Goal: Task Accomplishment & Management: Manage account settings

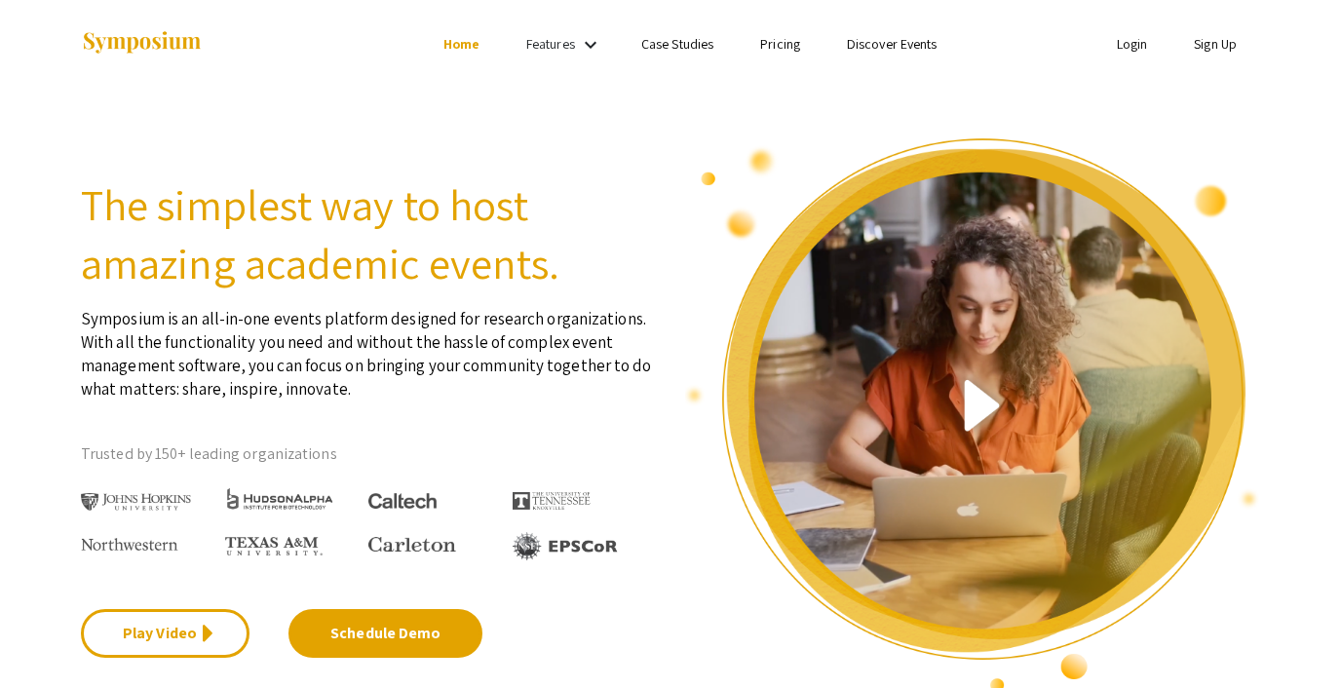
click at [1123, 42] on link "Login" at bounding box center [1132, 44] width 31 height 18
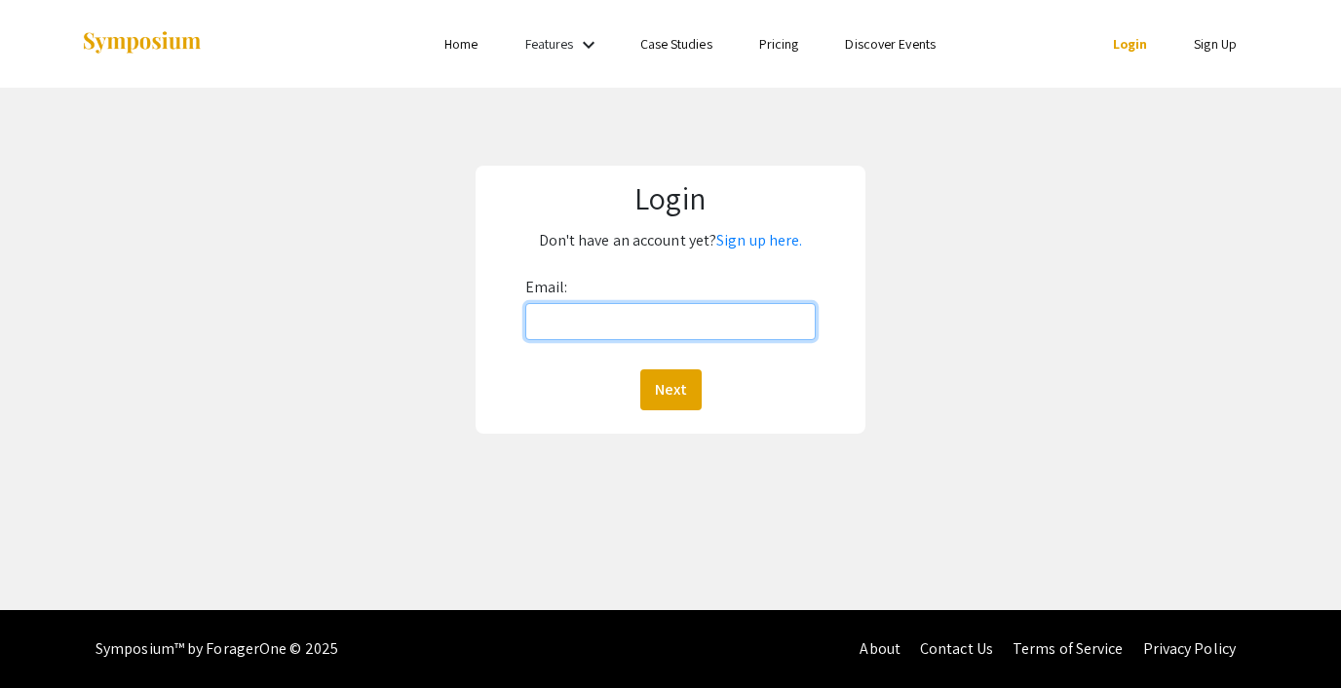
click at [667, 327] on input "Email:" at bounding box center [670, 321] width 291 height 37
type input "[EMAIL_ADDRESS][DOMAIN_NAME]"
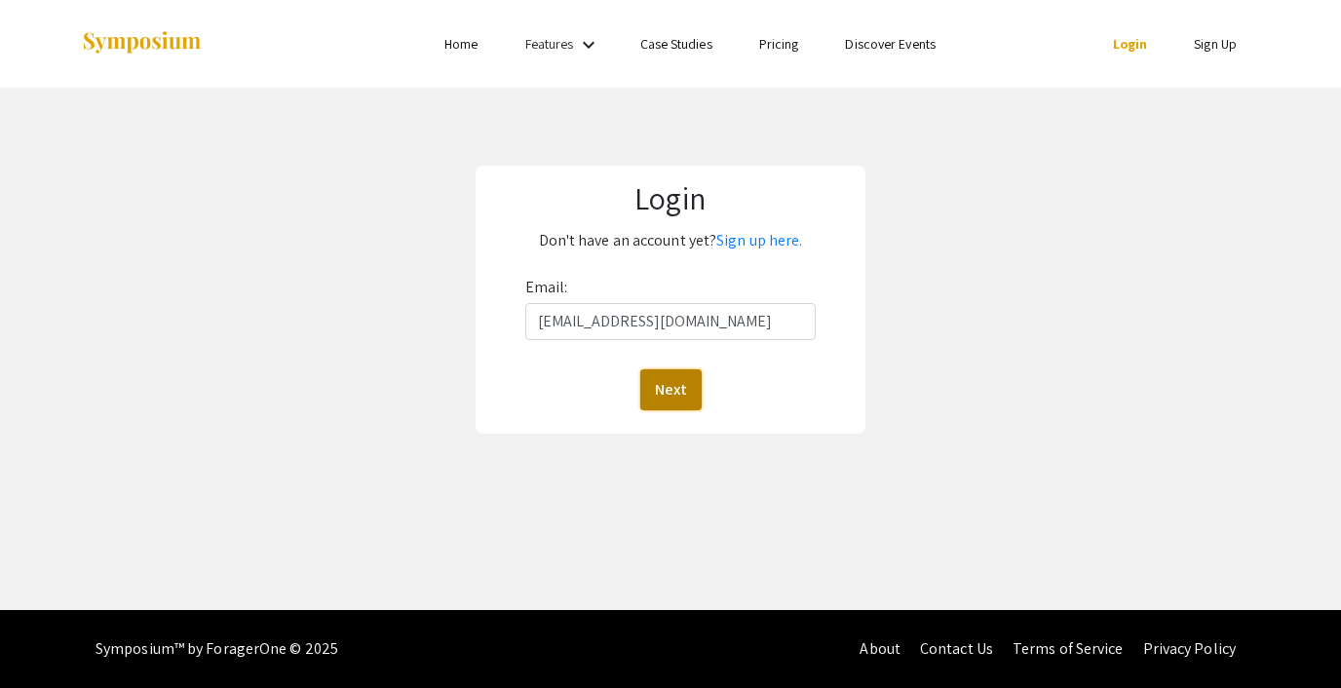
click at [665, 374] on button "Next" at bounding box center [671, 389] width 61 height 41
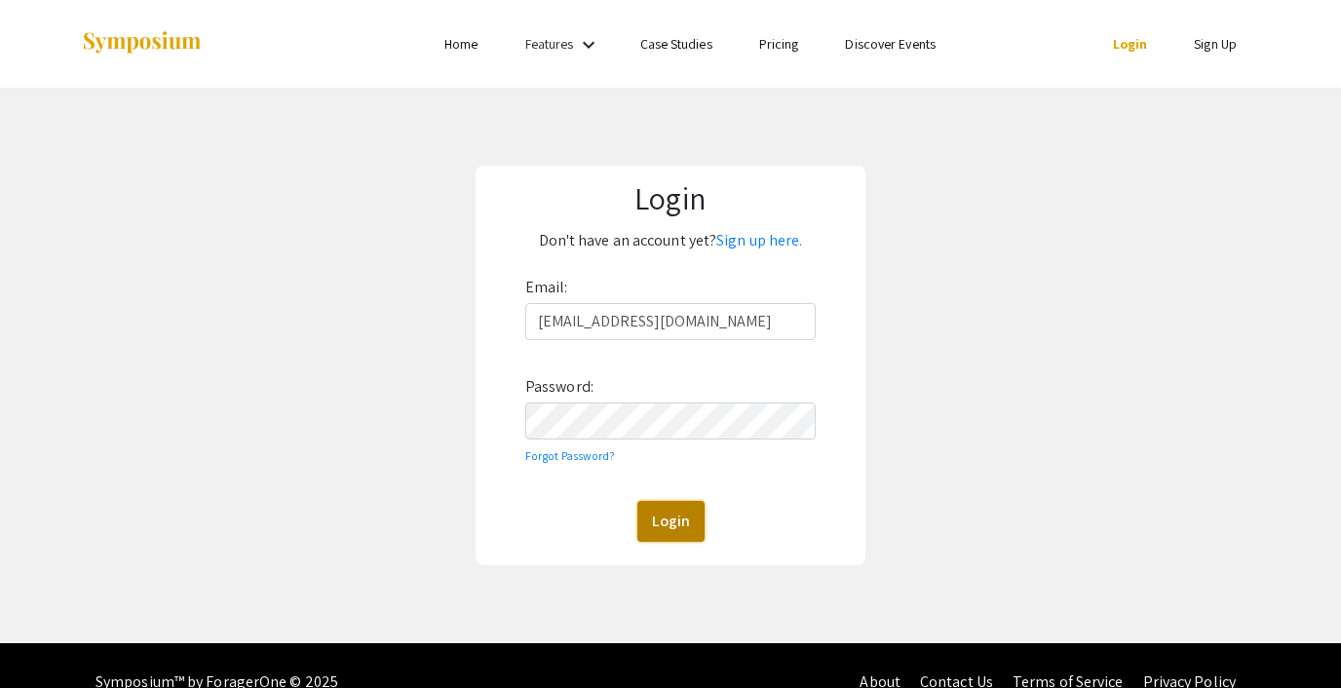
click at [662, 521] on button "Login" at bounding box center [671, 521] width 67 height 41
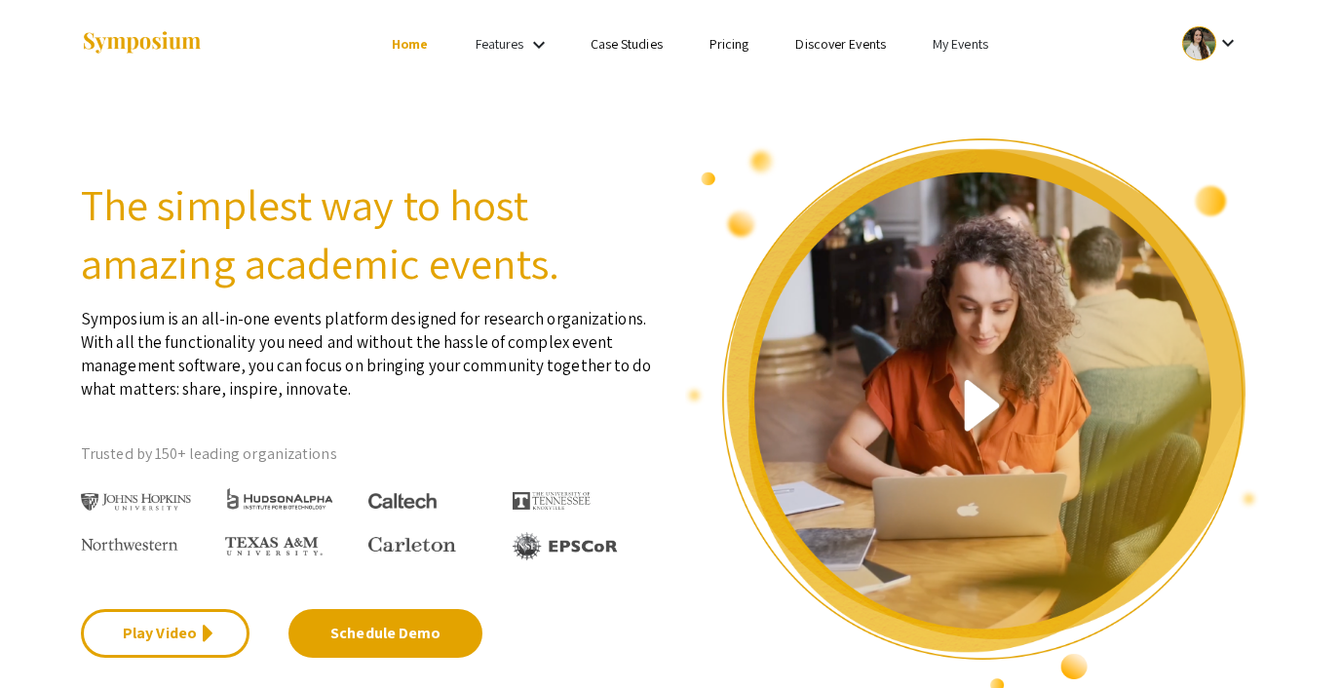
click at [951, 36] on link "My Events" at bounding box center [961, 44] width 56 height 18
click at [964, 71] on button "Events I've organized" at bounding box center [992, 86] width 167 height 47
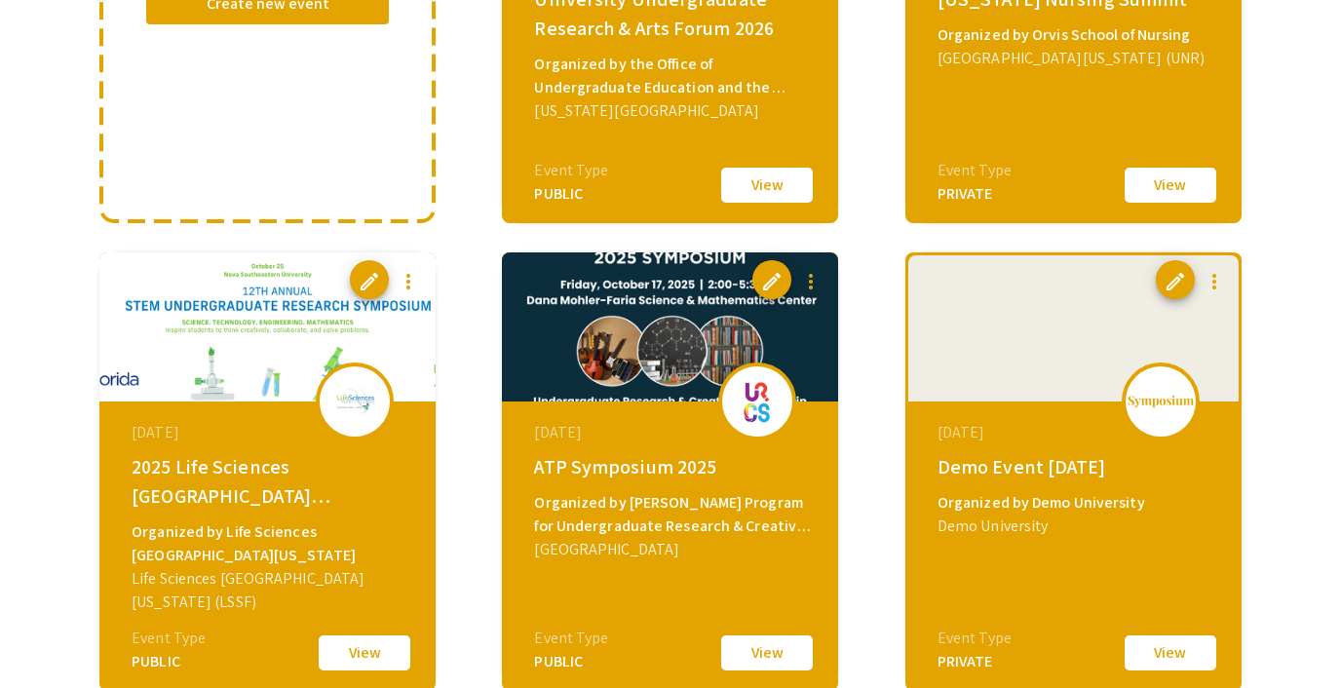
scroll to position [569, 0]
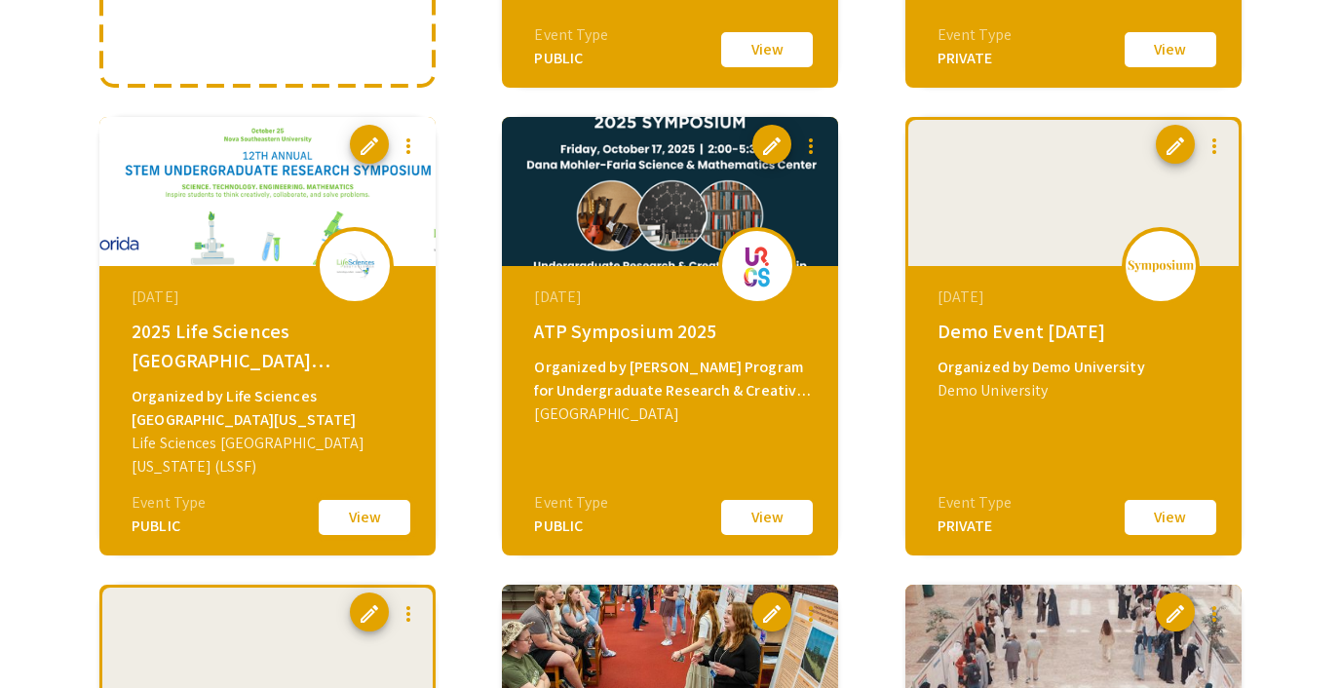
click at [346, 512] on button "View" at bounding box center [364, 517] width 97 height 41
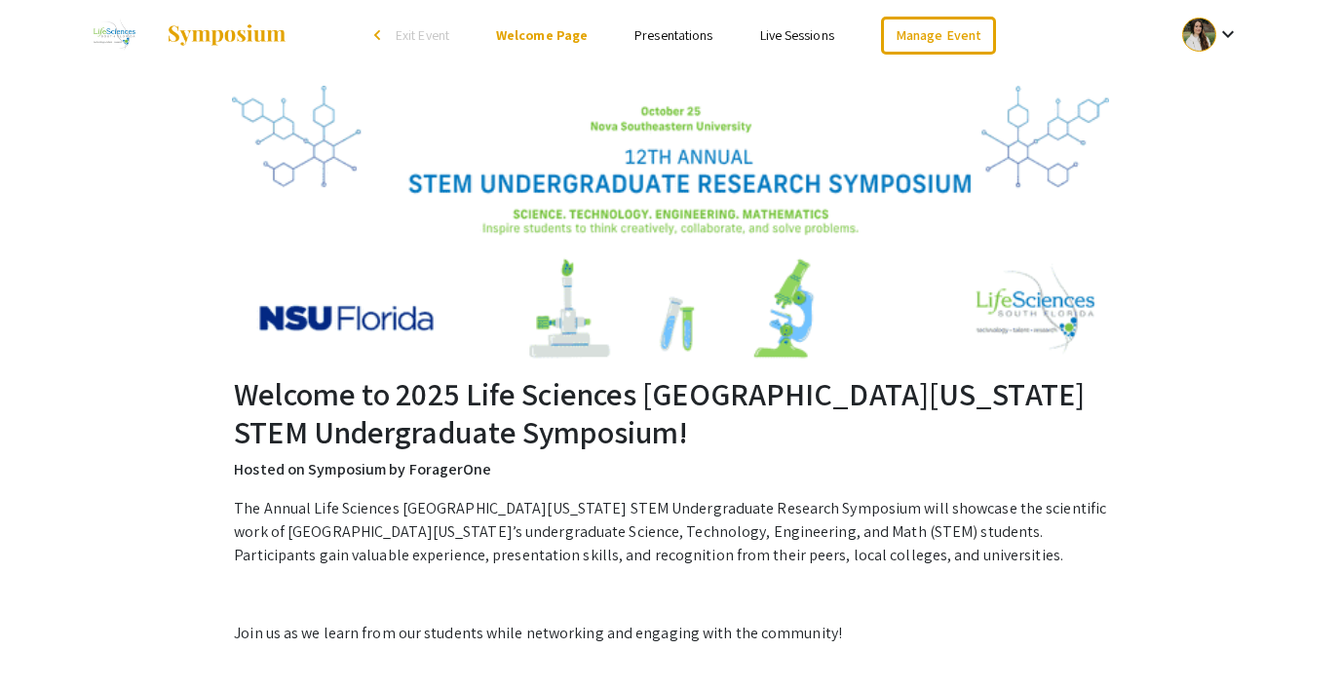
scroll to position [3, 0]
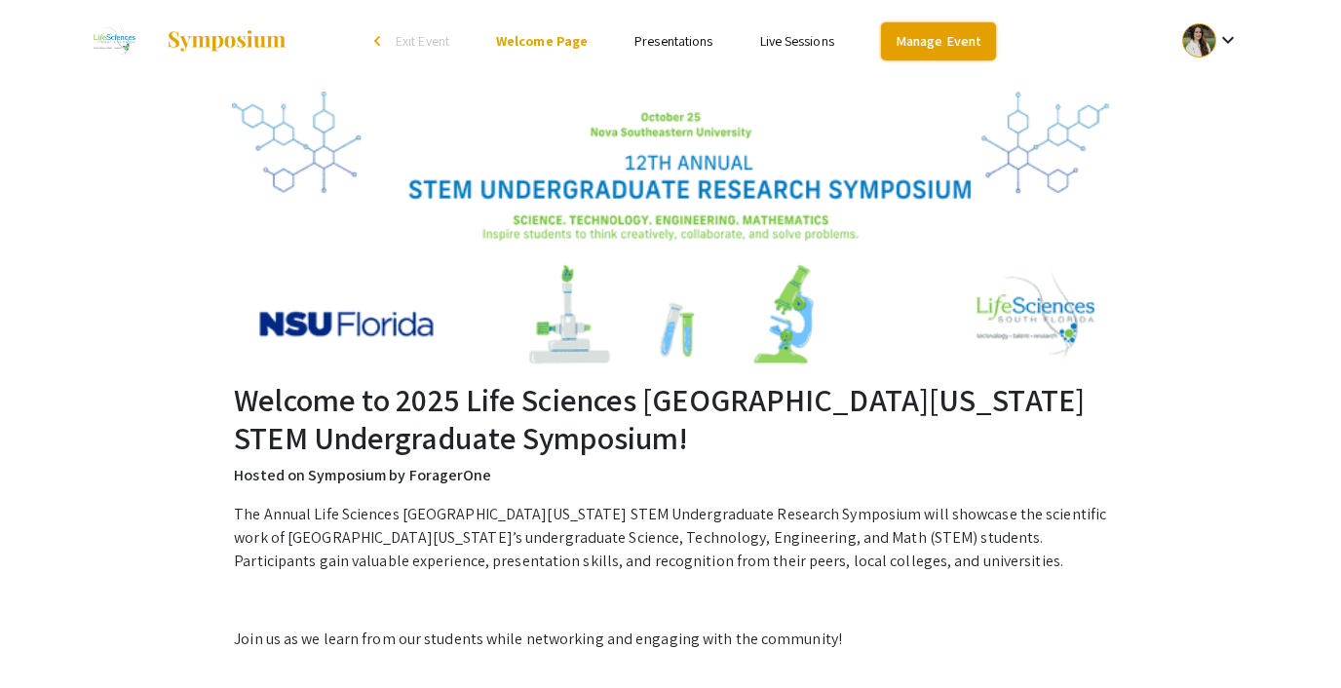
click at [930, 37] on link "Manage Event" at bounding box center [938, 41] width 115 height 38
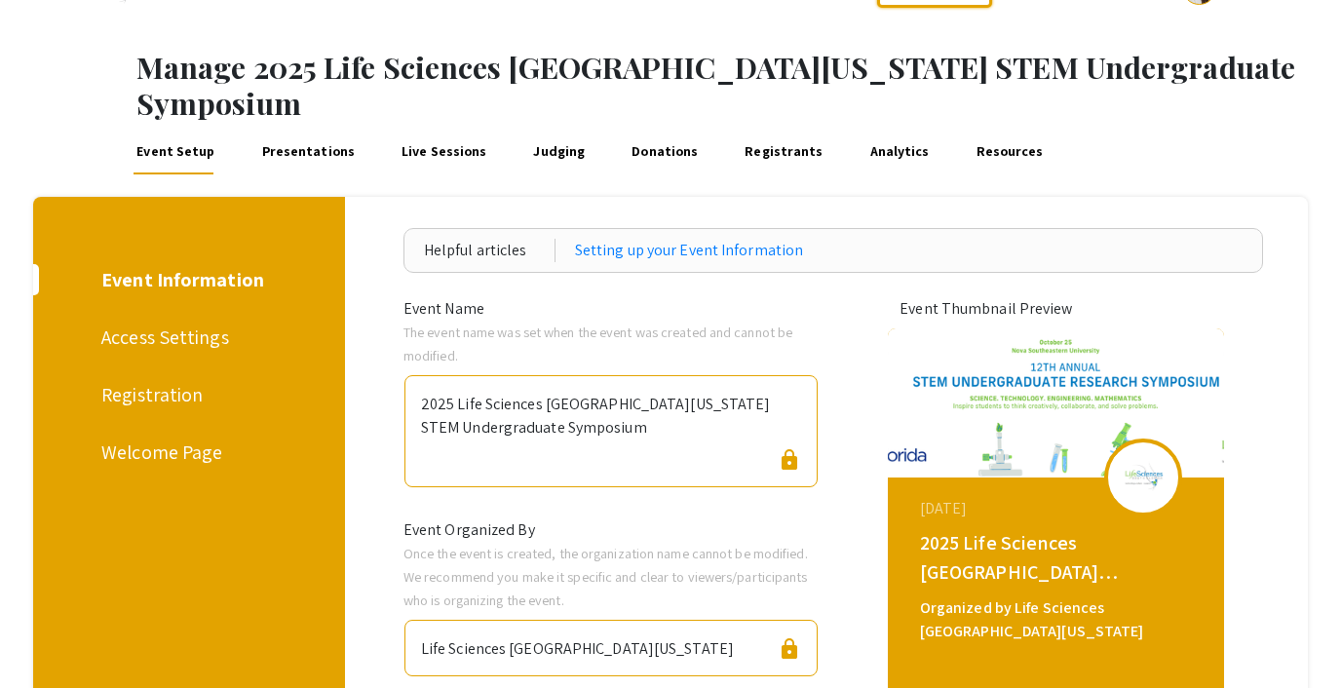
scroll to position [57, 0]
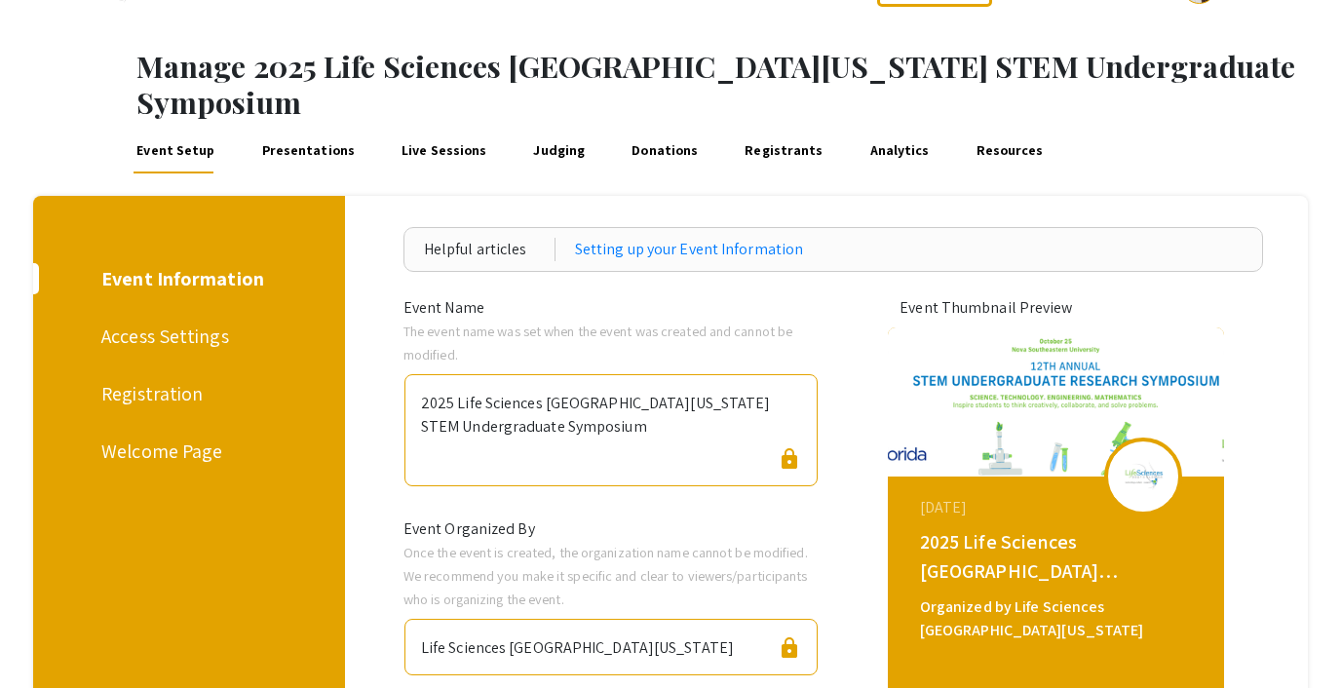
click at [284, 127] on link "Presentations" at bounding box center [307, 150] width 99 height 47
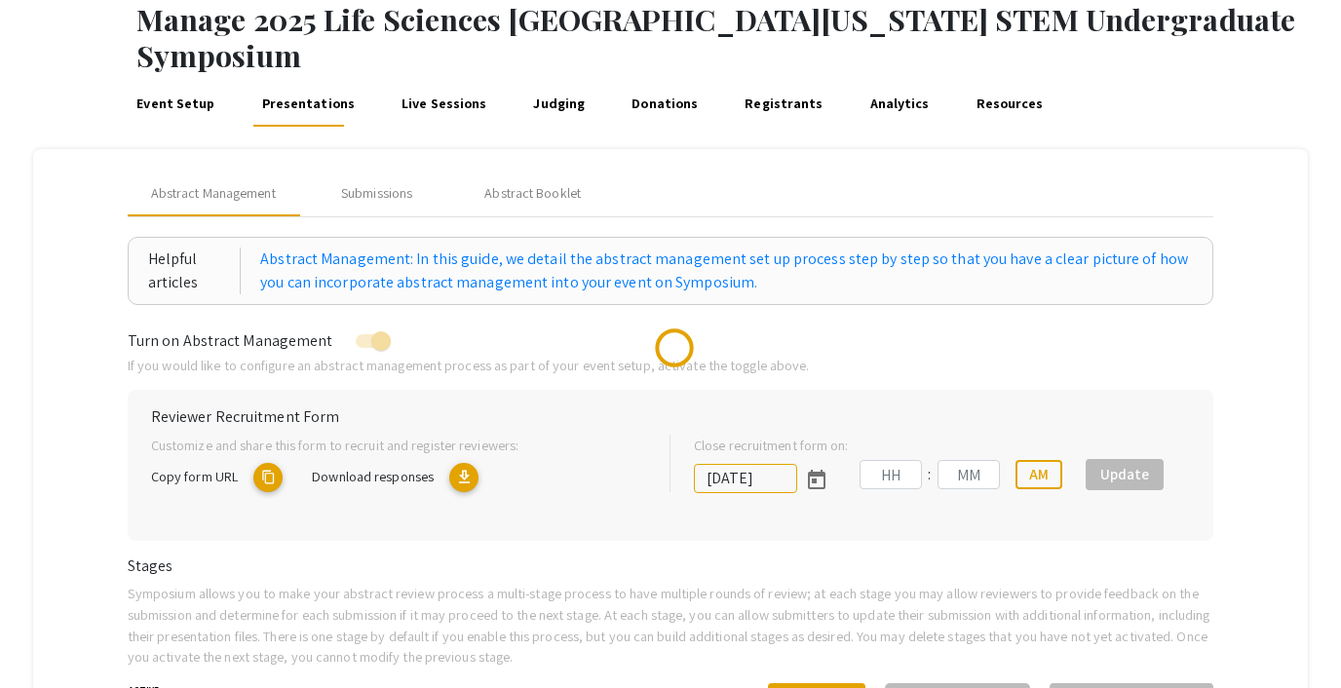
scroll to position [171, 0]
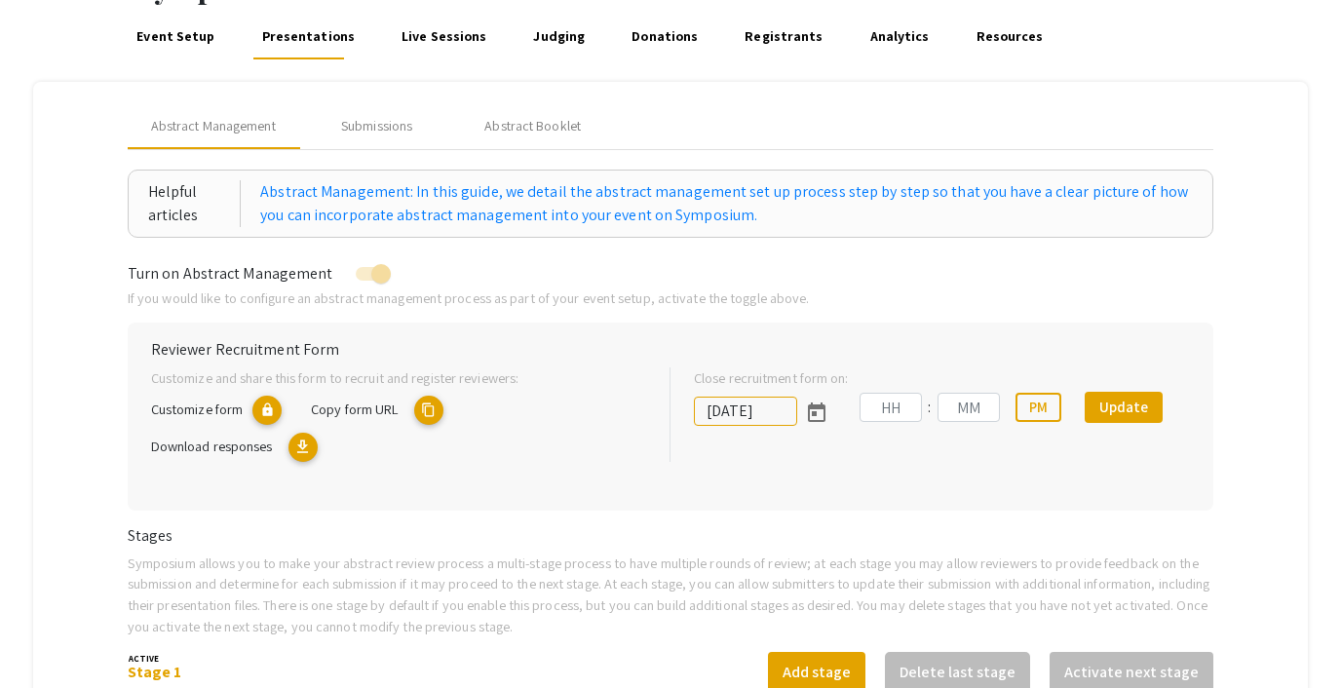
type input "[DATE]"
type input "05"
type input "00"
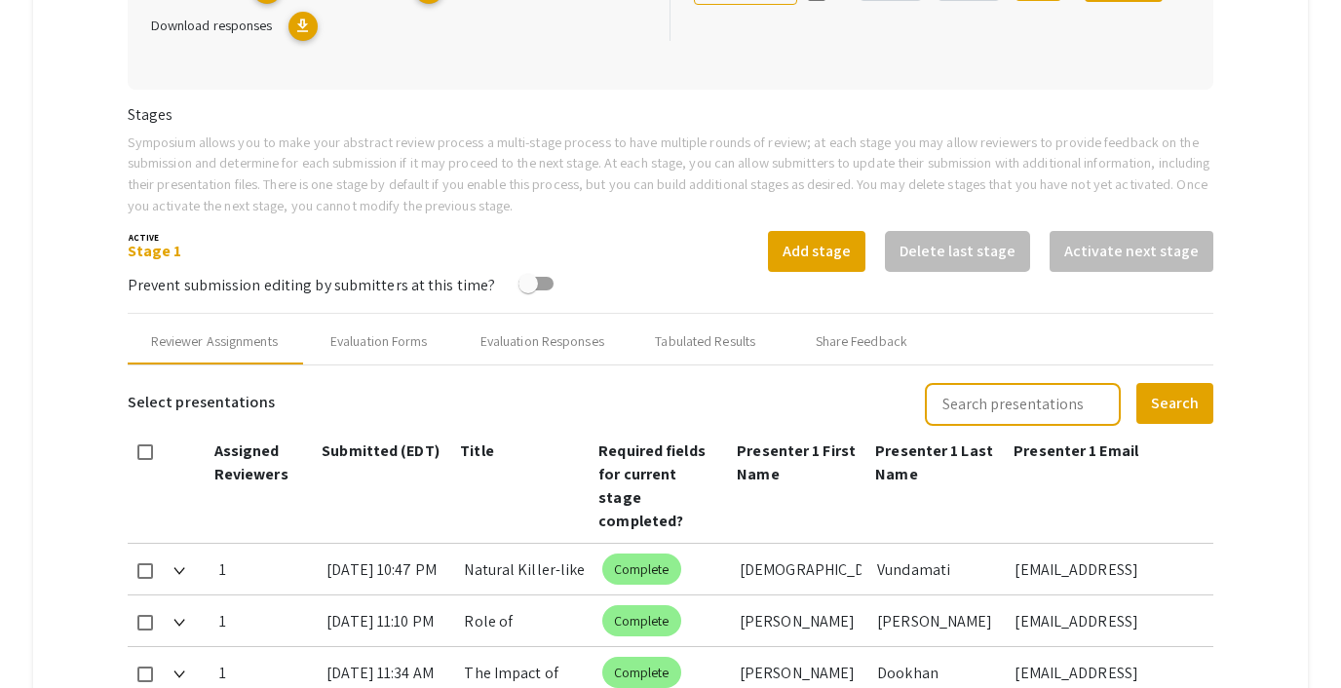
scroll to position [632, 0]
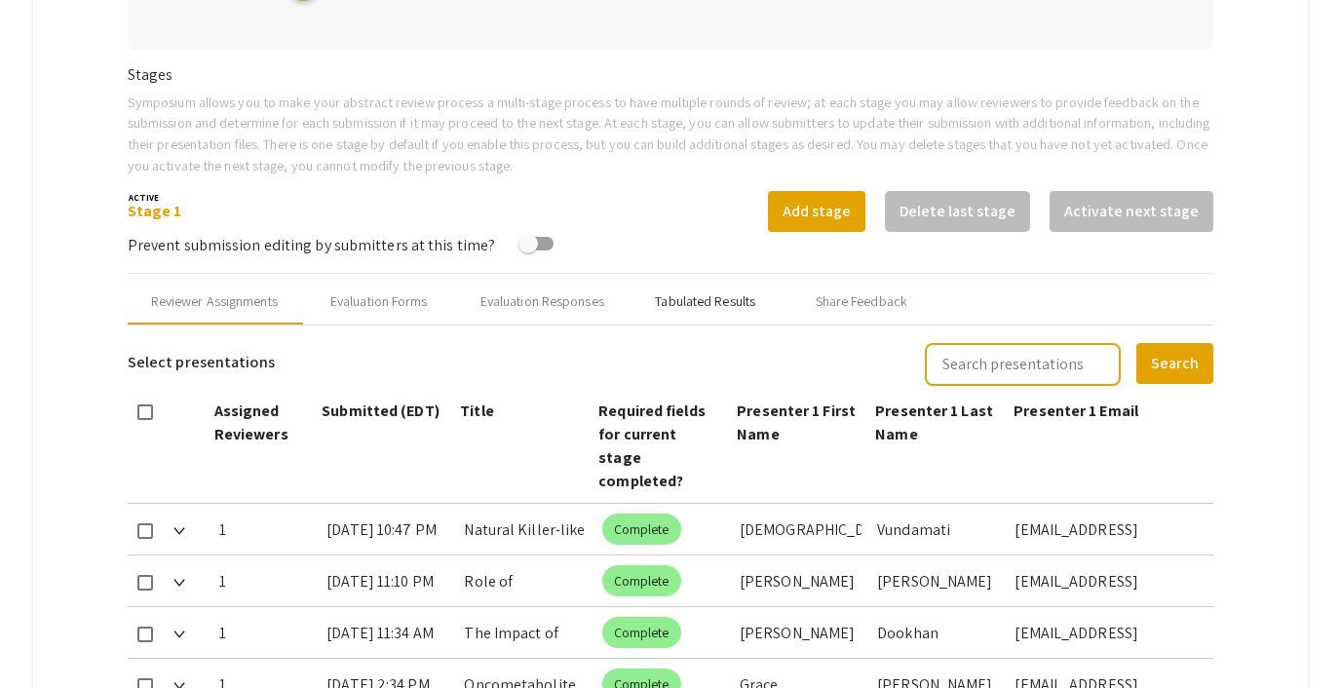
click at [686, 291] on div "Tabulated Results" at bounding box center [705, 301] width 100 height 20
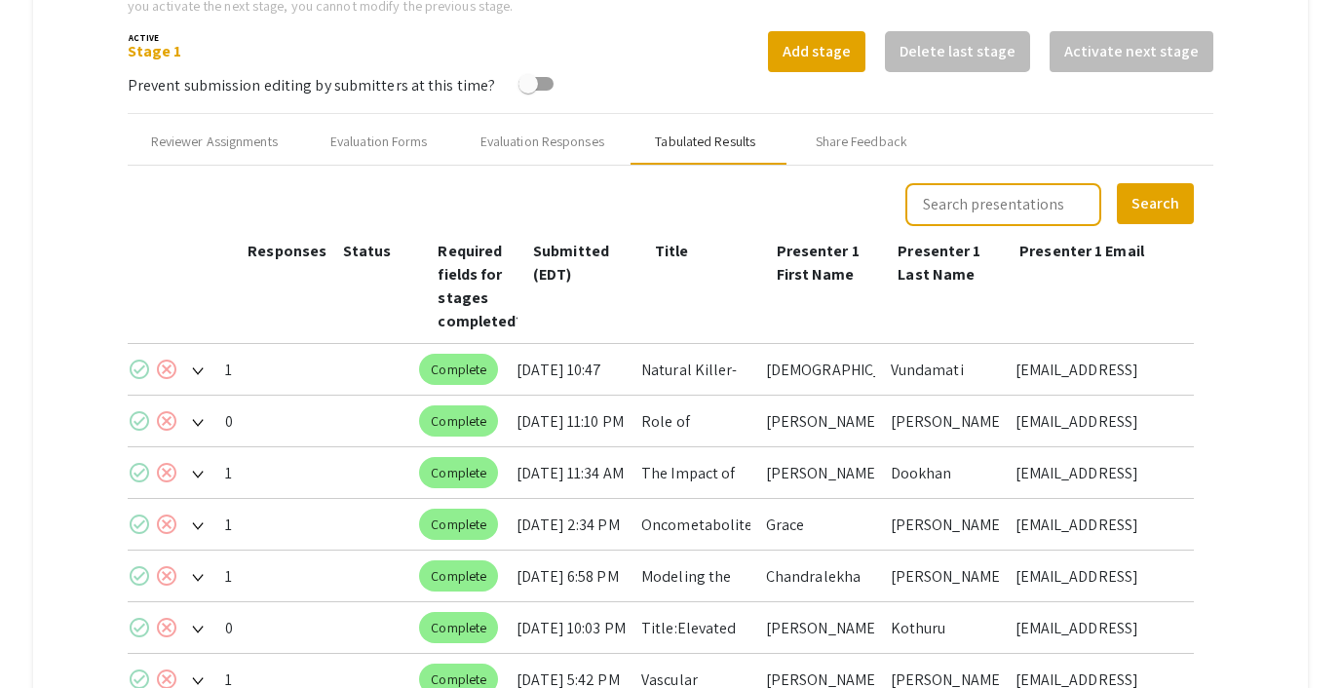
scroll to position [782, 0]
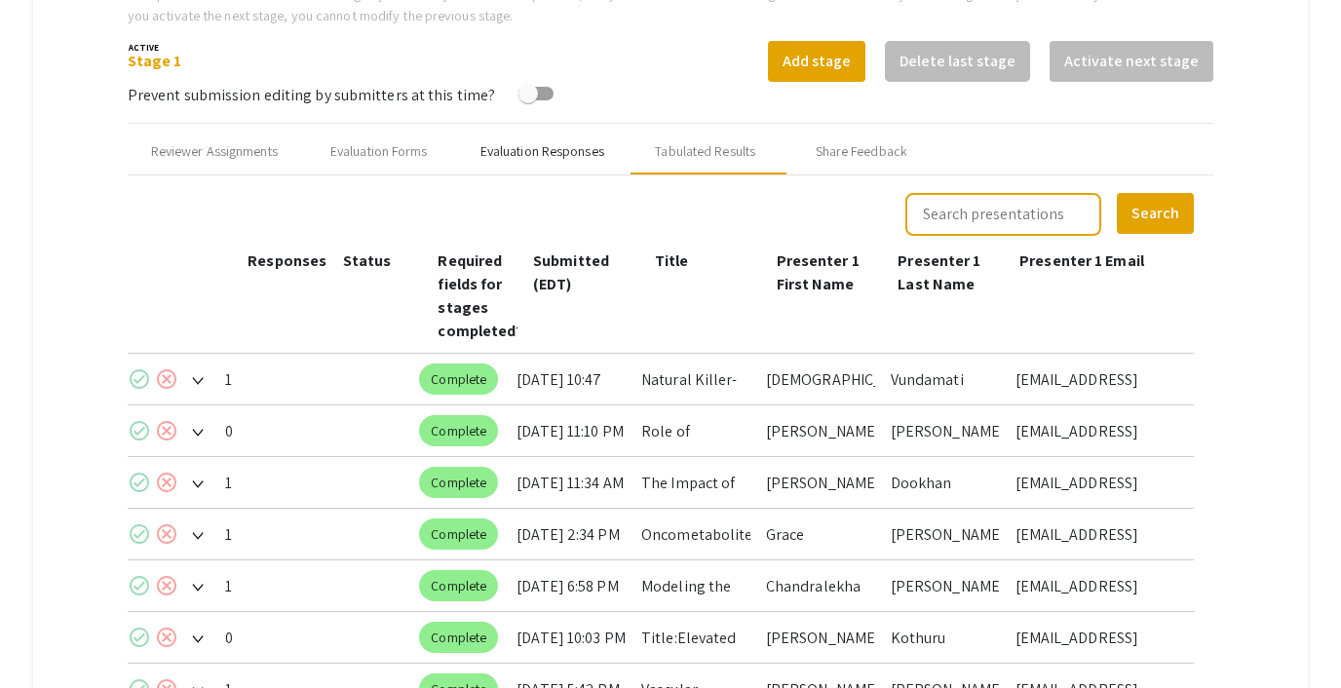
click at [531, 141] on div "Evaluation Responses" at bounding box center [543, 151] width 124 height 20
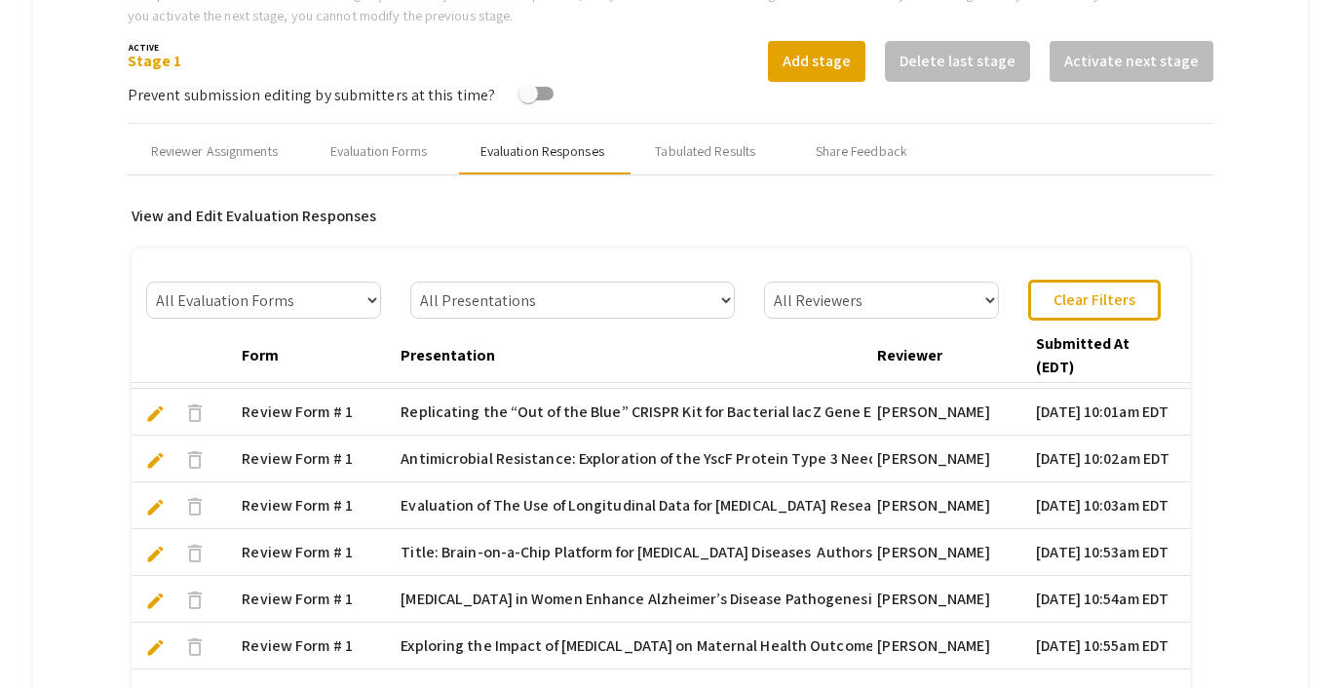
scroll to position [0, 0]
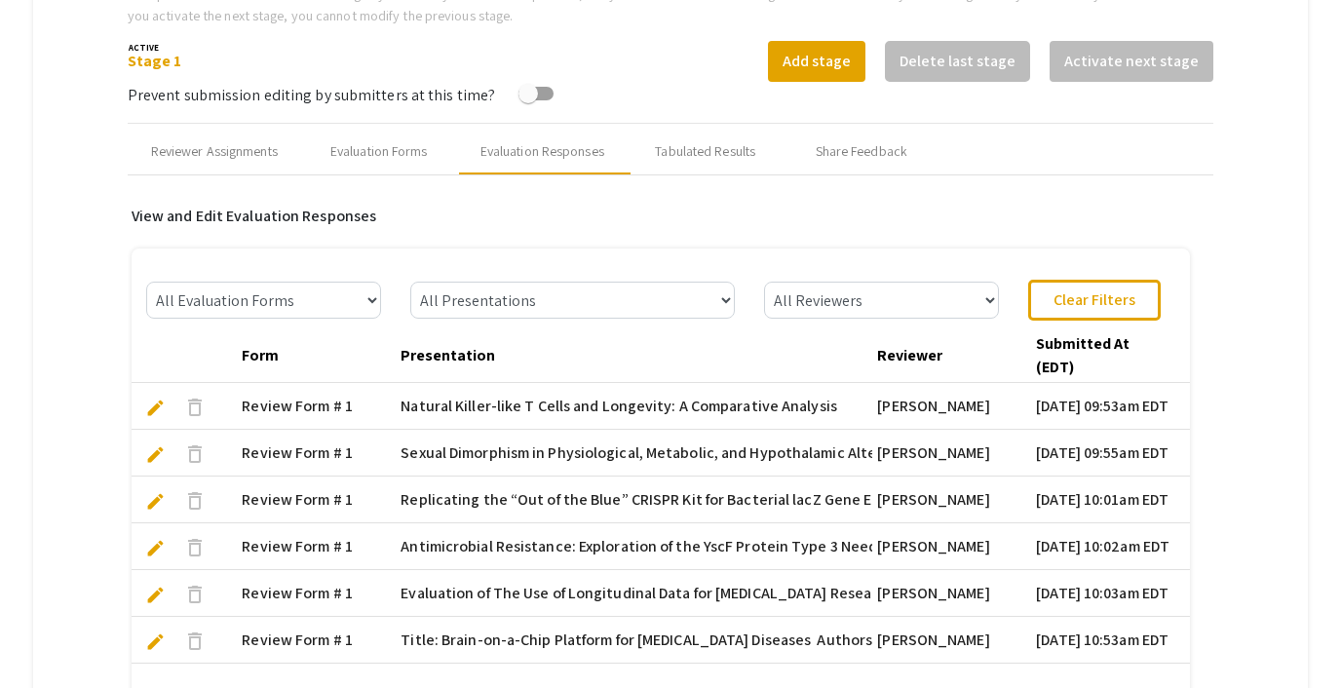
click at [157, 398] on span "edit" at bounding box center [155, 408] width 20 height 20
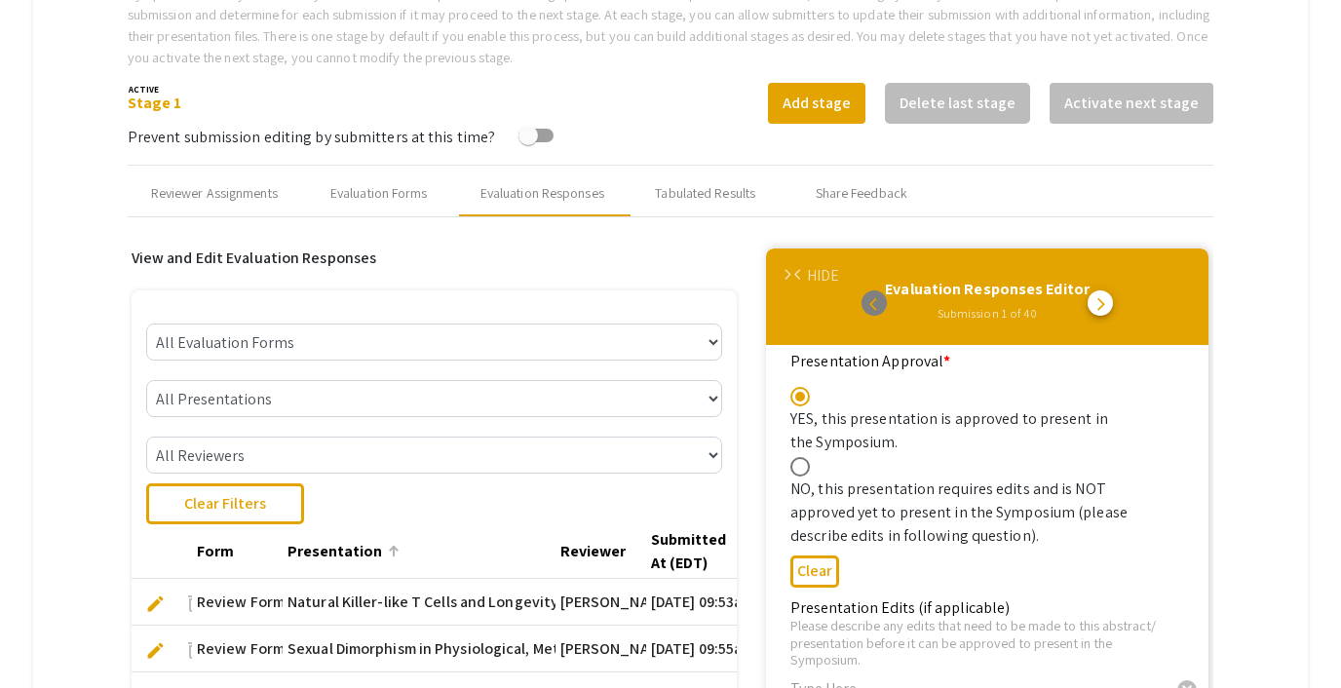
scroll to position [739, 0]
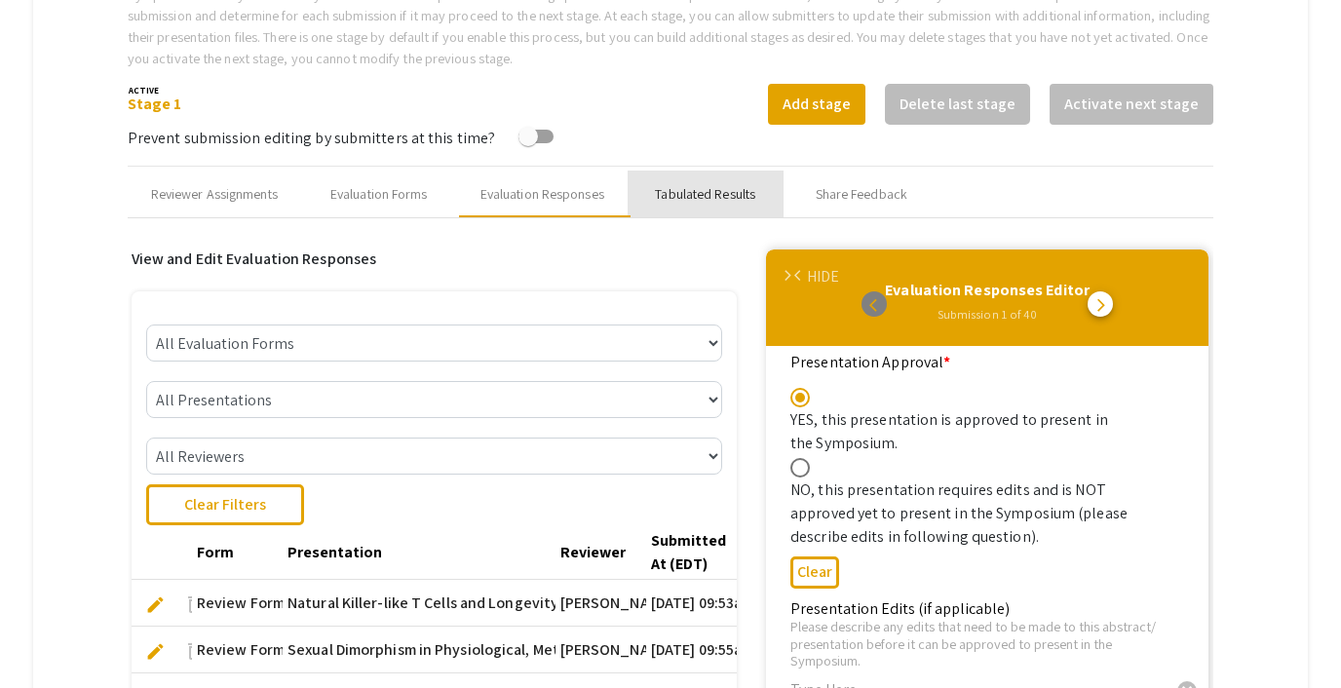
click at [678, 184] on div "Tabulated Results" at bounding box center [705, 194] width 100 height 20
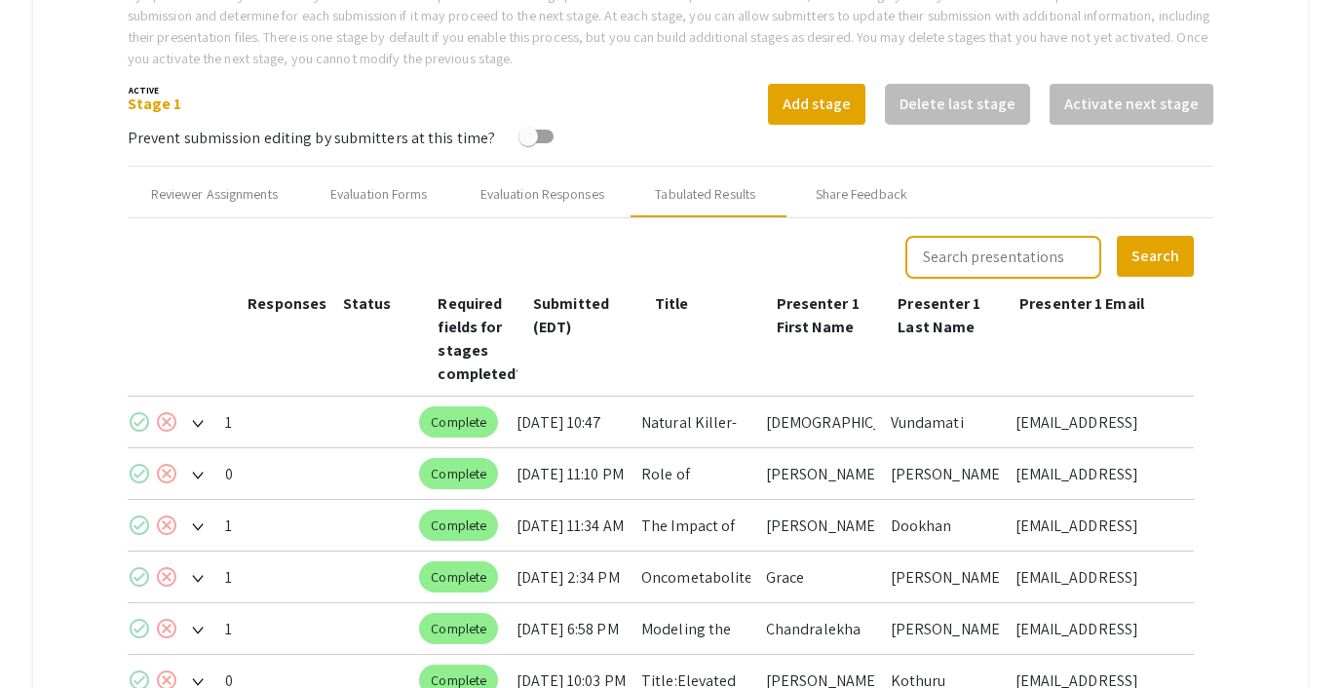
click at [200, 412] on span at bounding box center [192, 422] width 21 height 20
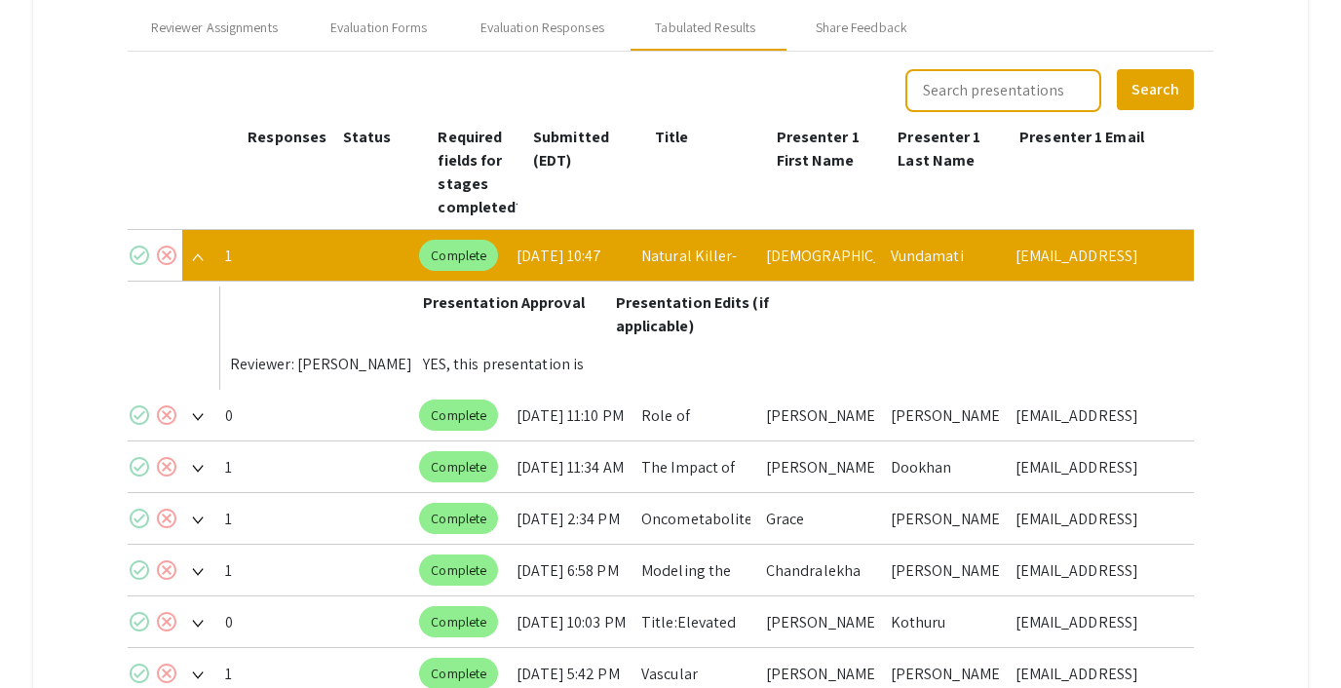
scroll to position [971, 0]
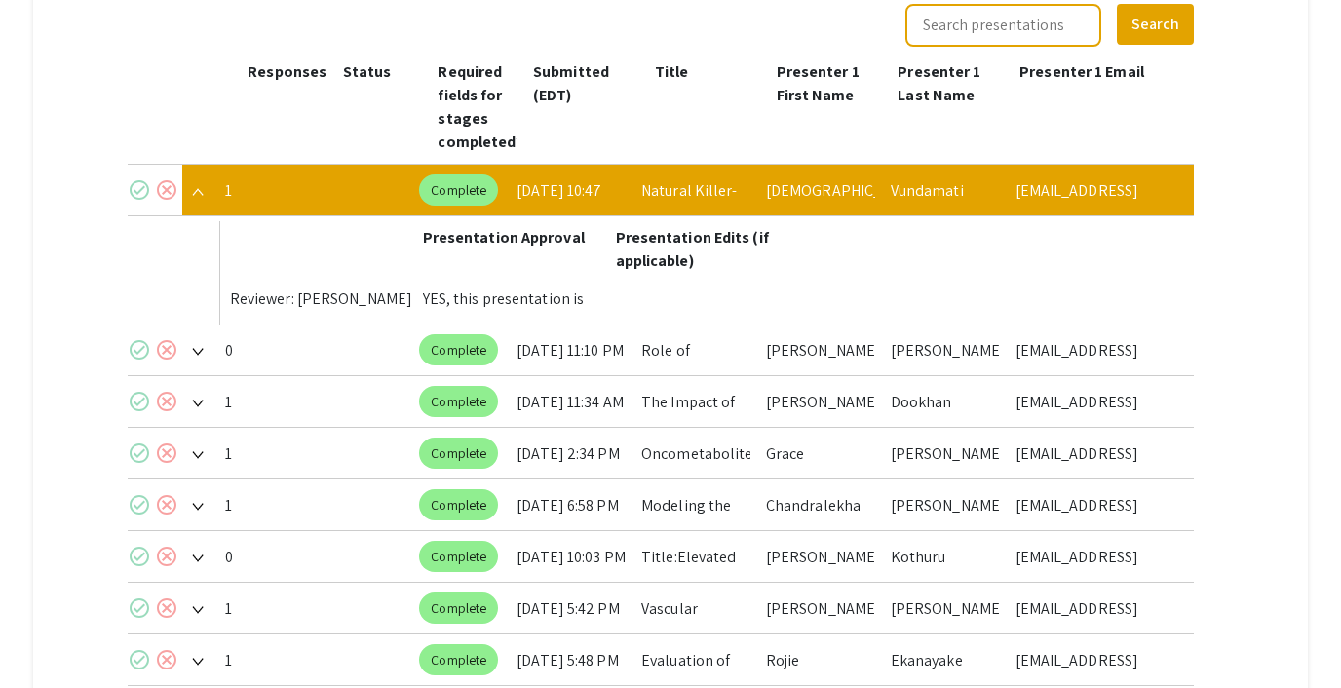
click at [201, 348] on img at bounding box center [198, 352] width 12 height 8
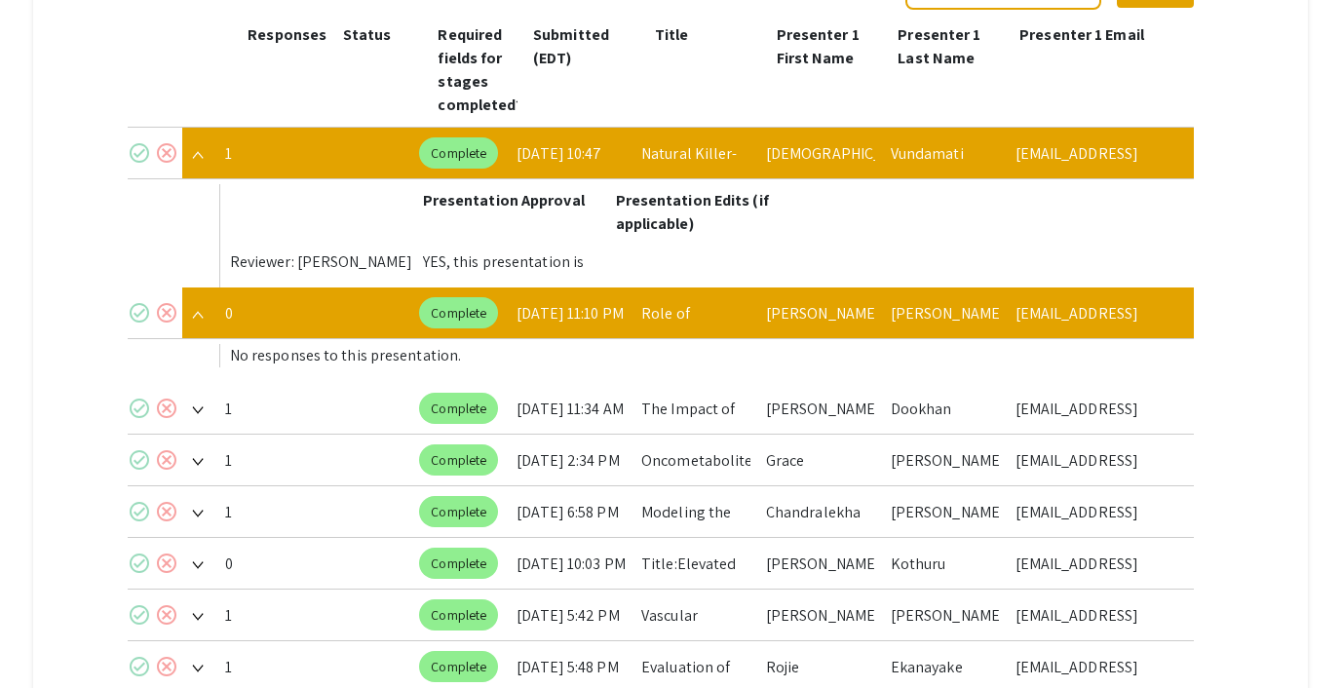
scroll to position [1049, 0]
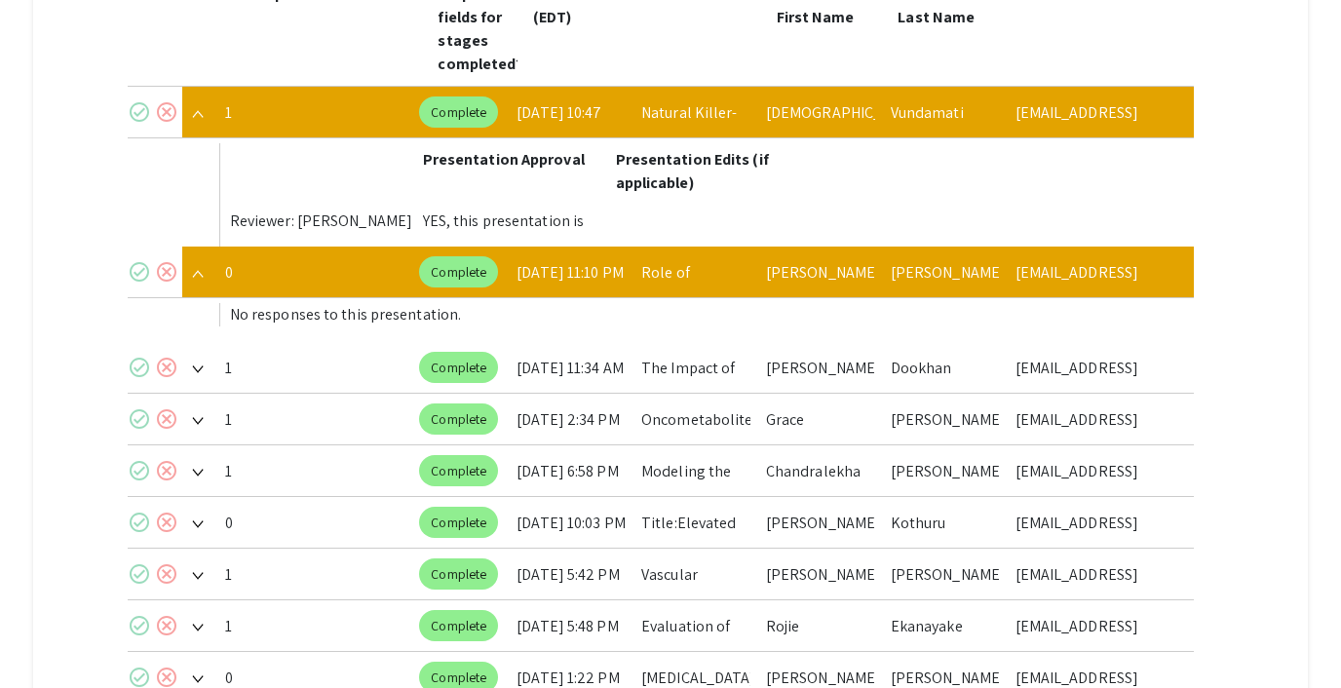
click at [200, 366] on img at bounding box center [198, 370] width 12 height 8
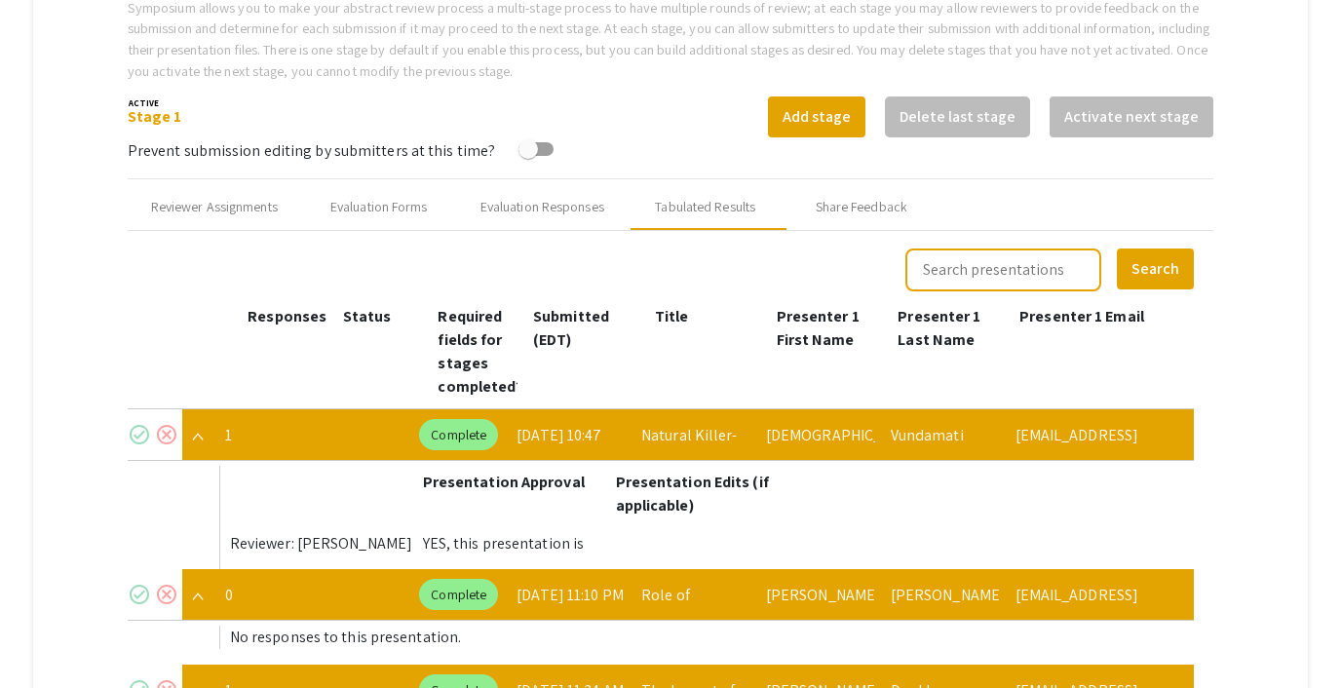
scroll to position [725, 0]
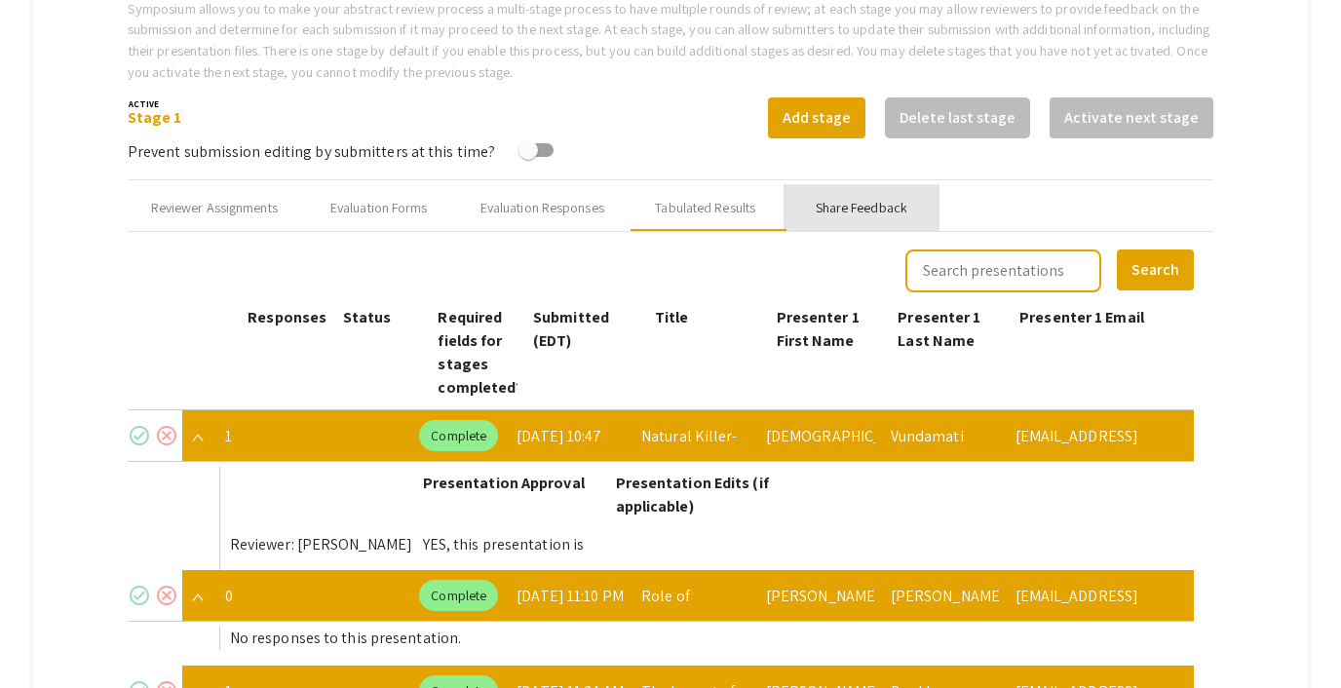
click at [855, 184] on div "Share Feedback" at bounding box center [862, 207] width 156 height 47
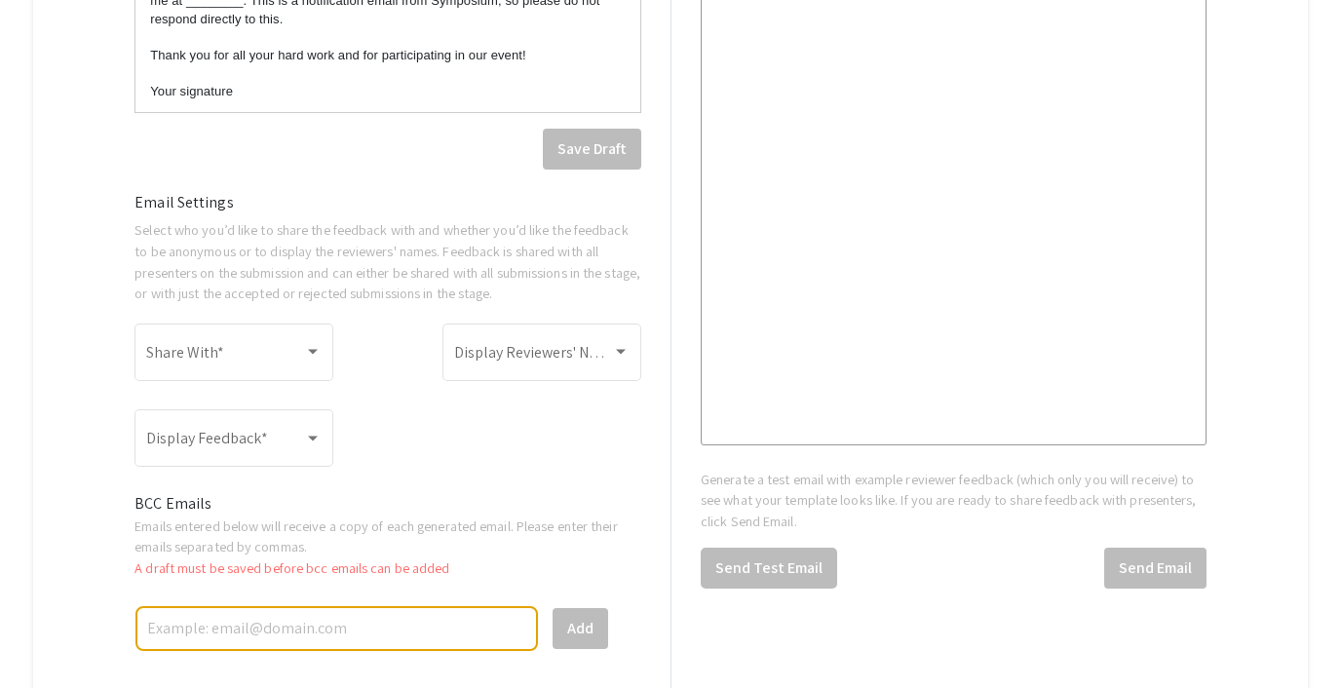
scroll to position [1476, 0]
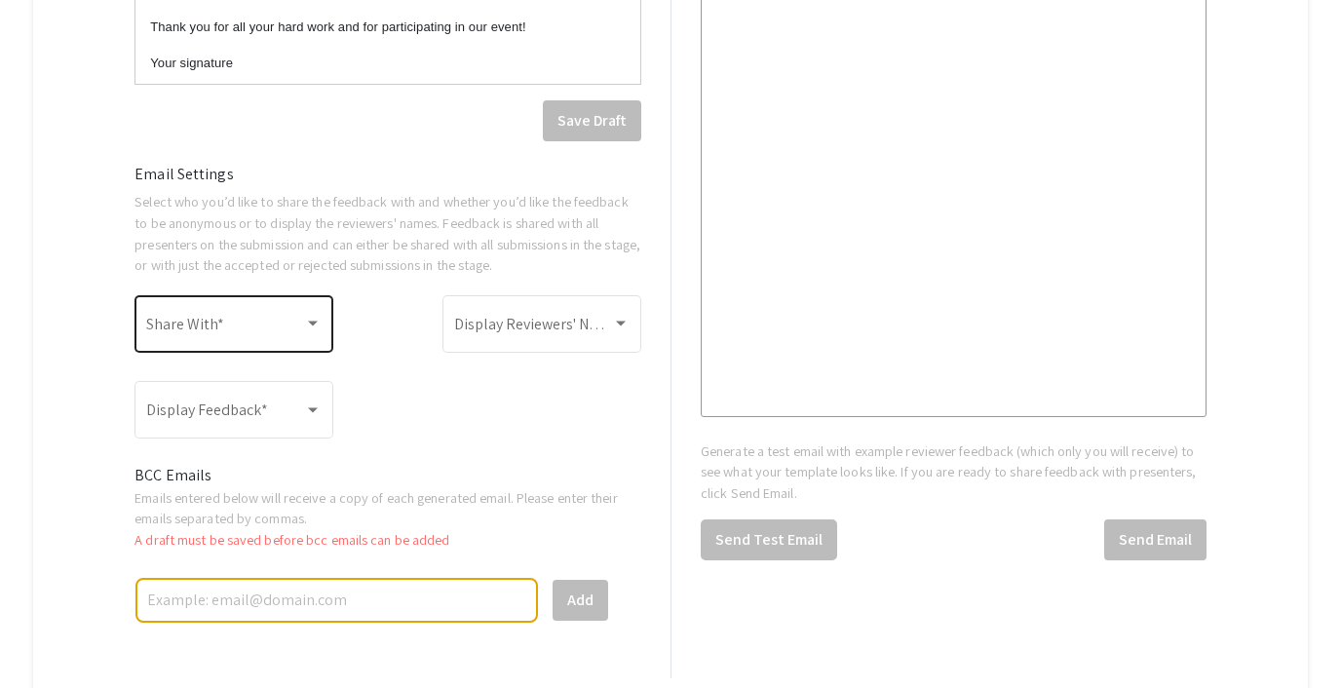
click at [273, 320] on span at bounding box center [225, 329] width 158 height 18
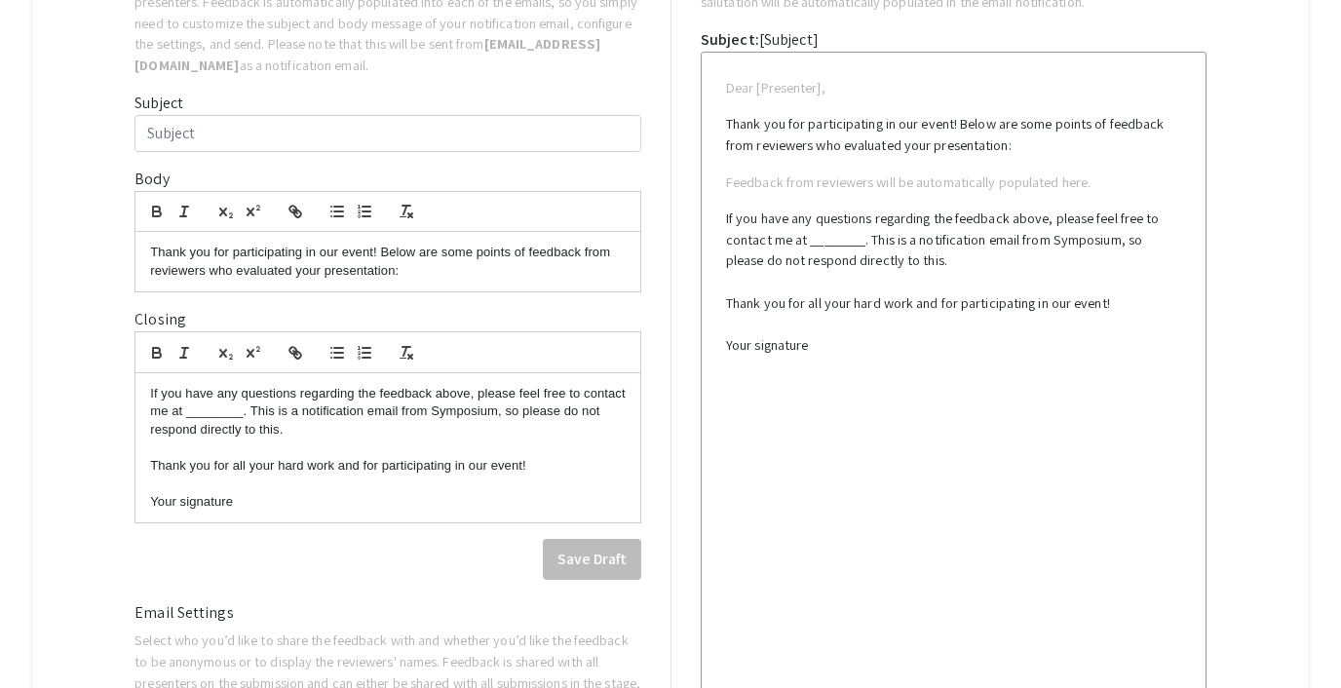
scroll to position [1036, 0]
click at [292, 322] on div at bounding box center [670, 344] width 1341 height 688
click at [292, 348] on icon "button" at bounding box center [293, 351] width 7 height 7
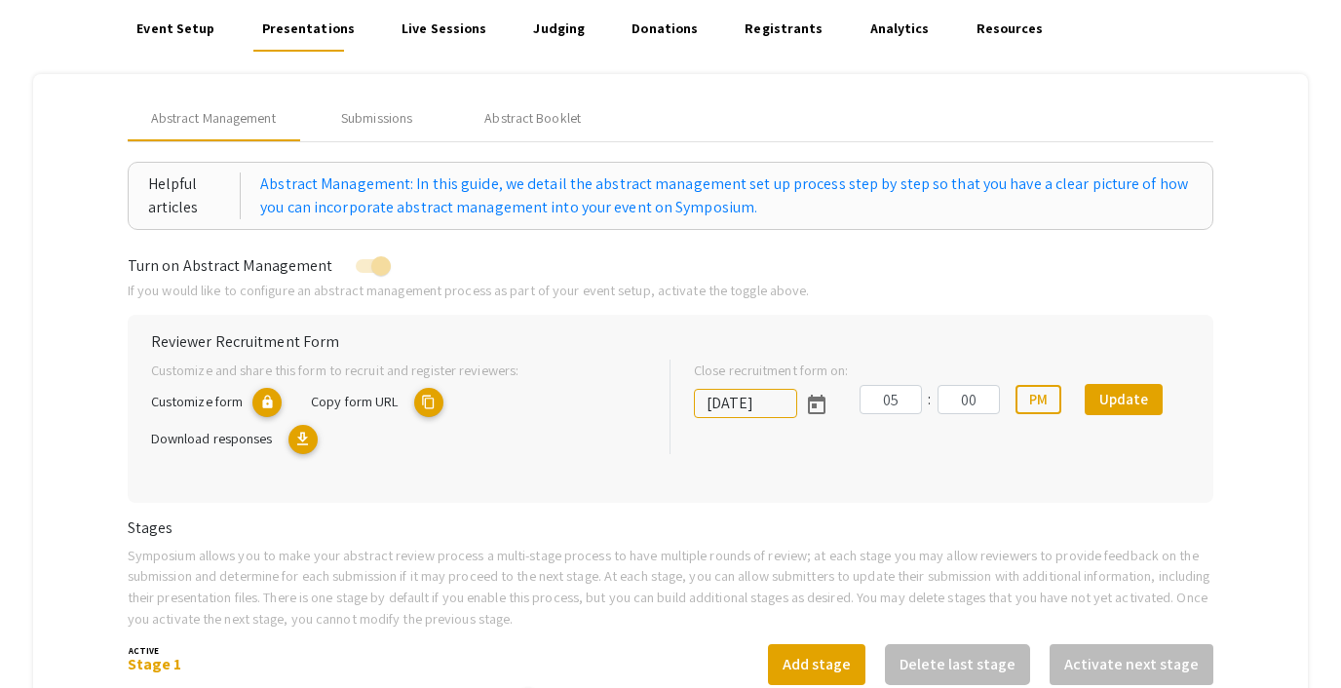
scroll to position [0, 0]
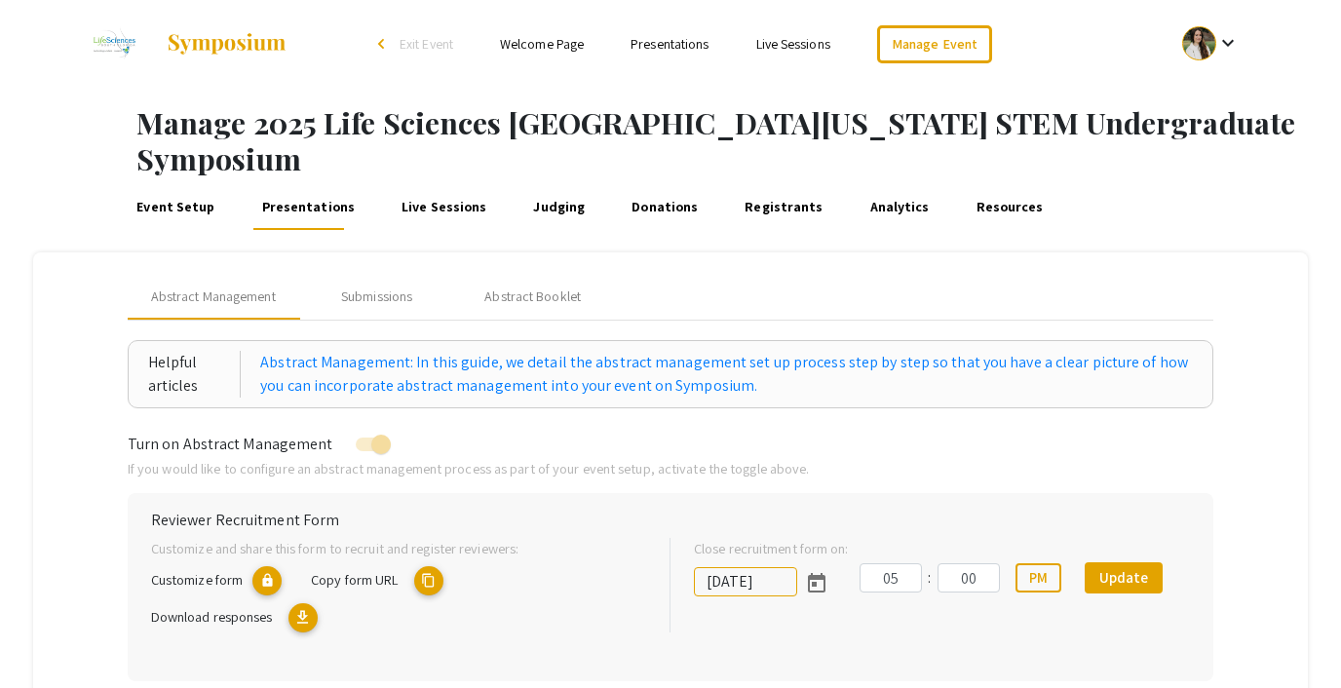
click at [541, 183] on link "Judging" at bounding box center [559, 206] width 58 height 47
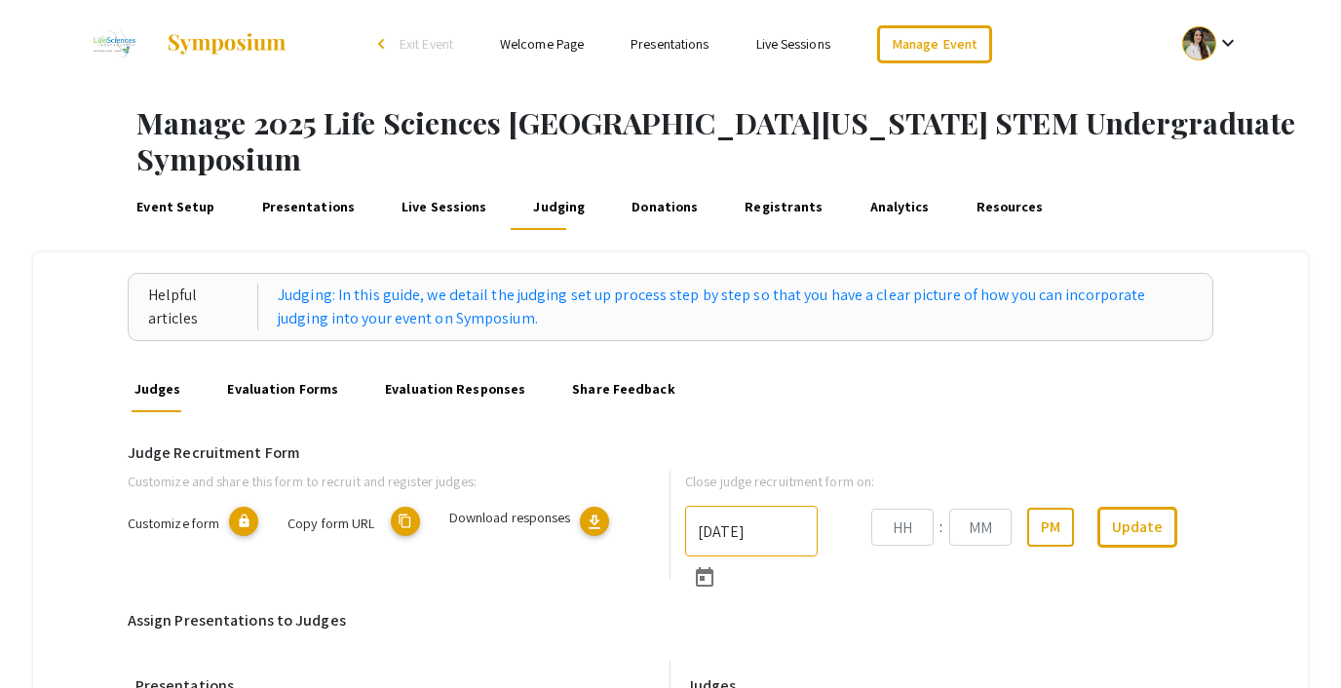
type input "[DATE]"
type input "06"
type input "00"
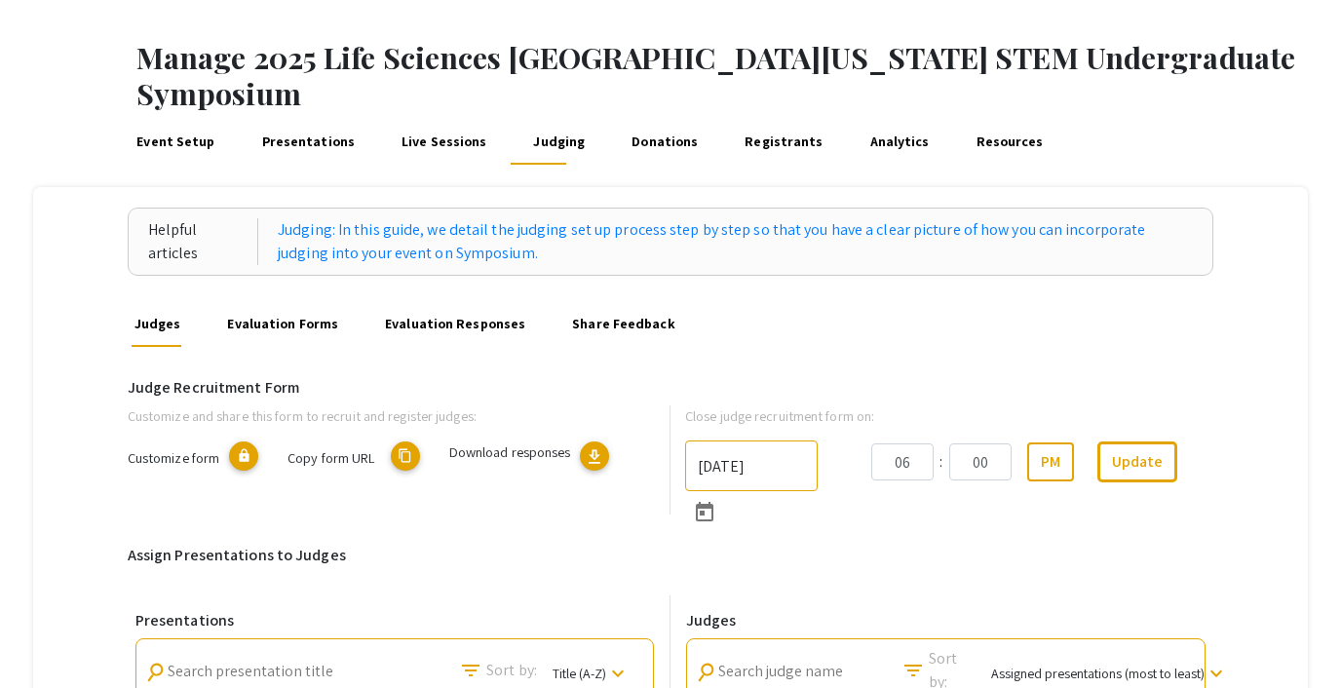
scroll to position [58, 0]
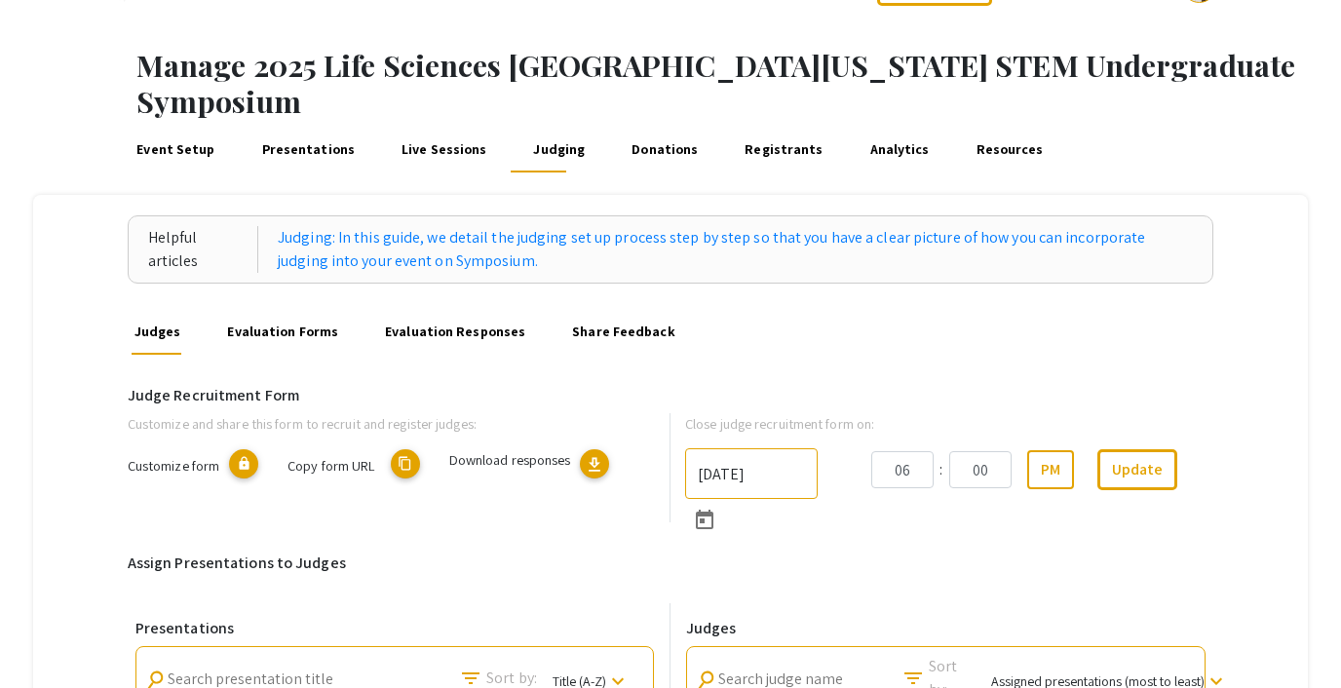
click at [742, 126] on link "Registrants" at bounding box center [784, 149] width 85 height 47
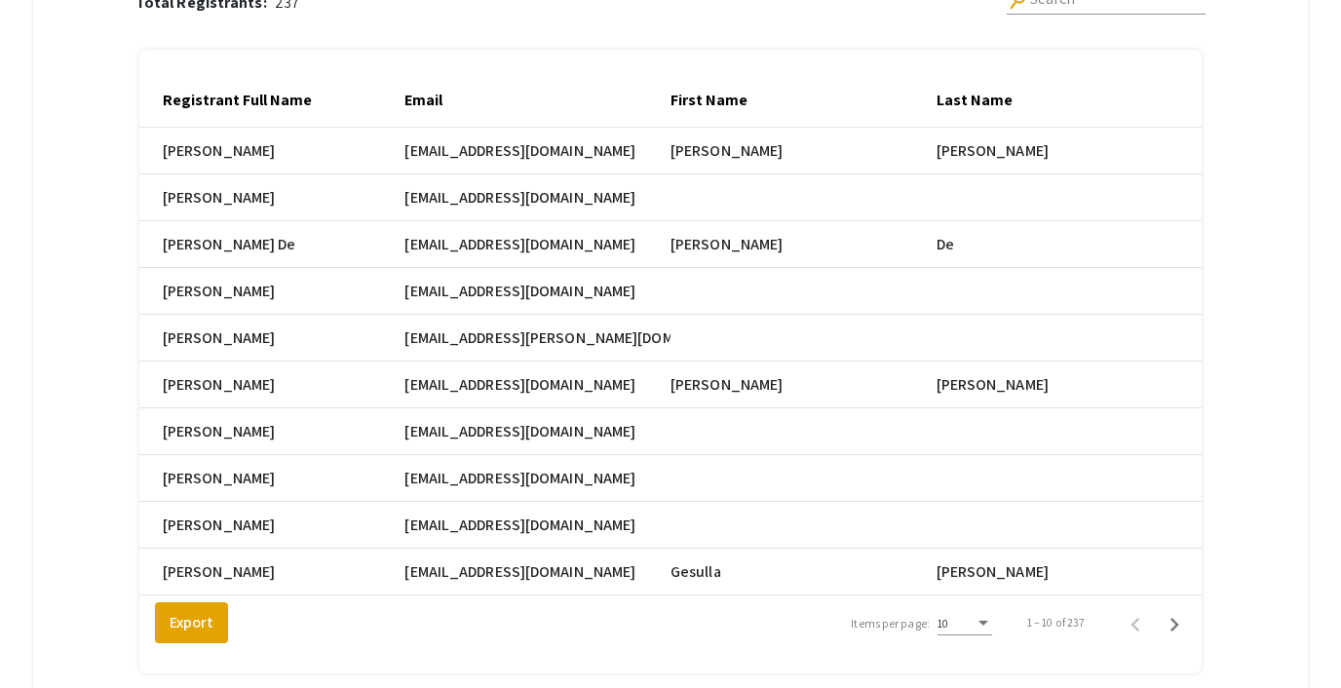
scroll to position [332, 0]
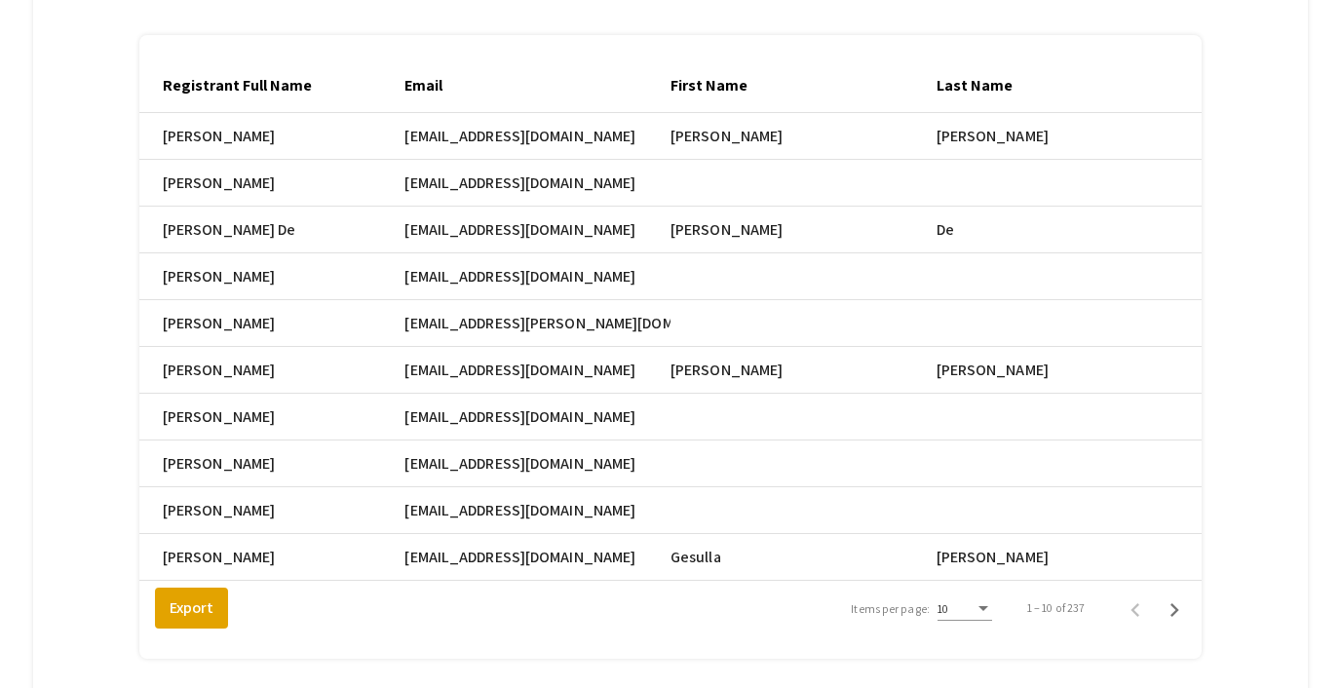
click at [850, 300] on mat-cell at bounding box center [804, 323] width 266 height 47
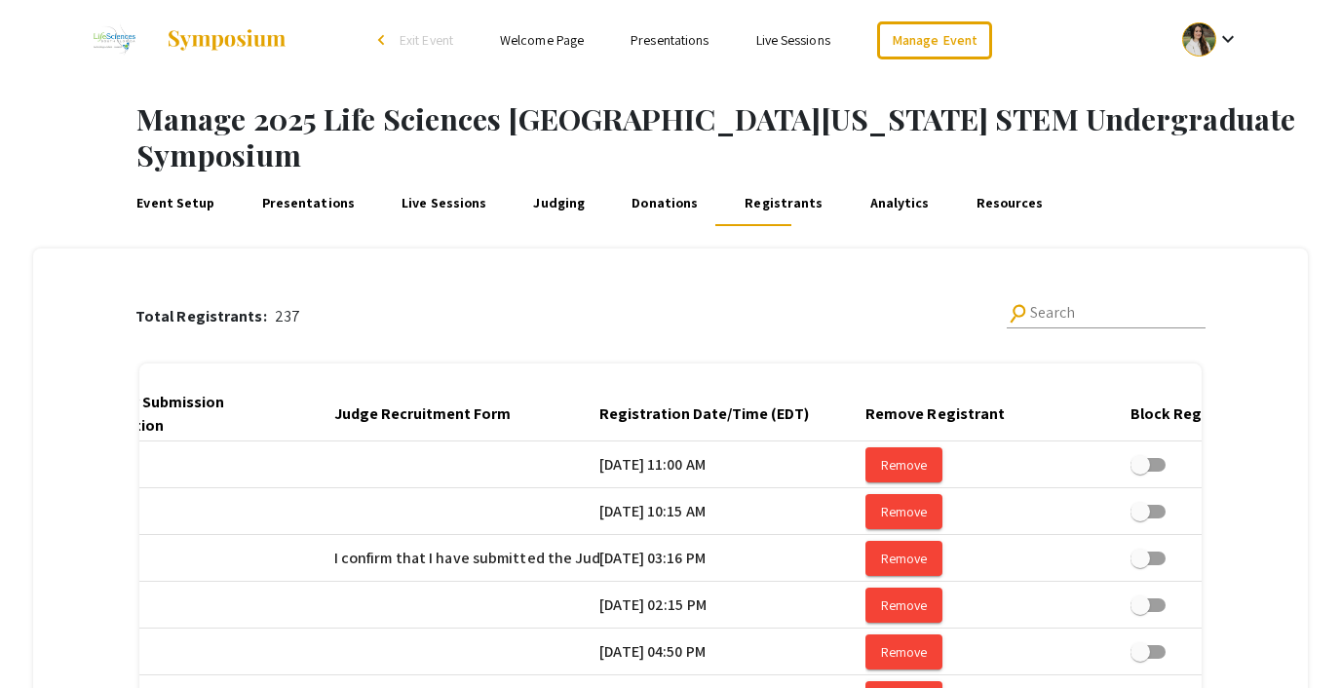
scroll to position [0, 0]
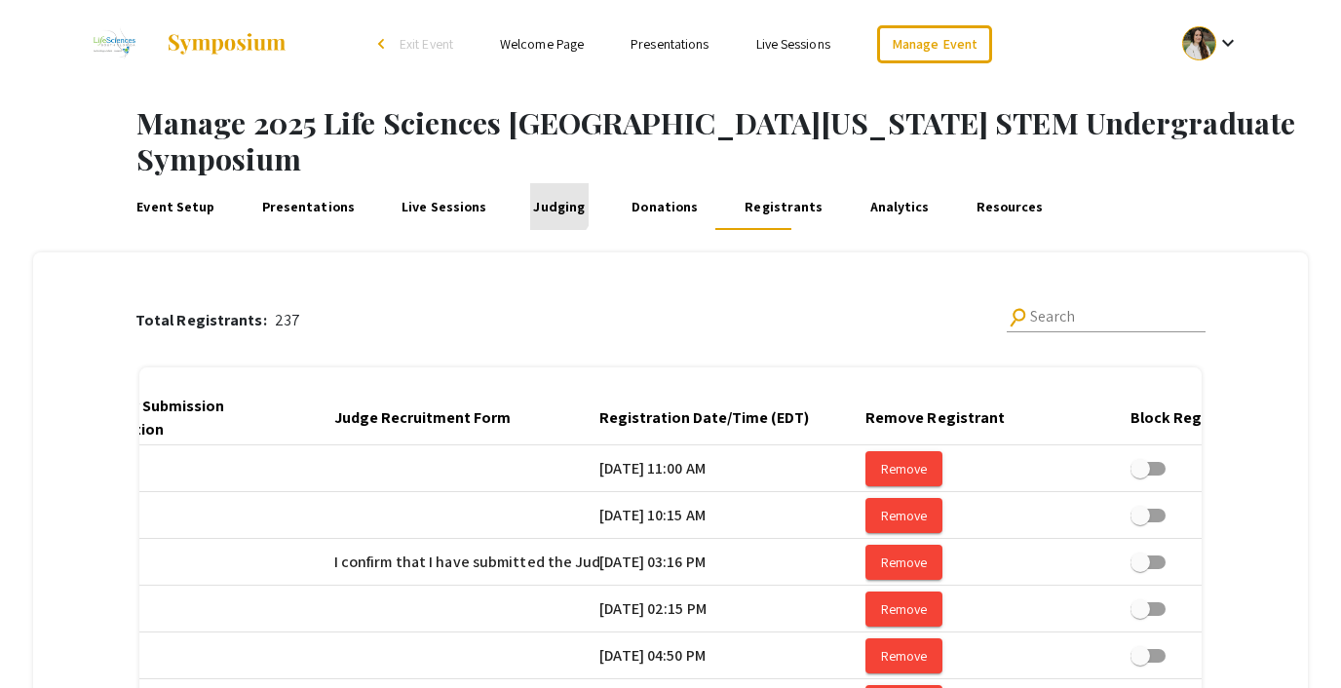
click at [532, 183] on link "Judging" at bounding box center [559, 206] width 58 height 47
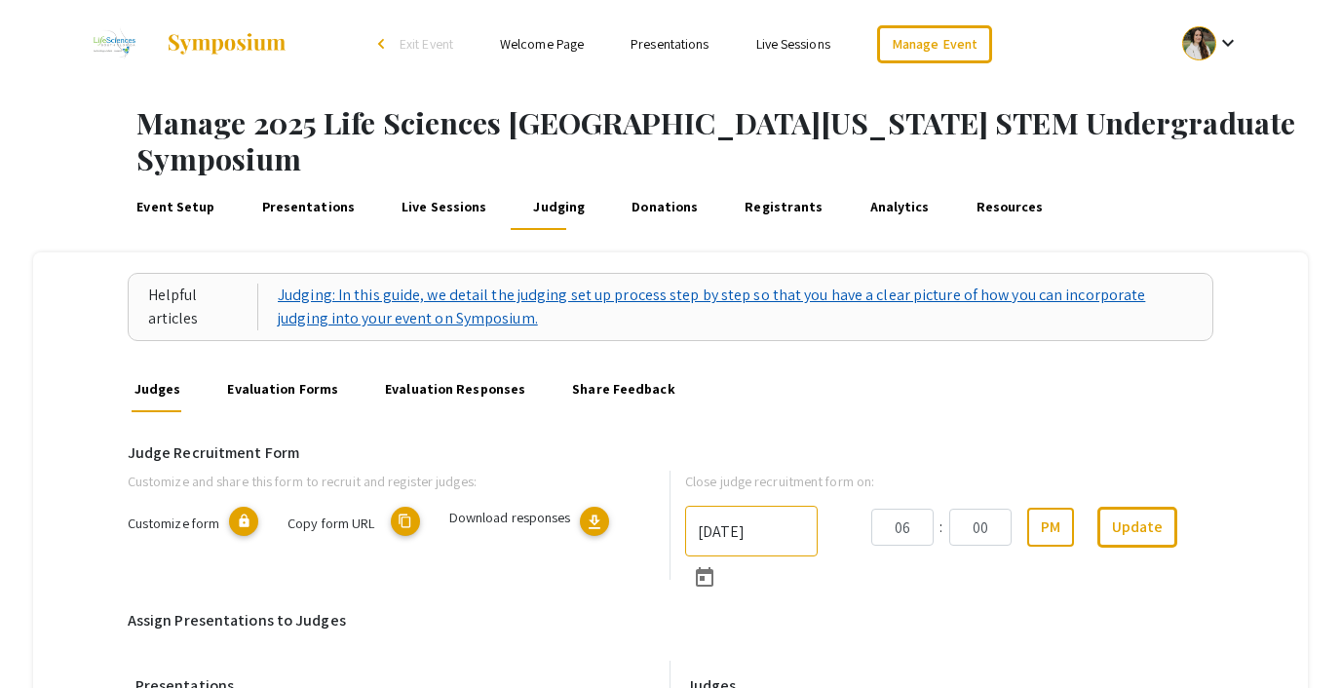
click at [476, 284] on link "Judging: In this guide, we detail the judging set up process step by step so th…" at bounding box center [735, 307] width 915 height 47
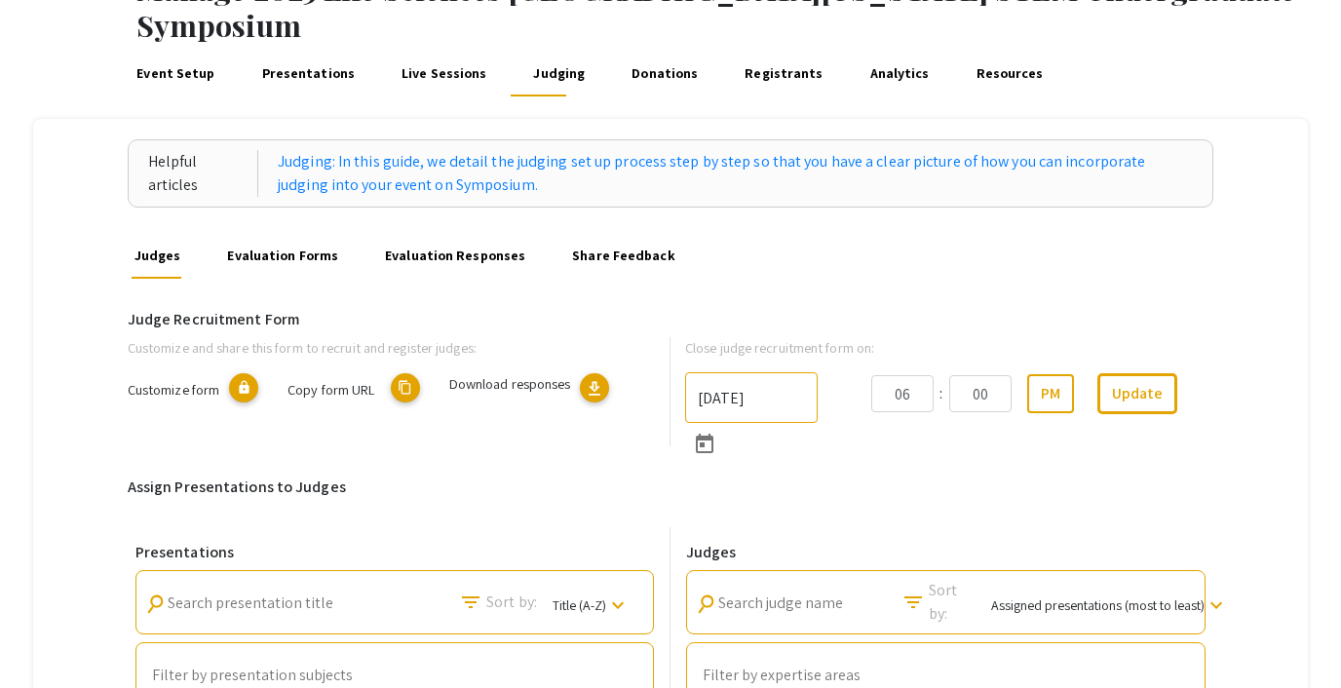
scroll to position [174, 0]
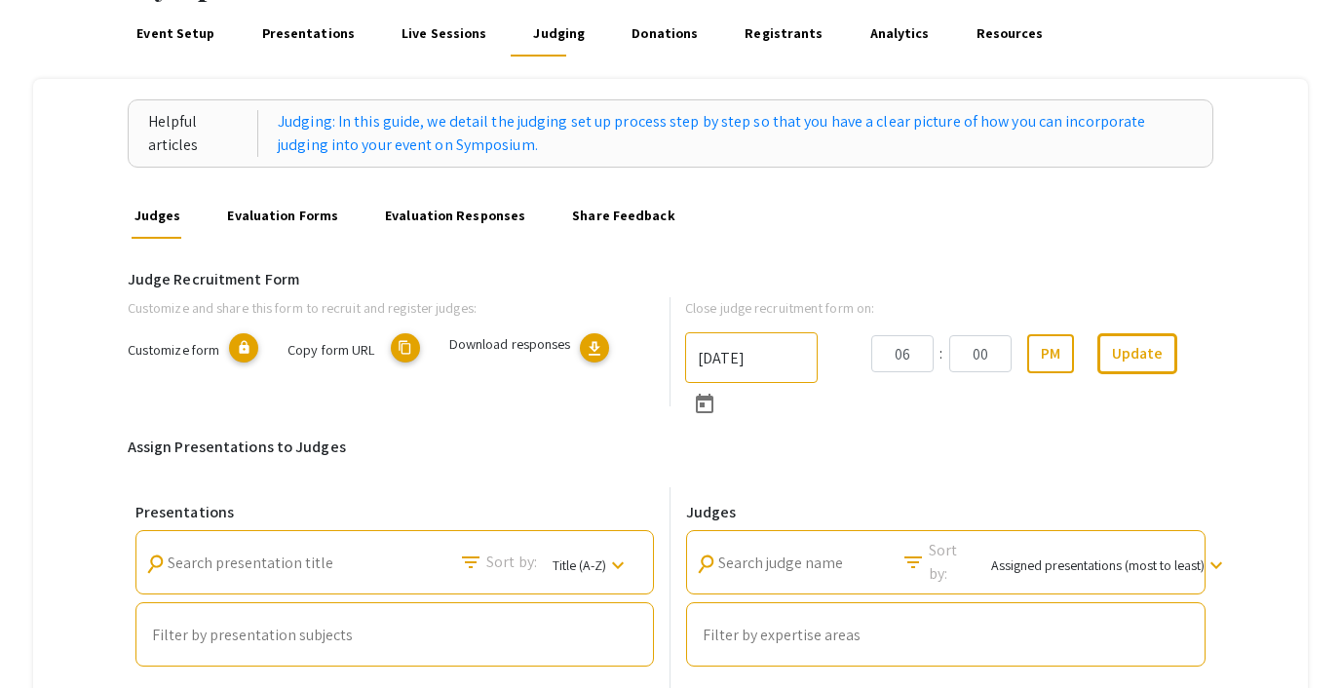
click at [278, 192] on link "Evaluation Forms" at bounding box center [282, 215] width 117 height 47
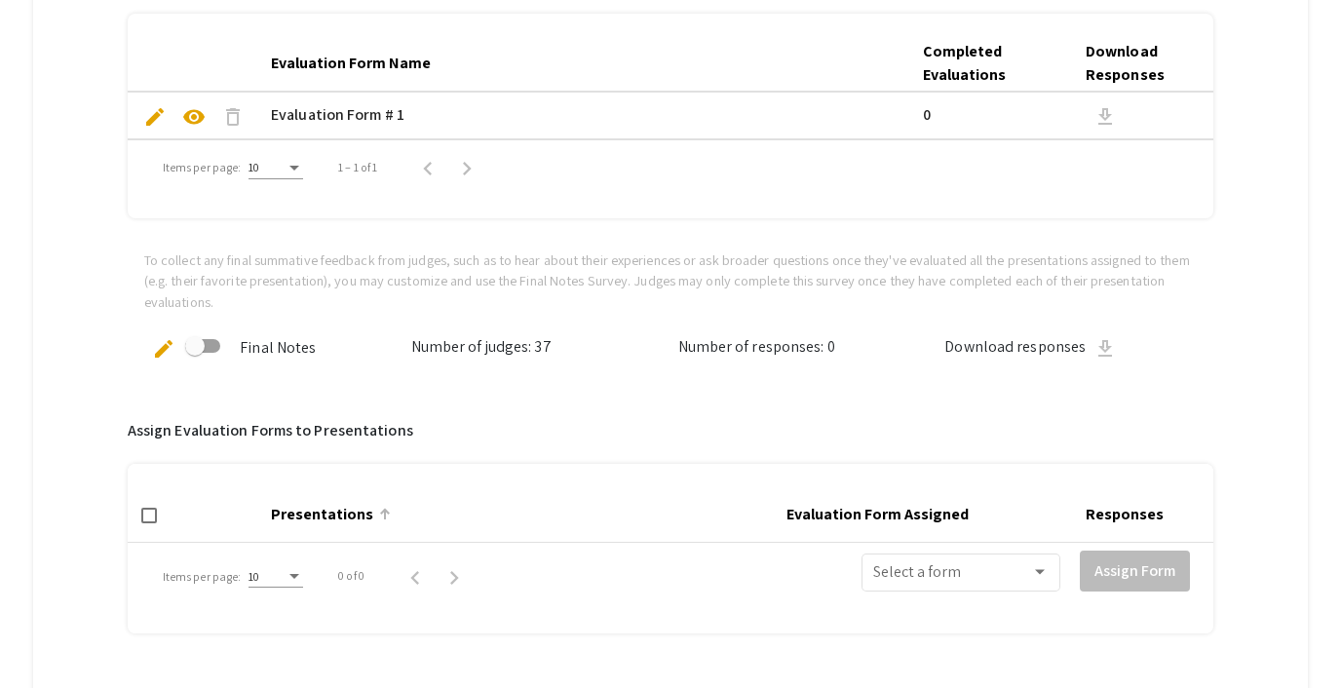
scroll to position [531, 0]
click at [898, 548] on div "Select a form" at bounding box center [961, 569] width 175 height 43
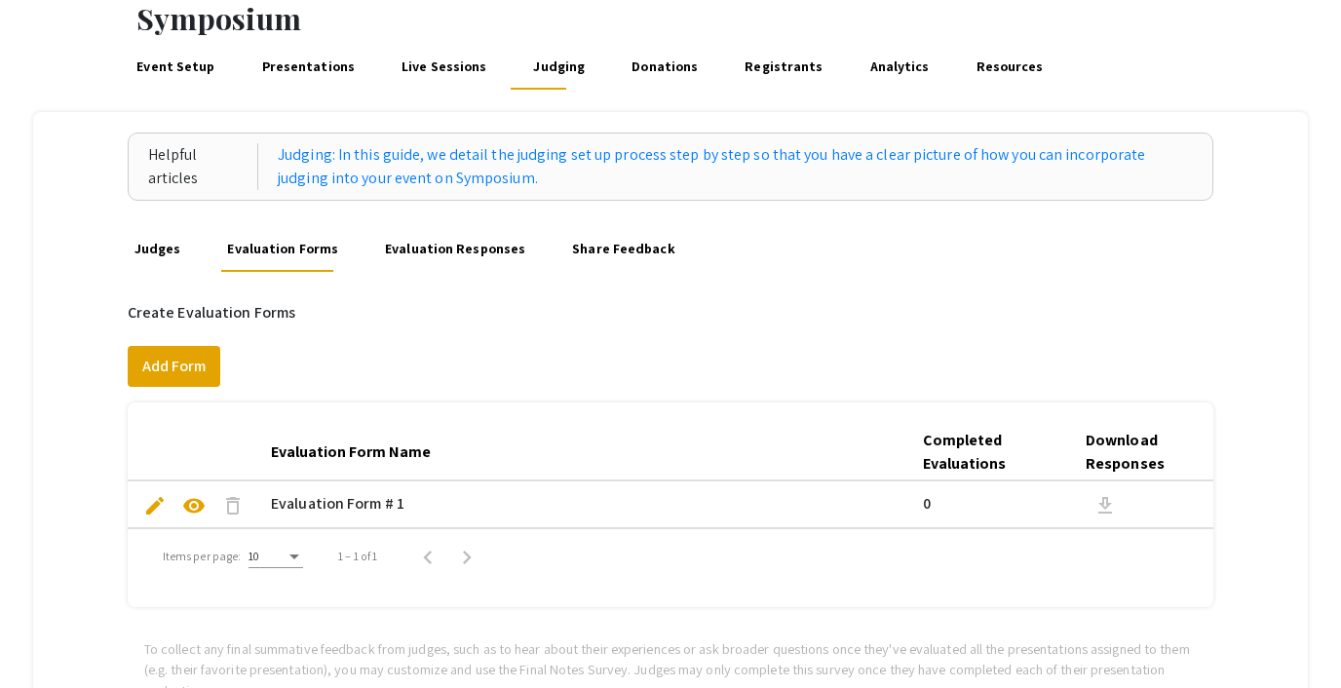
scroll to position [0, 0]
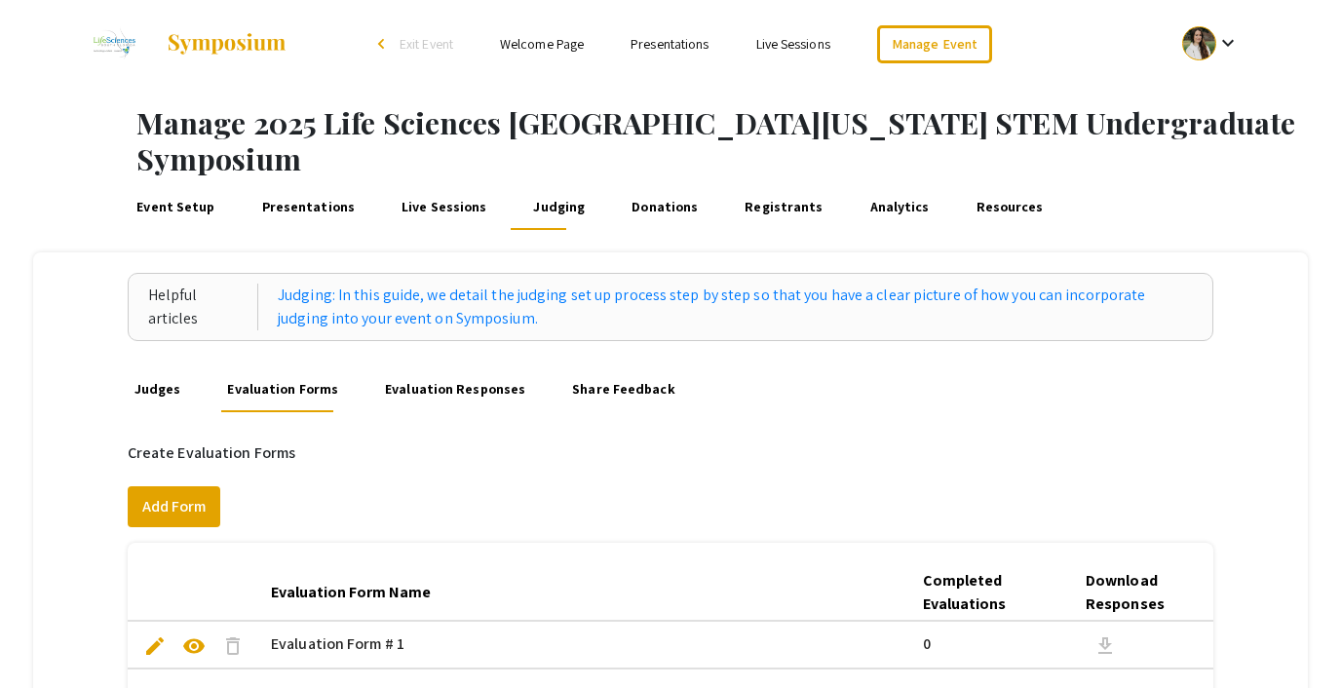
click at [456, 352] on div at bounding box center [670, 344] width 1341 height 688
click at [455, 366] on link "Evaluation Responses" at bounding box center [455, 389] width 147 height 47
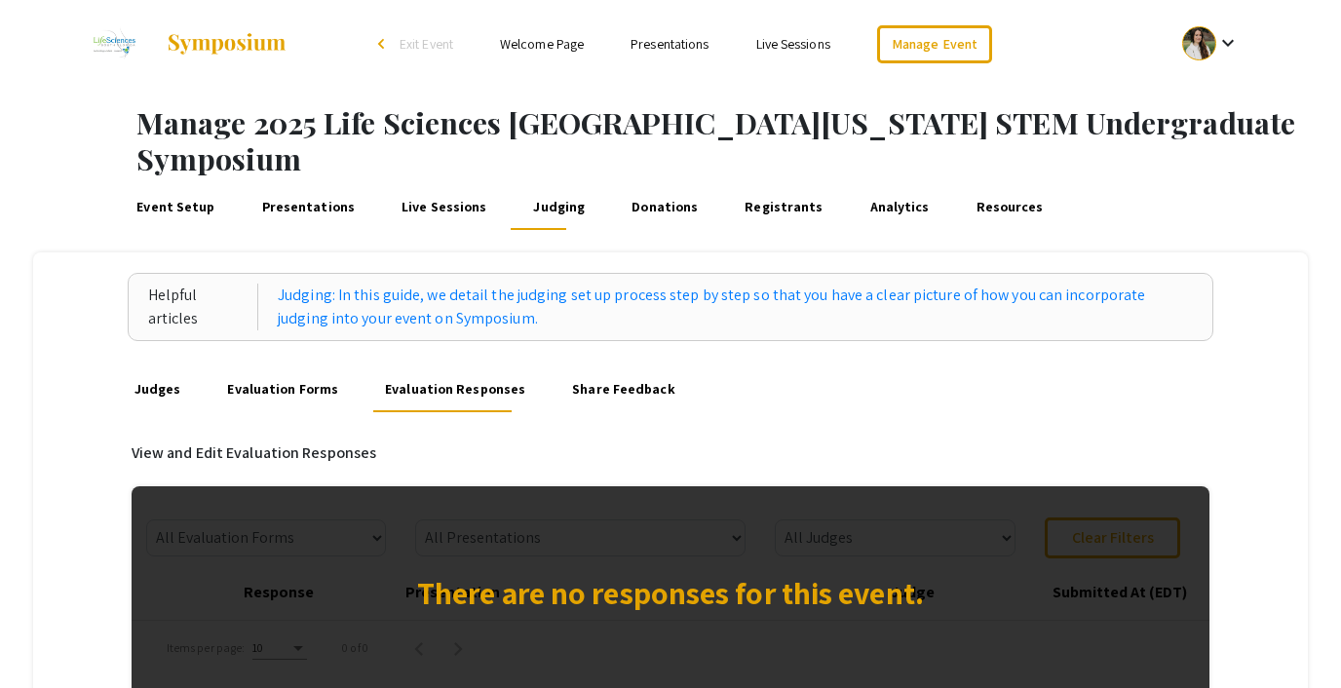
scroll to position [18, 0]
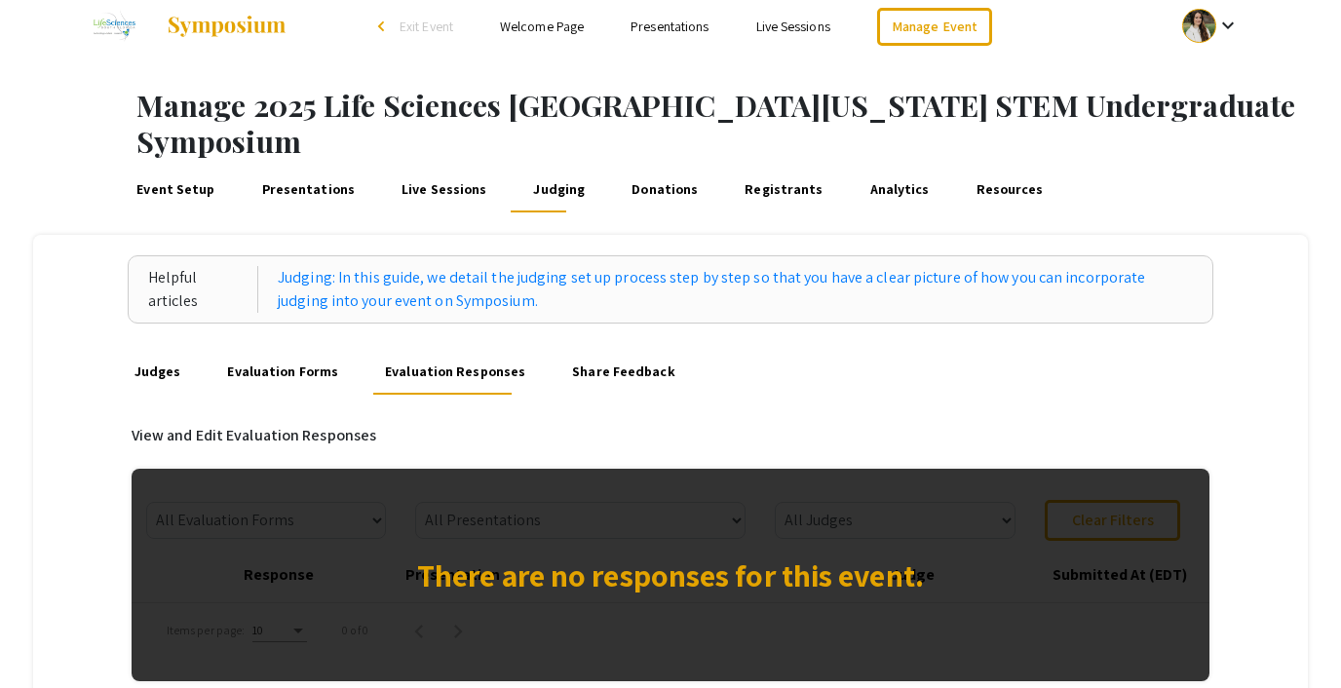
click at [272, 166] on link "Presentations" at bounding box center [307, 189] width 99 height 47
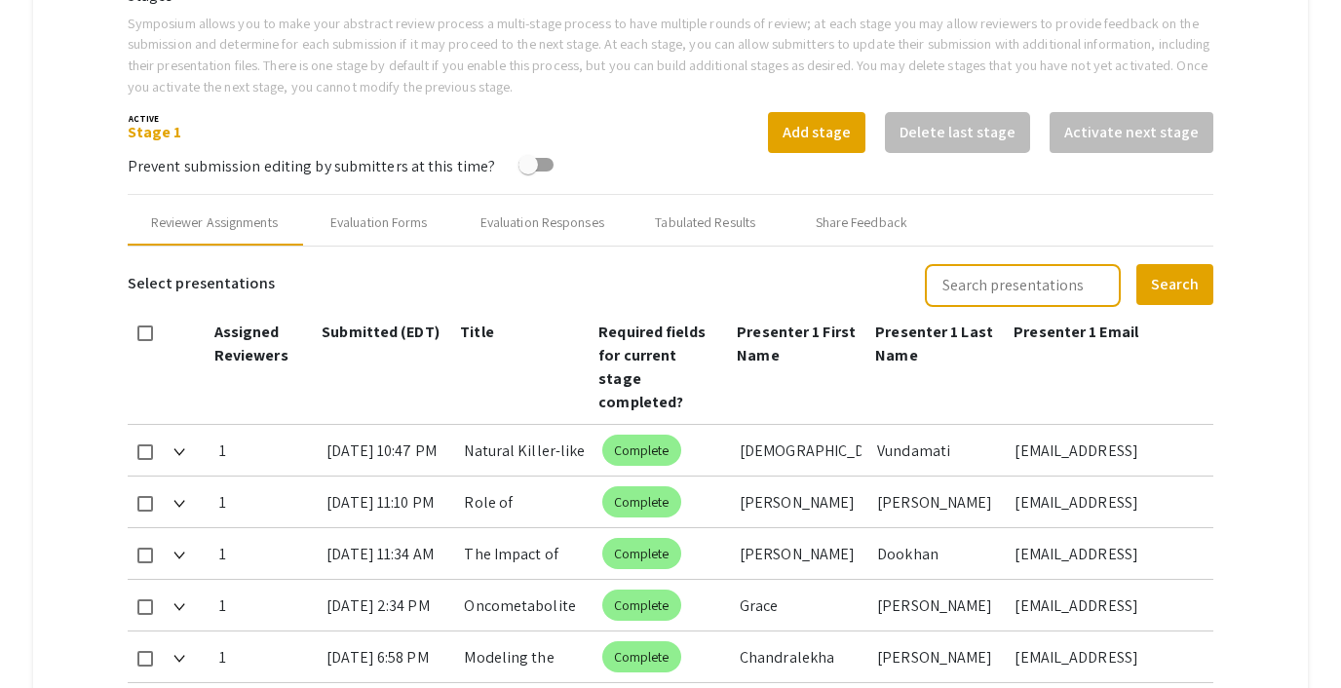
scroll to position [723, 0]
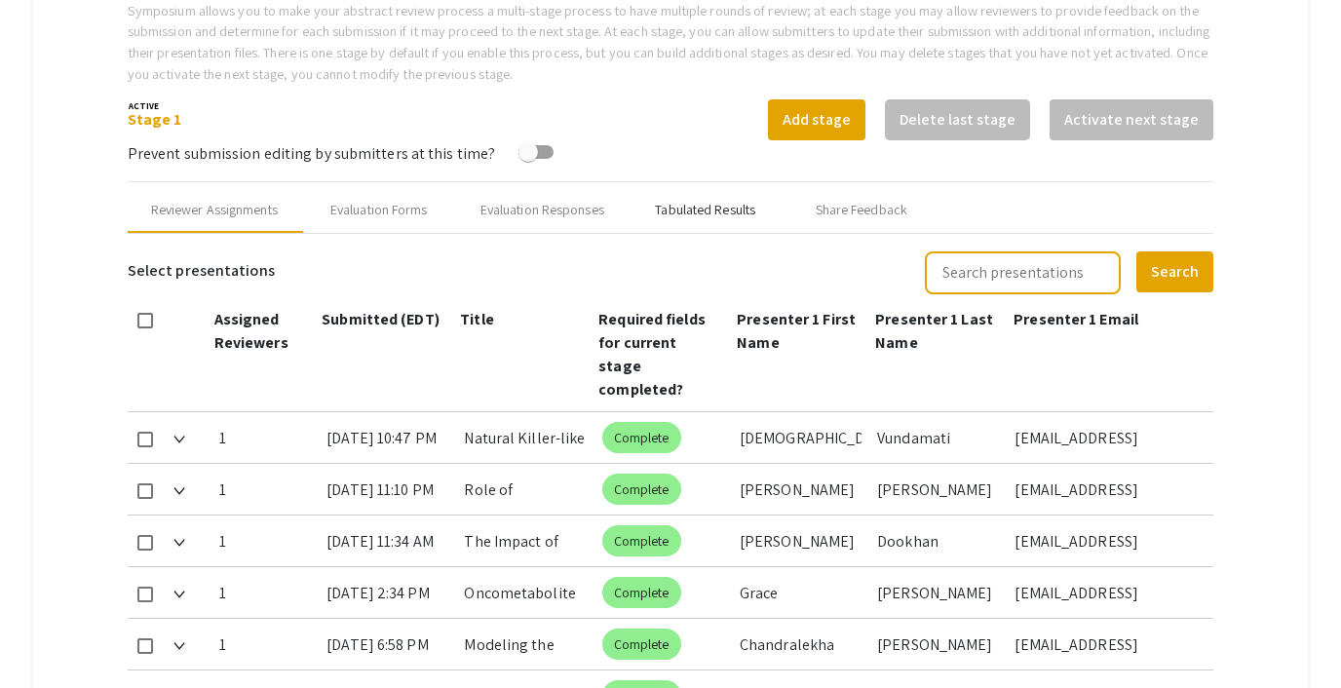
click at [680, 200] on div "Tabulated Results" at bounding box center [705, 210] width 100 height 20
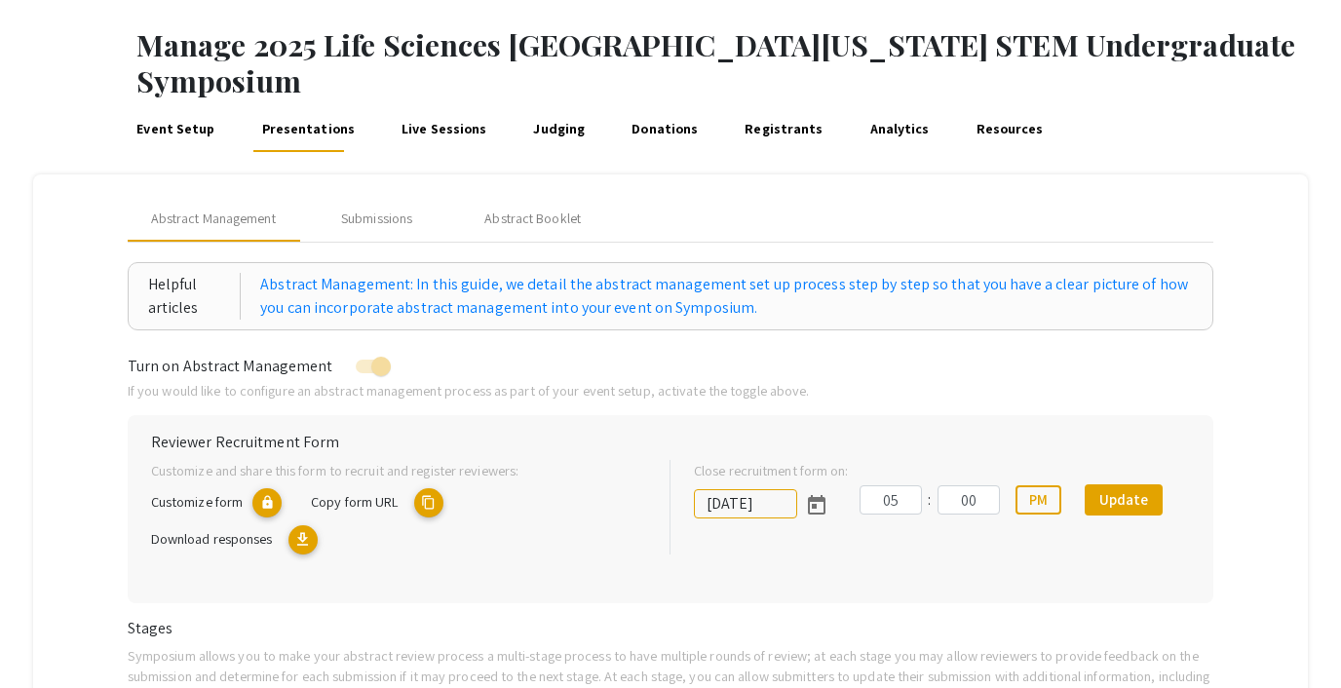
scroll to position [80, 0]
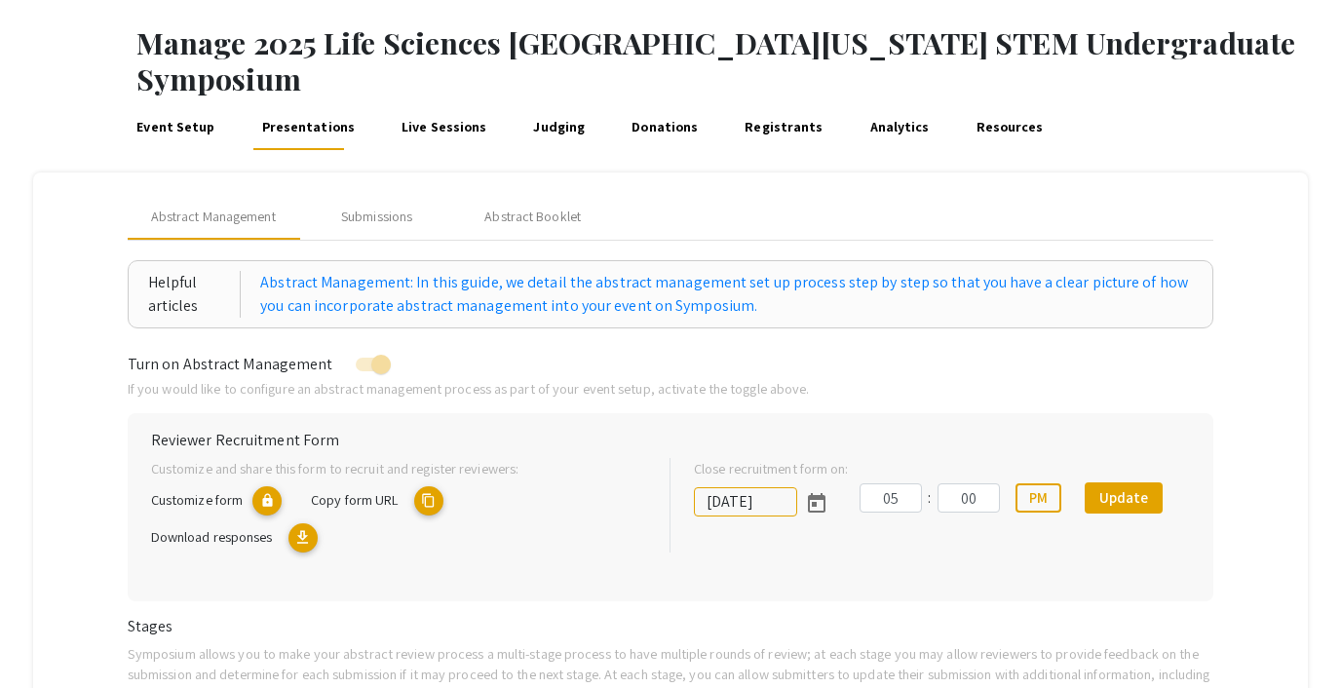
click at [539, 103] on link "Judging" at bounding box center [559, 126] width 58 height 47
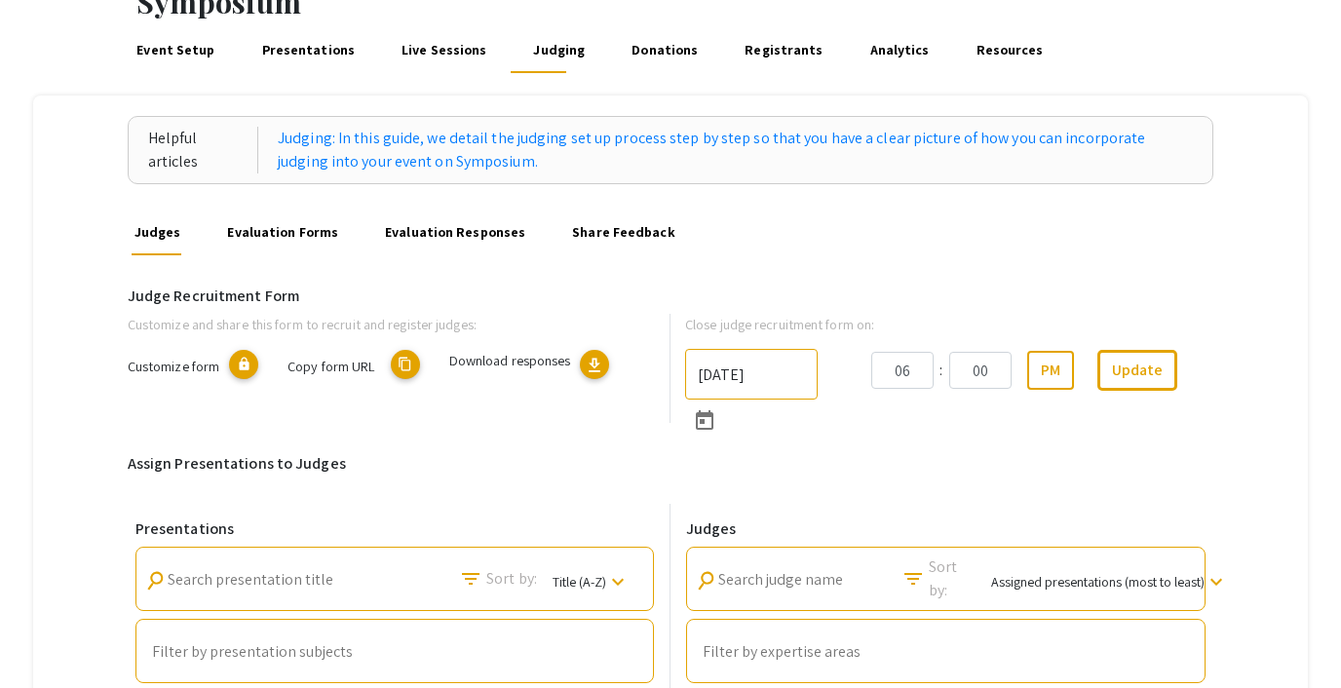
scroll to position [260, 0]
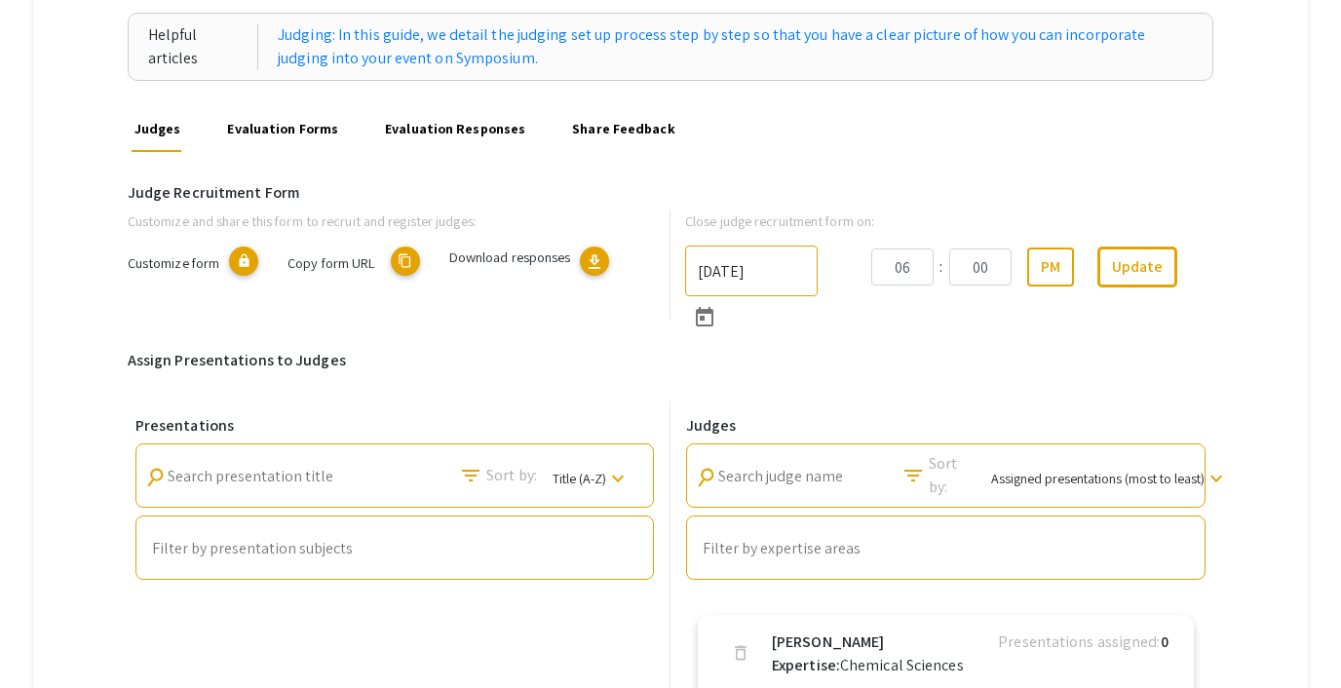
click at [456, 105] on link "Evaluation Responses" at bounding box center [455, 128] width 147 height 47
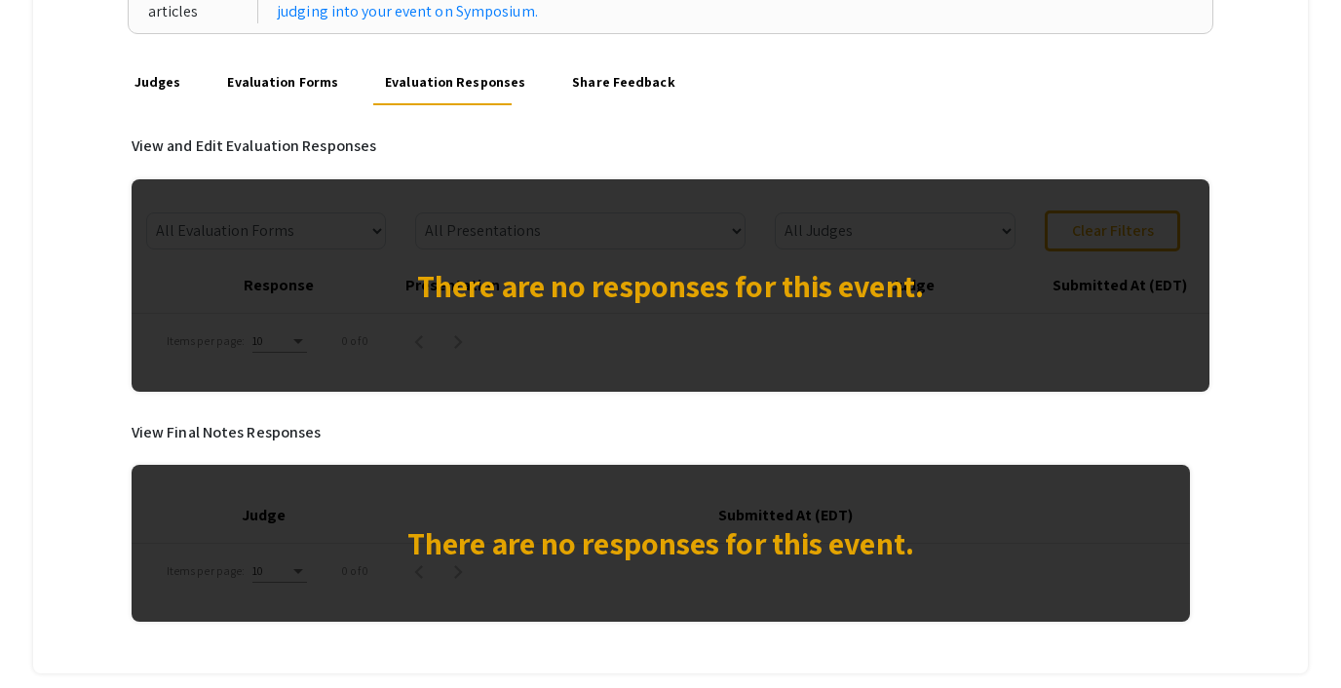
scroll to position [312, 0]
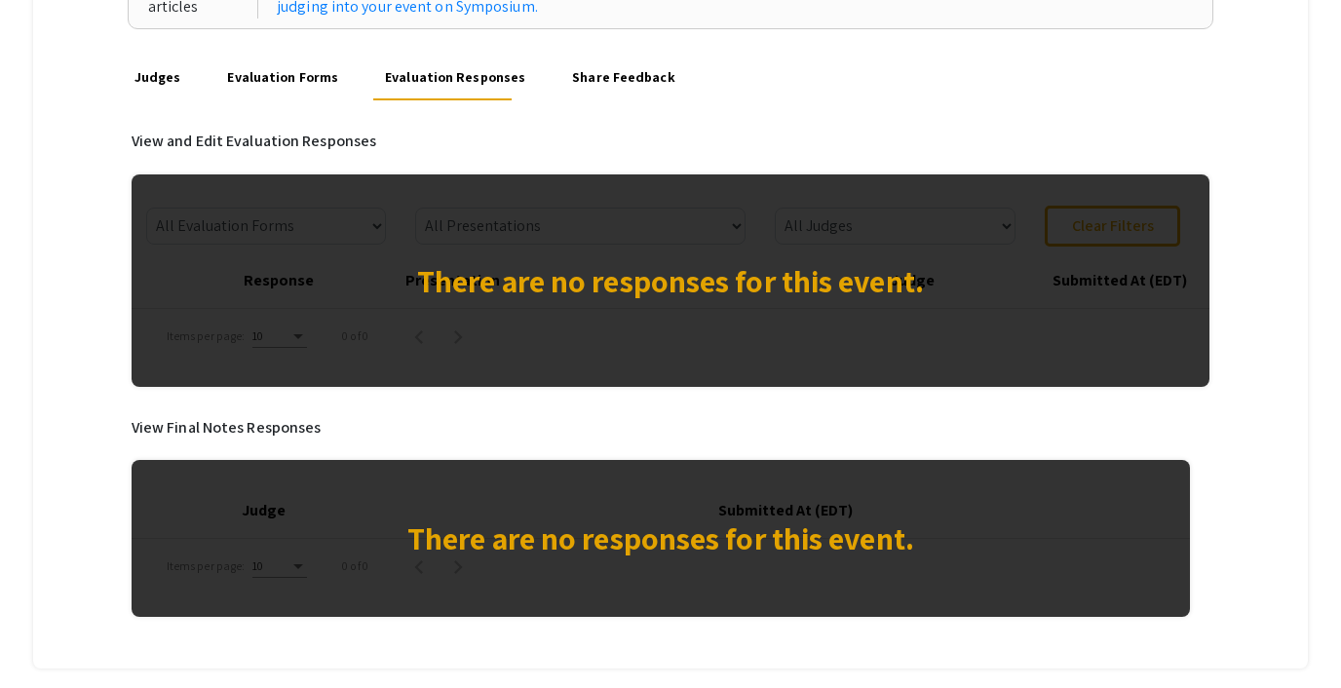
click at [278, 54] on link "Evaluation Forms" at bounding box center [282, 77] width 117 height 47
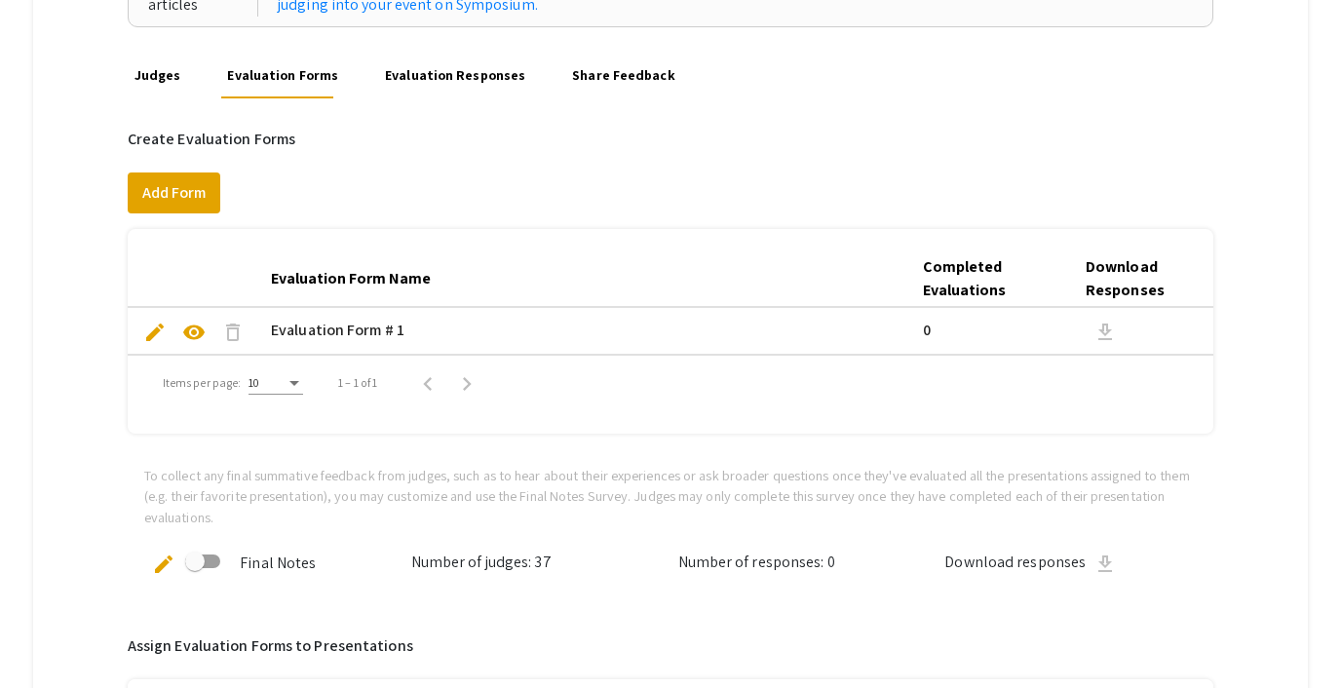
scroll to position [310, 0]
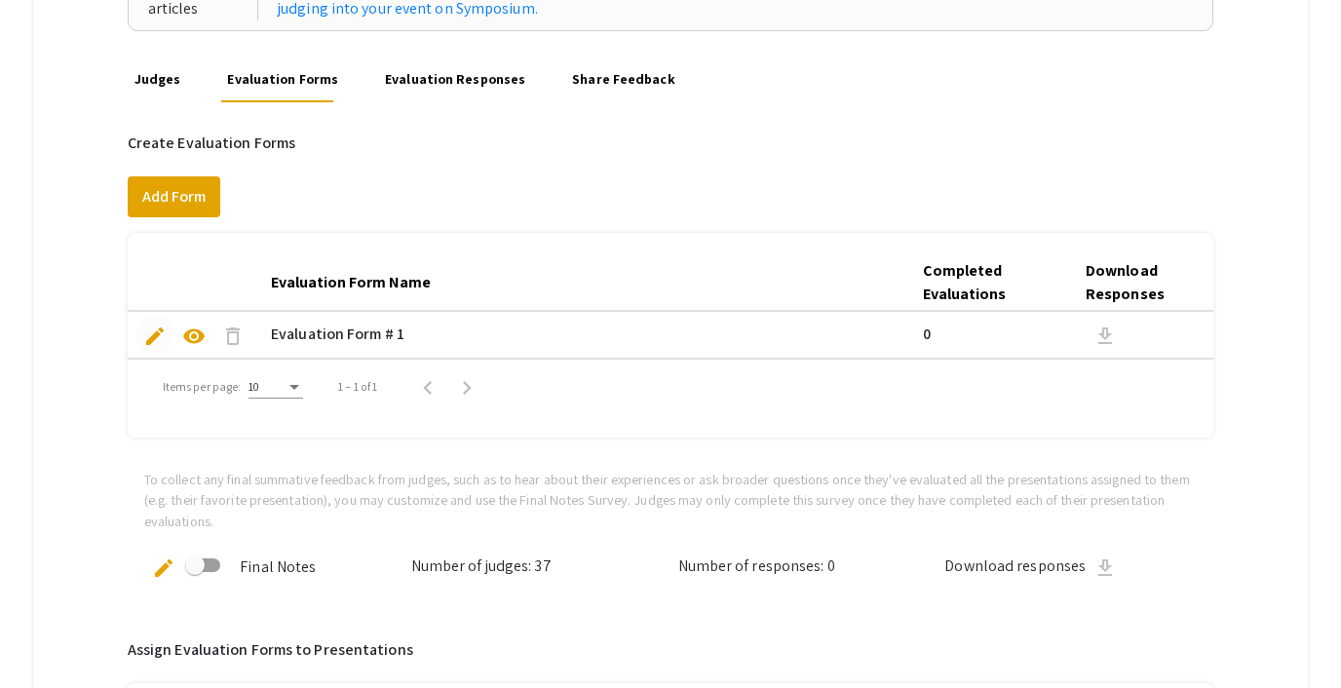
click at [161, 325] on span "edit" at bounding box center [154, 336] width 23 height 23
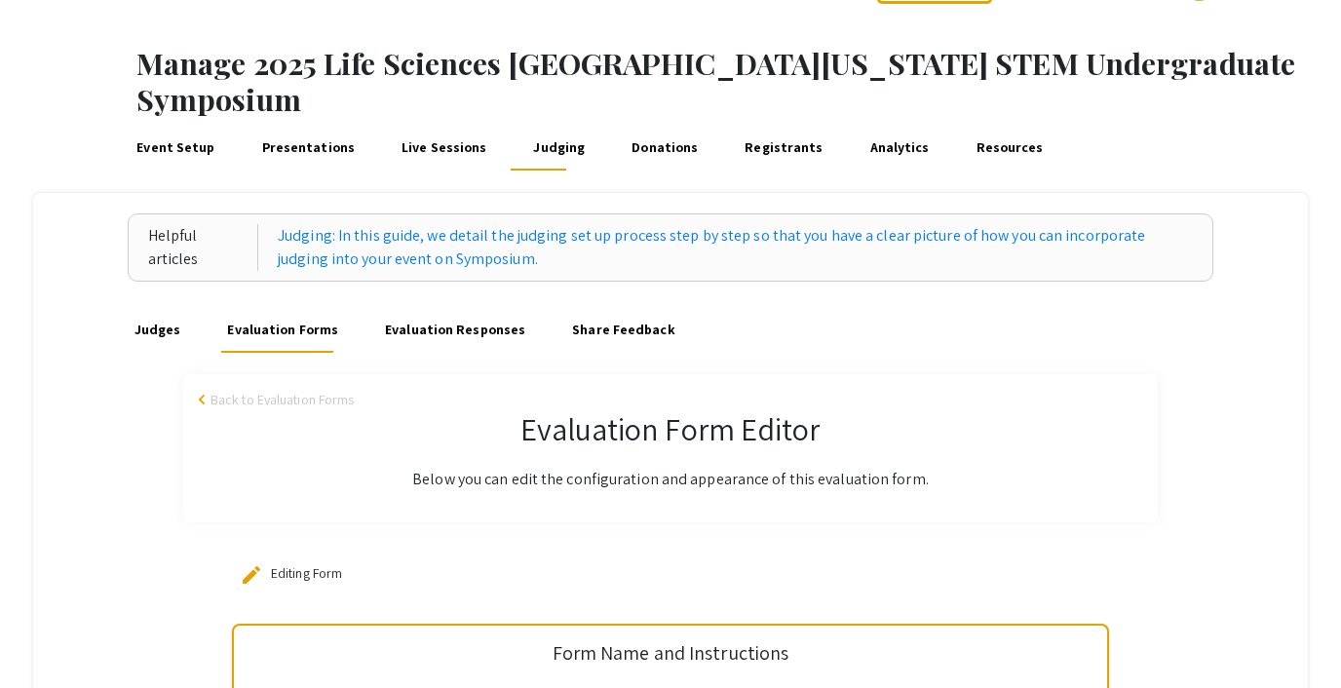
scroll to position [61, 0]
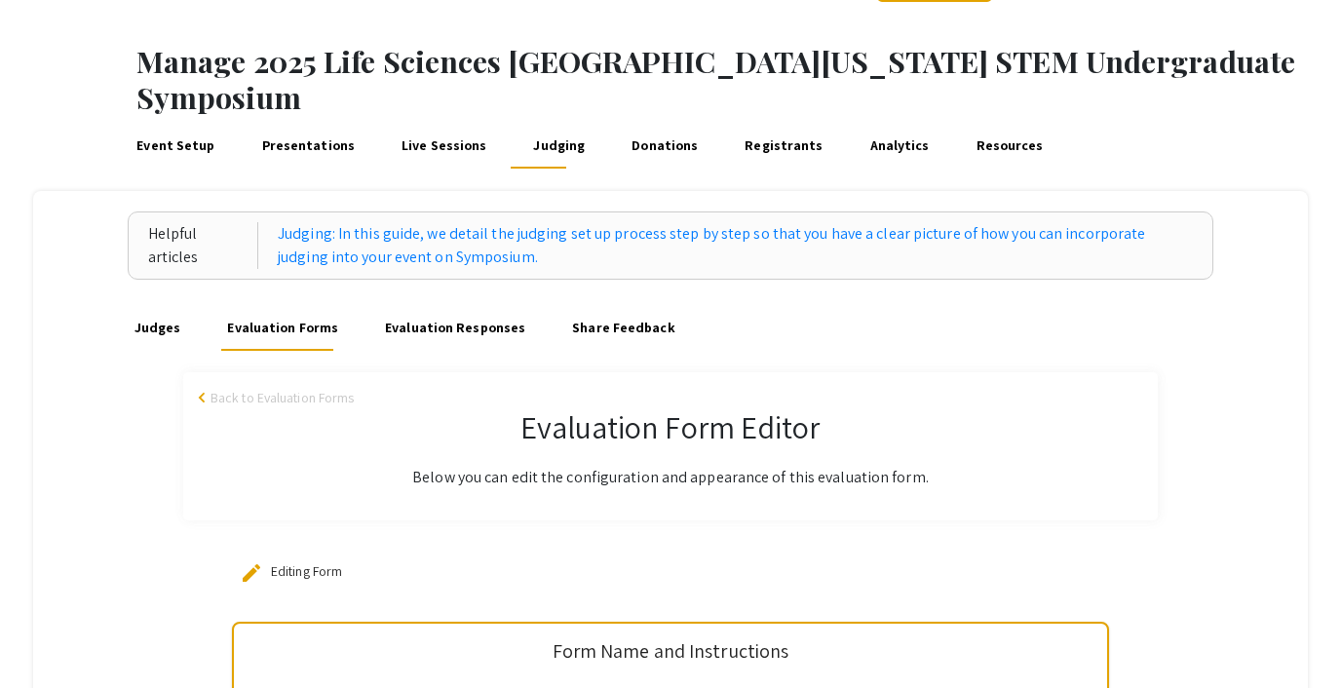
click at [206, 392] on span "arrow_back_ios" at bounding box center [205, 398] width 12 height 12
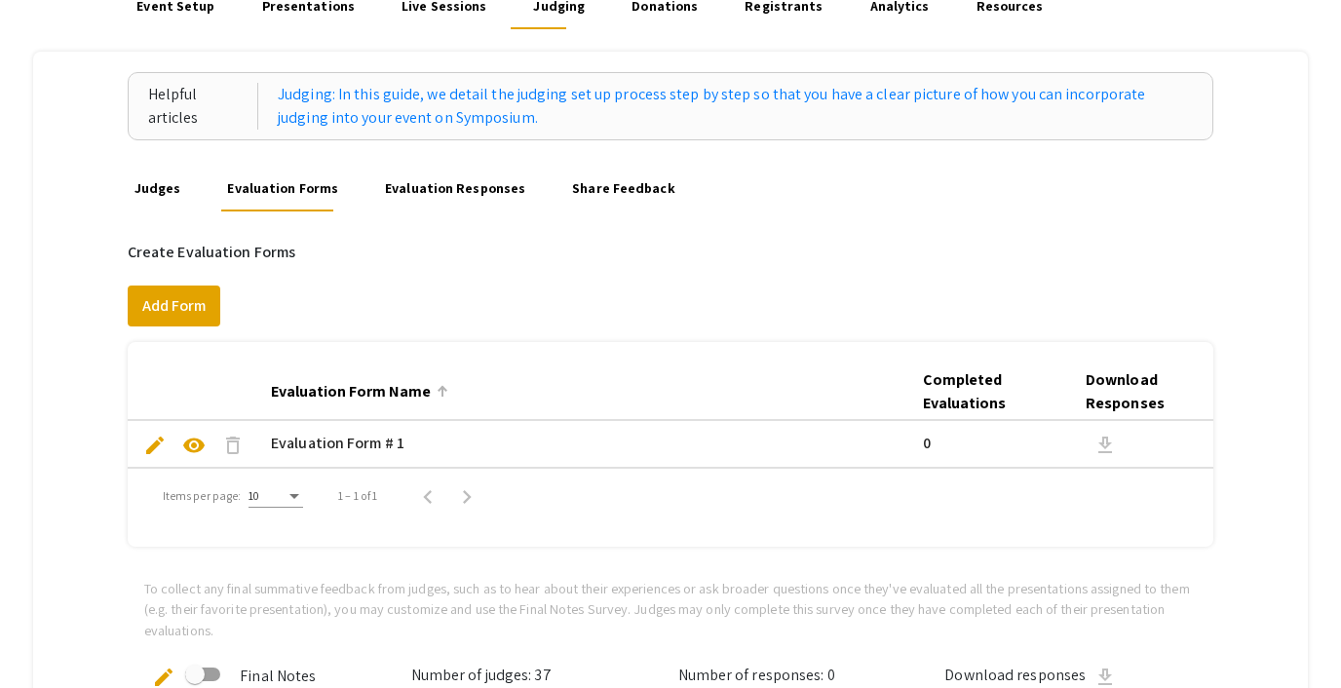
scroll to position [197, 0]
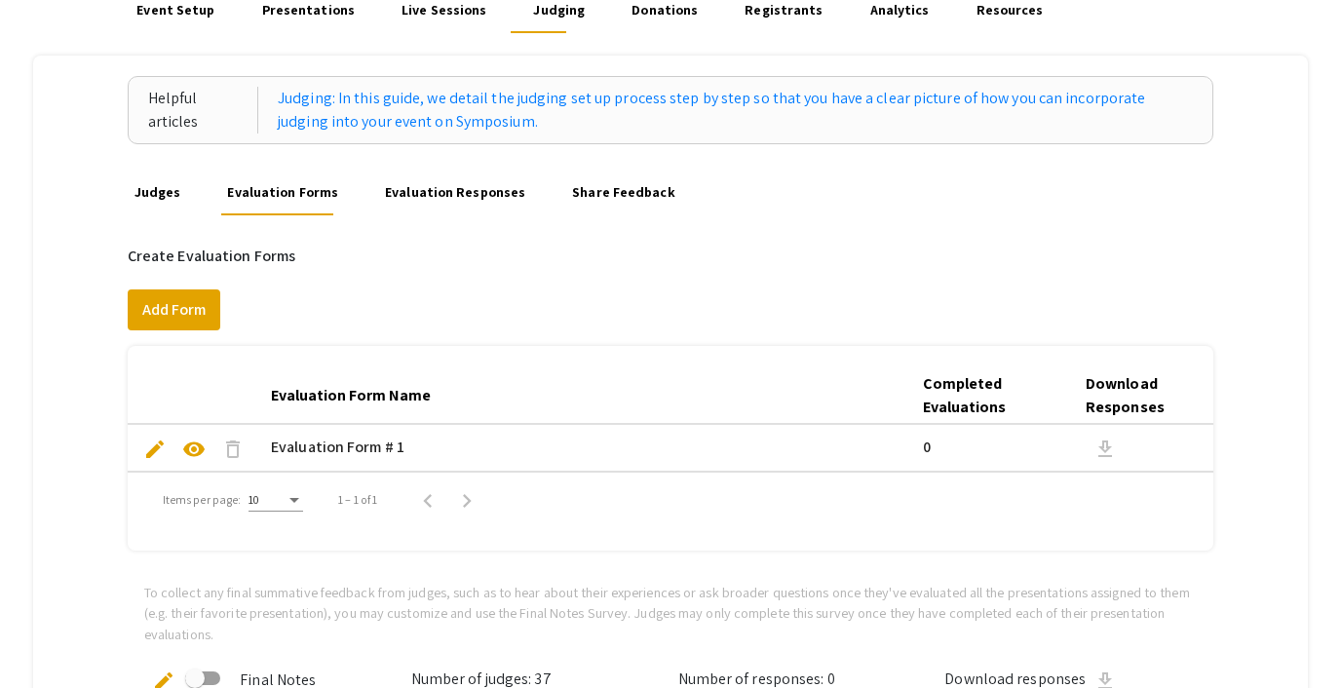
click at [569, 169] on link "Share Feedback" at bounding box center [623, 192] width 109 height 47
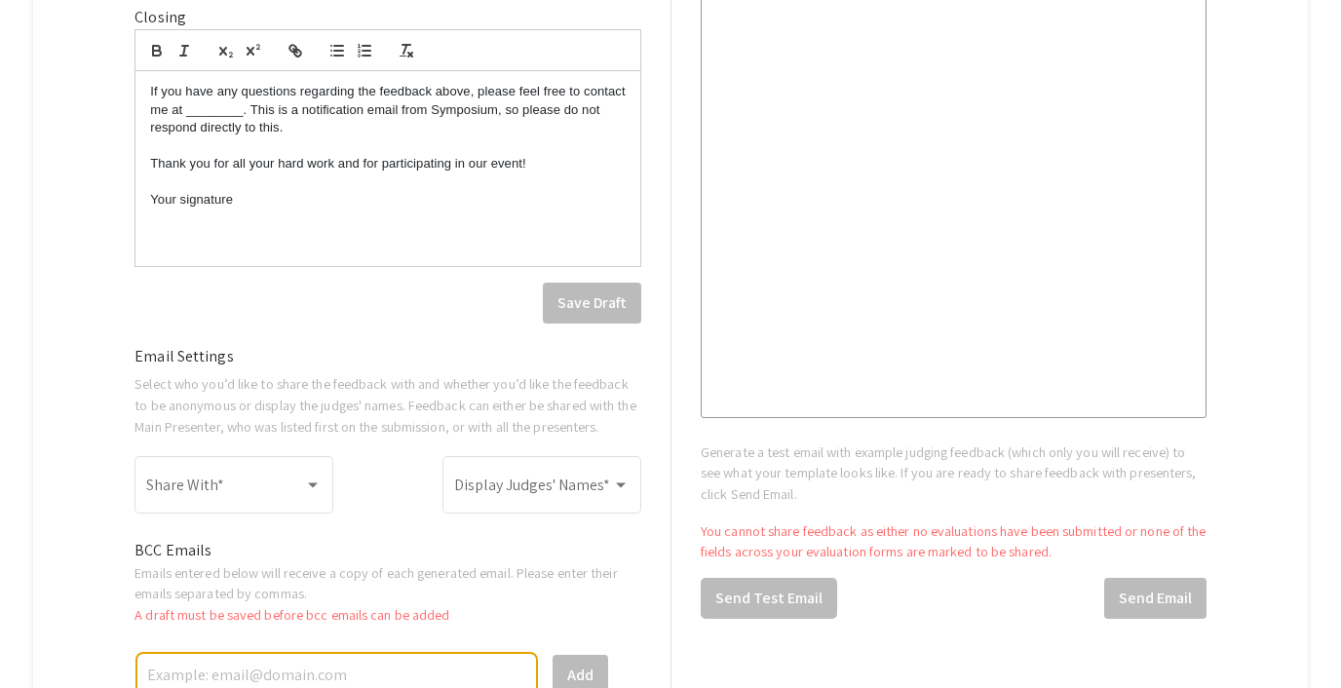
scroll to position [953, 0]
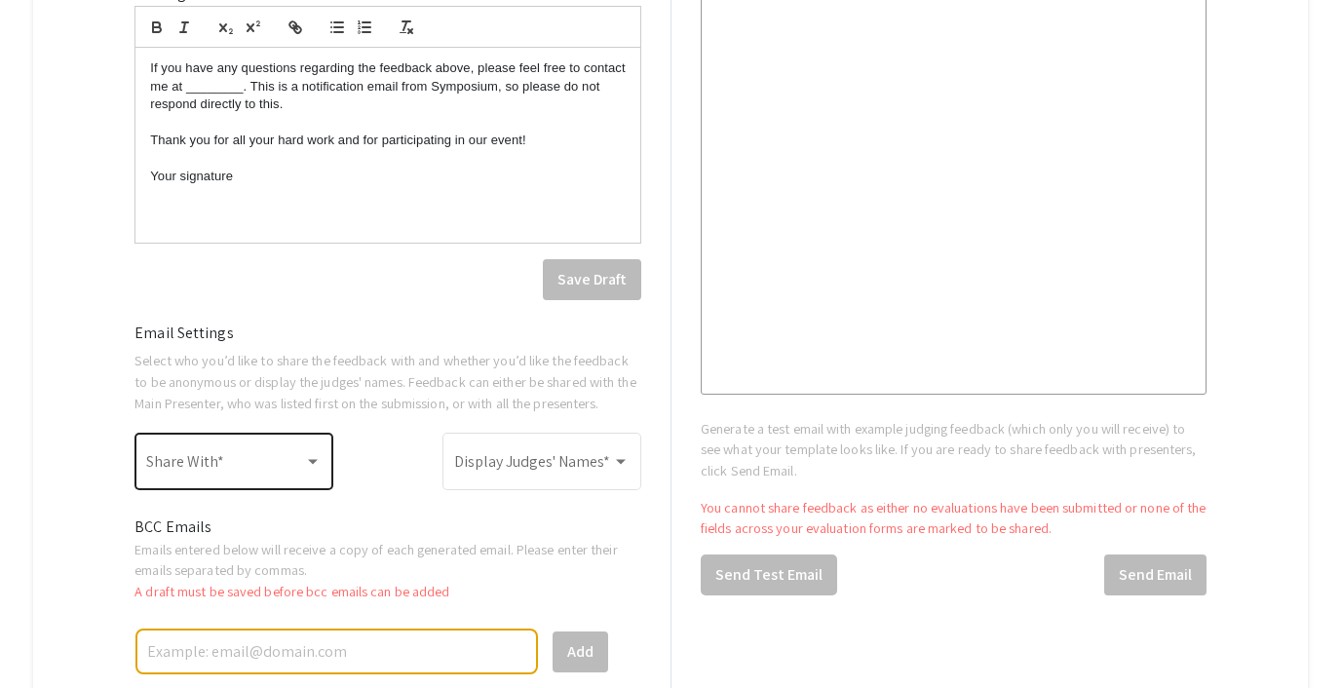
click at [271, 429] on div "Share With *" at bounding box center [233, 459] width 175 height 61
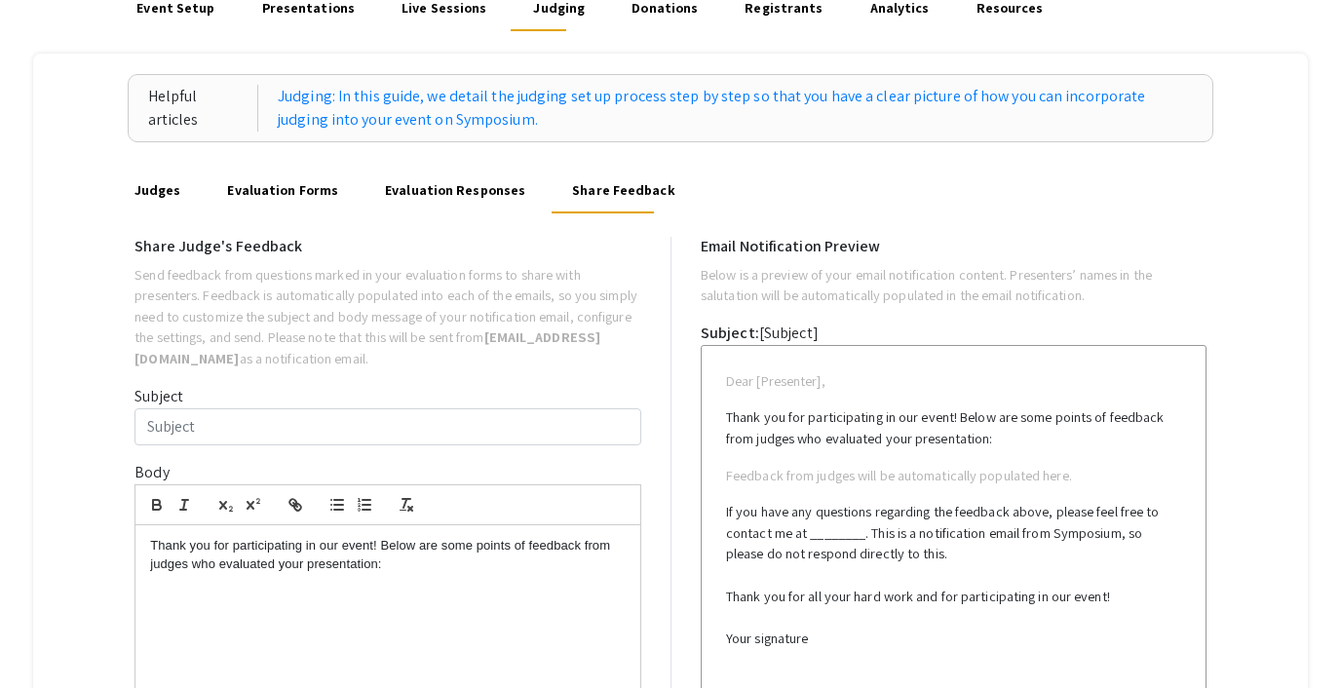
scroll to position [0, 0]
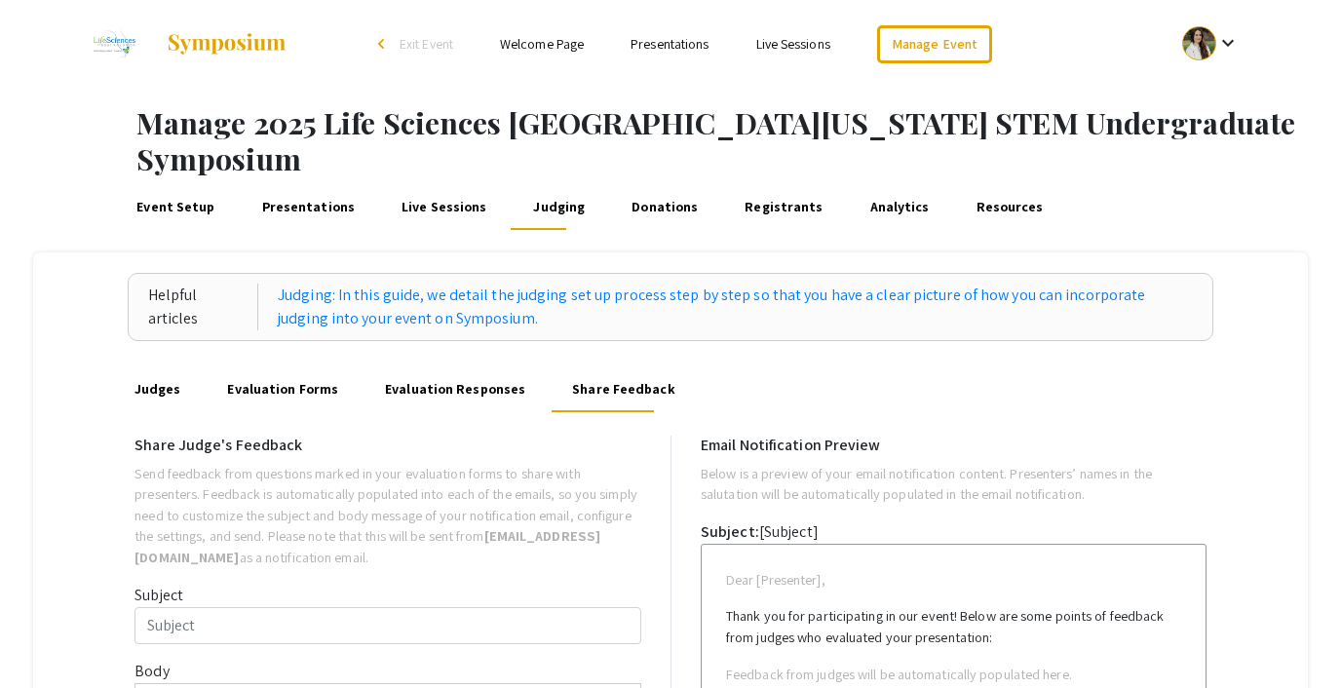
click at [148, 163] on div at bounding box center [670, 344] width 1341 height 688
click at [148, 183] on link "Event Setup" at bounding box center [176, 206] width 85 height 47
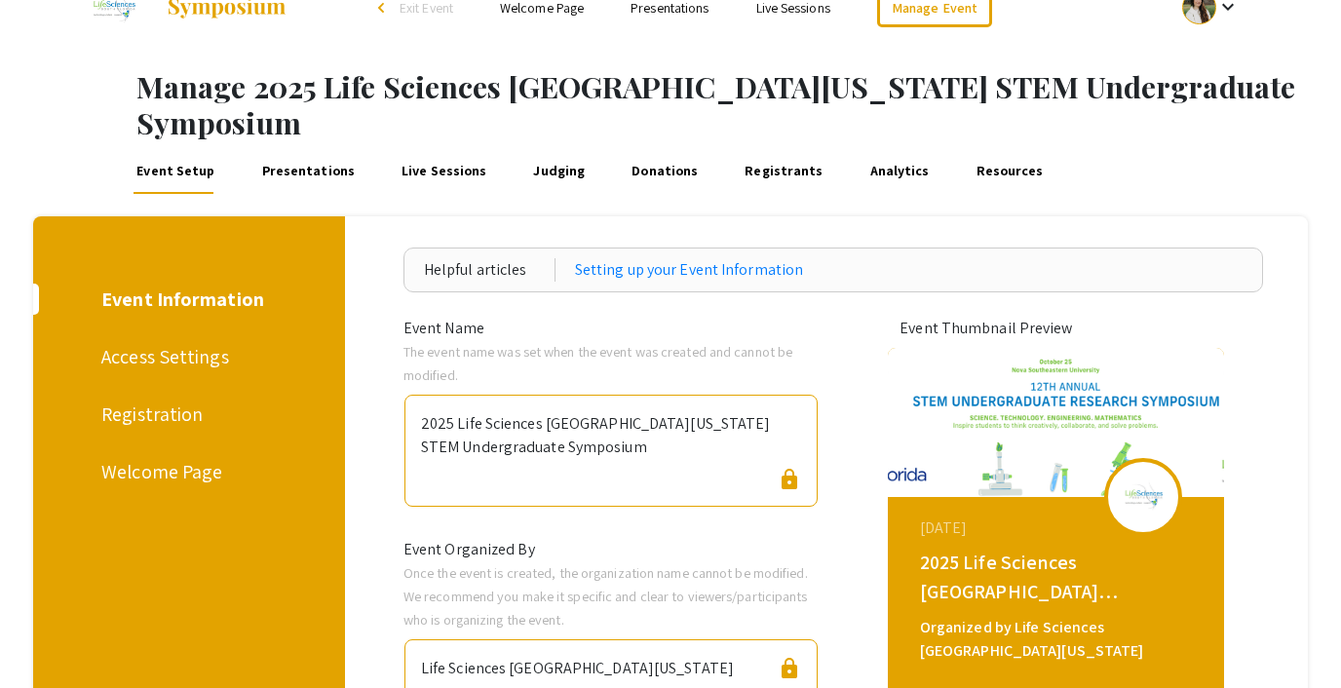
scroll to position [23, 0]
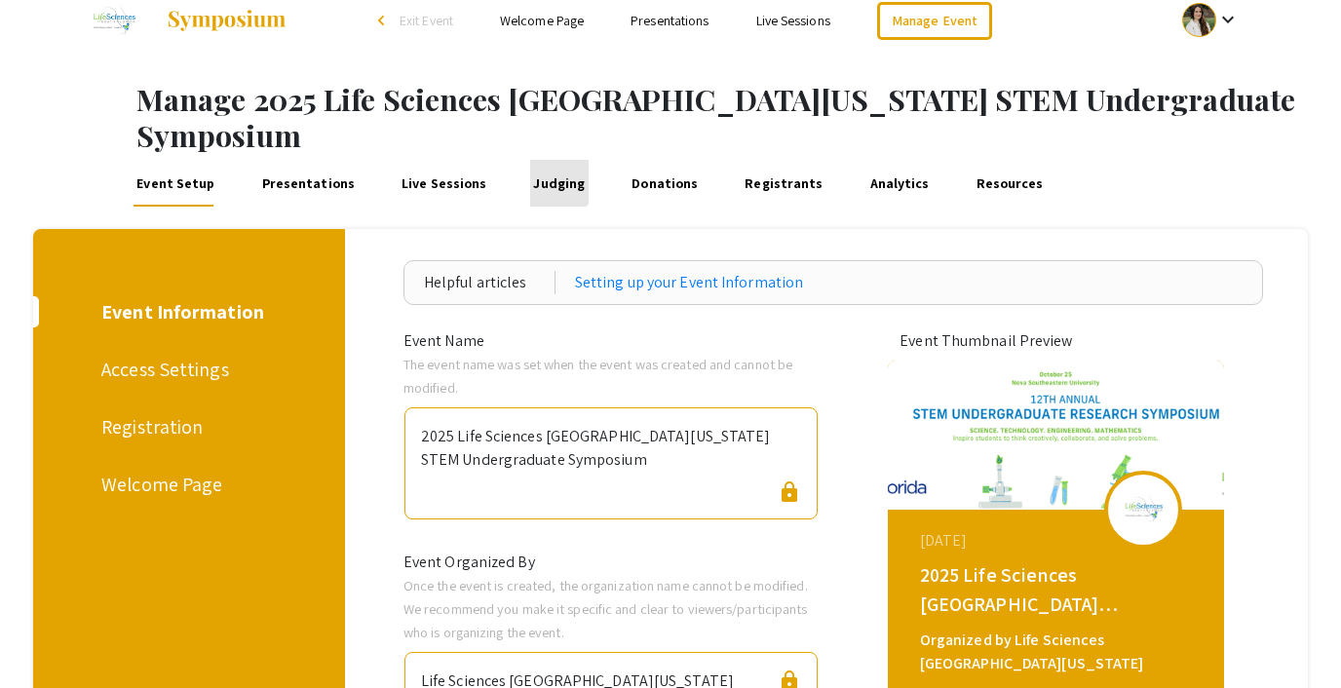
click at [538, 160] on link "Judging" at bounding box center [559, 183] width 58 height 47
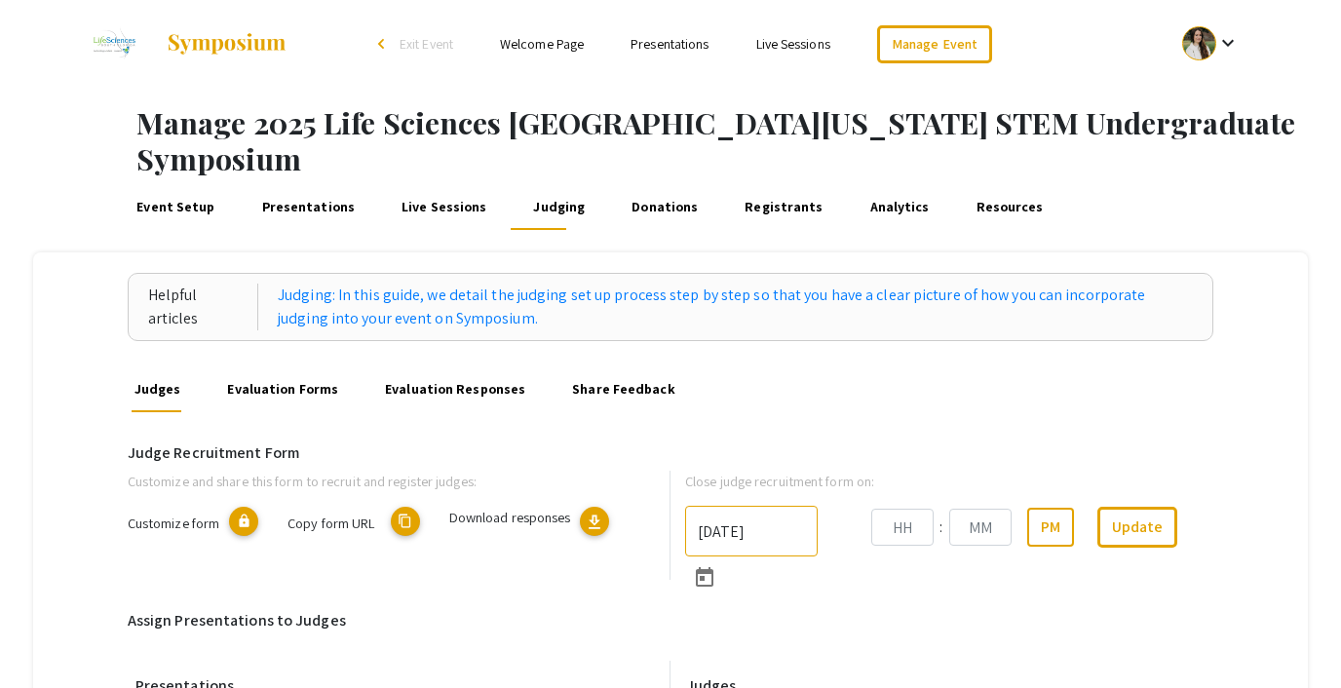
type input "[DATE]"
type input "06"
type input "00"
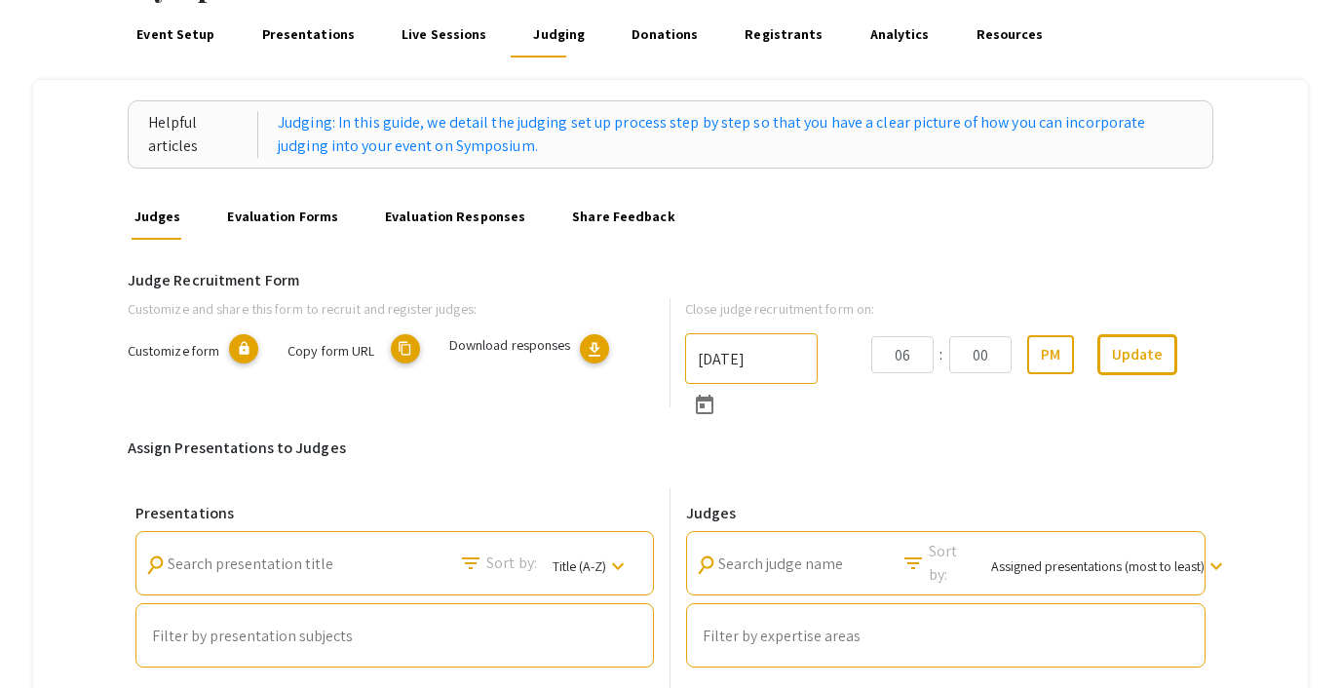
scroll to position [199, 0]
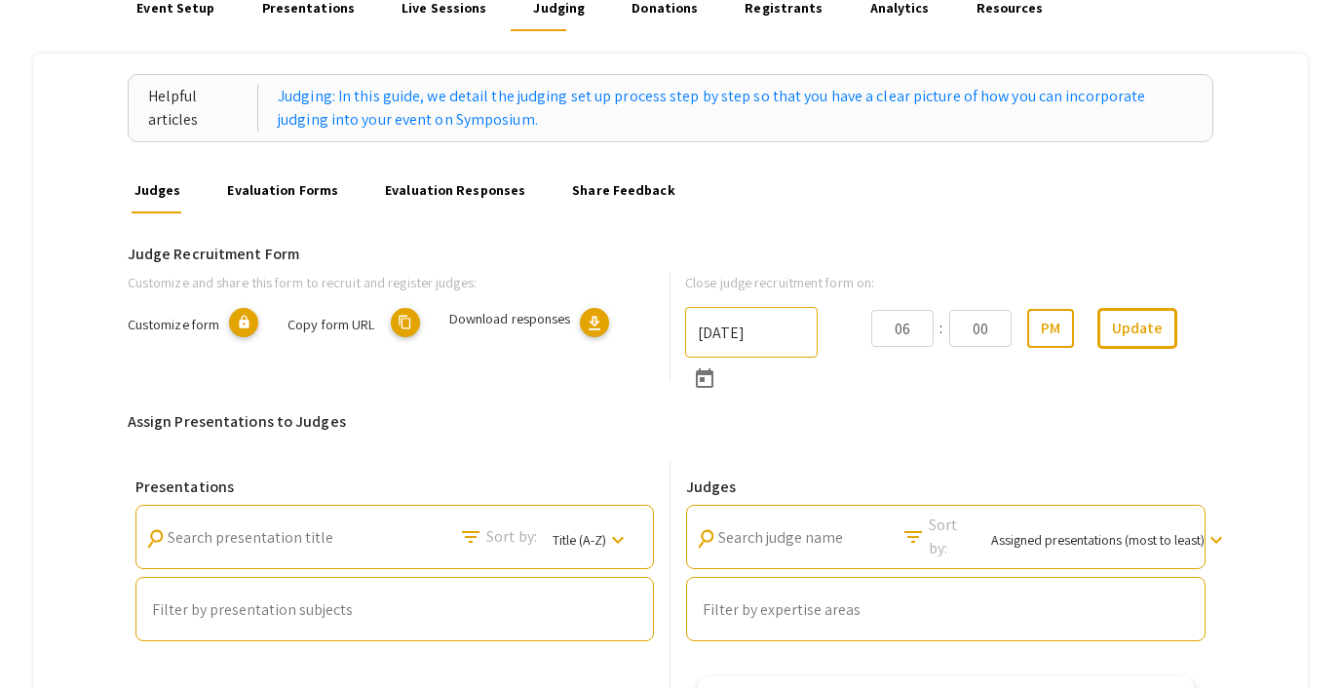
click at [264, 167] on link "Evaluation Forms" at bounding box center [282, 190] width 117 height 47
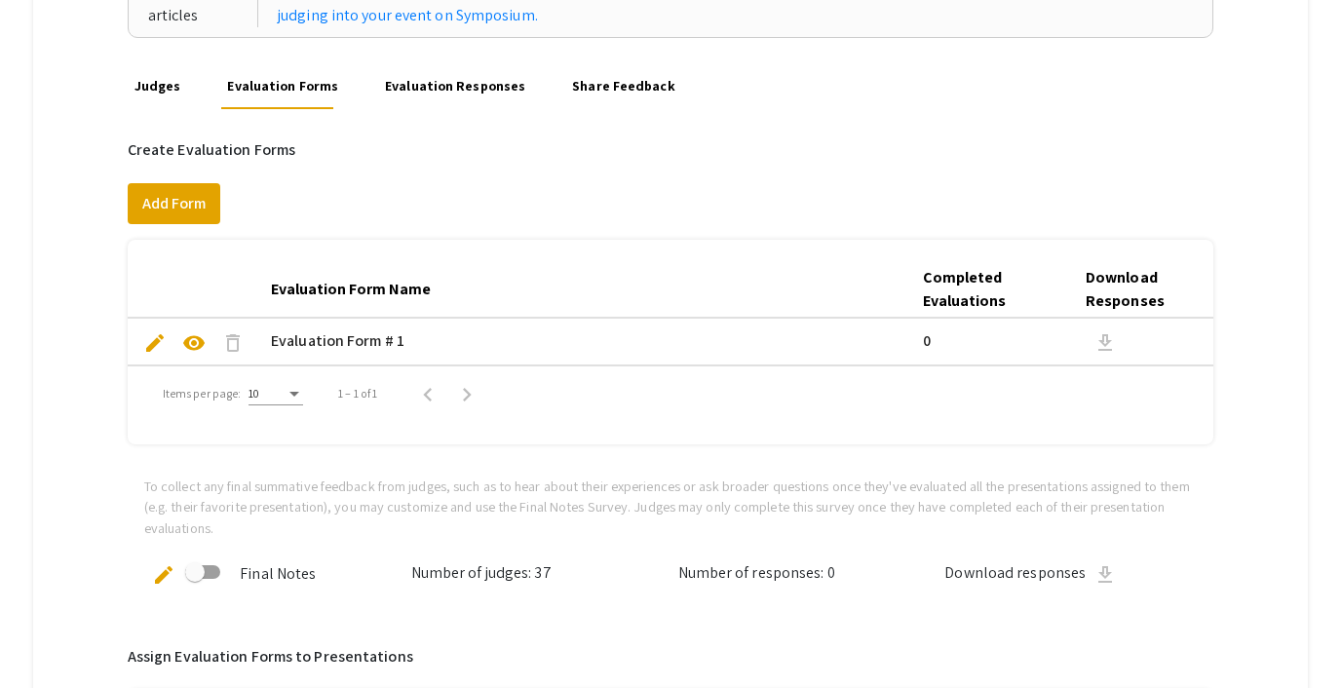
scroll to position [331, 0]
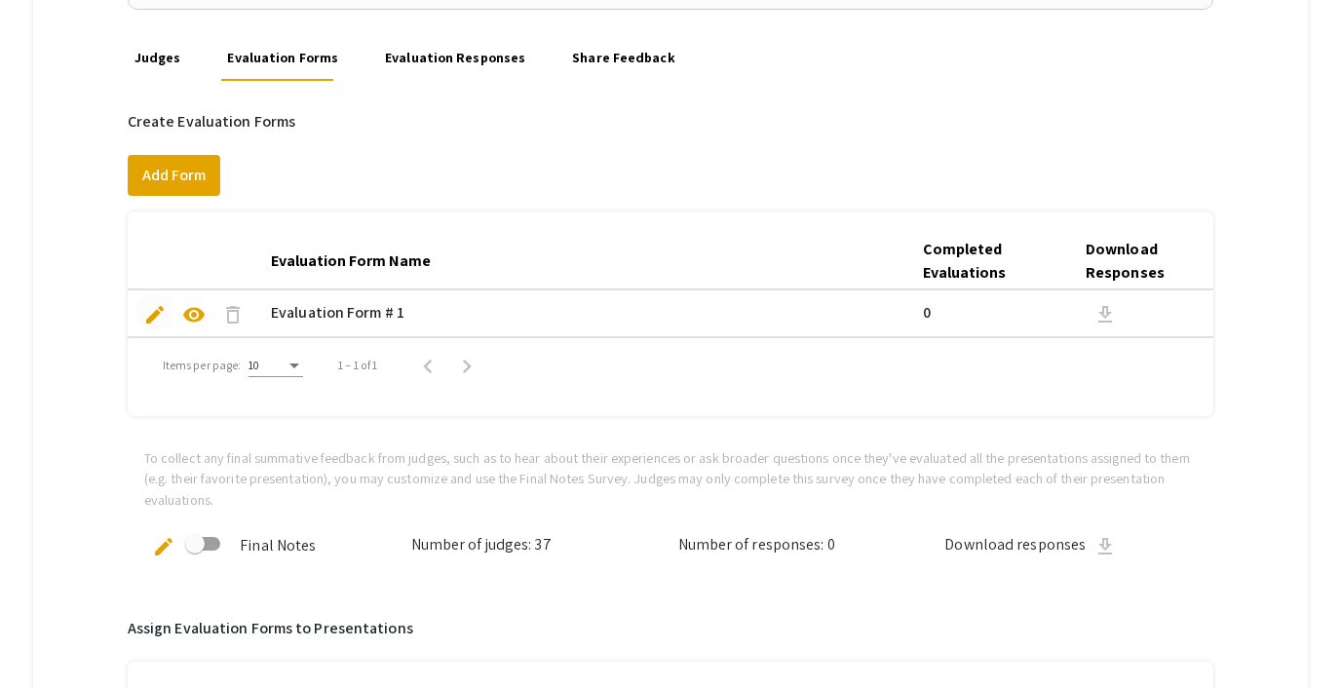
click at [152, 303] on span "edit" at bounding box center [154, 314] width 23 height 23
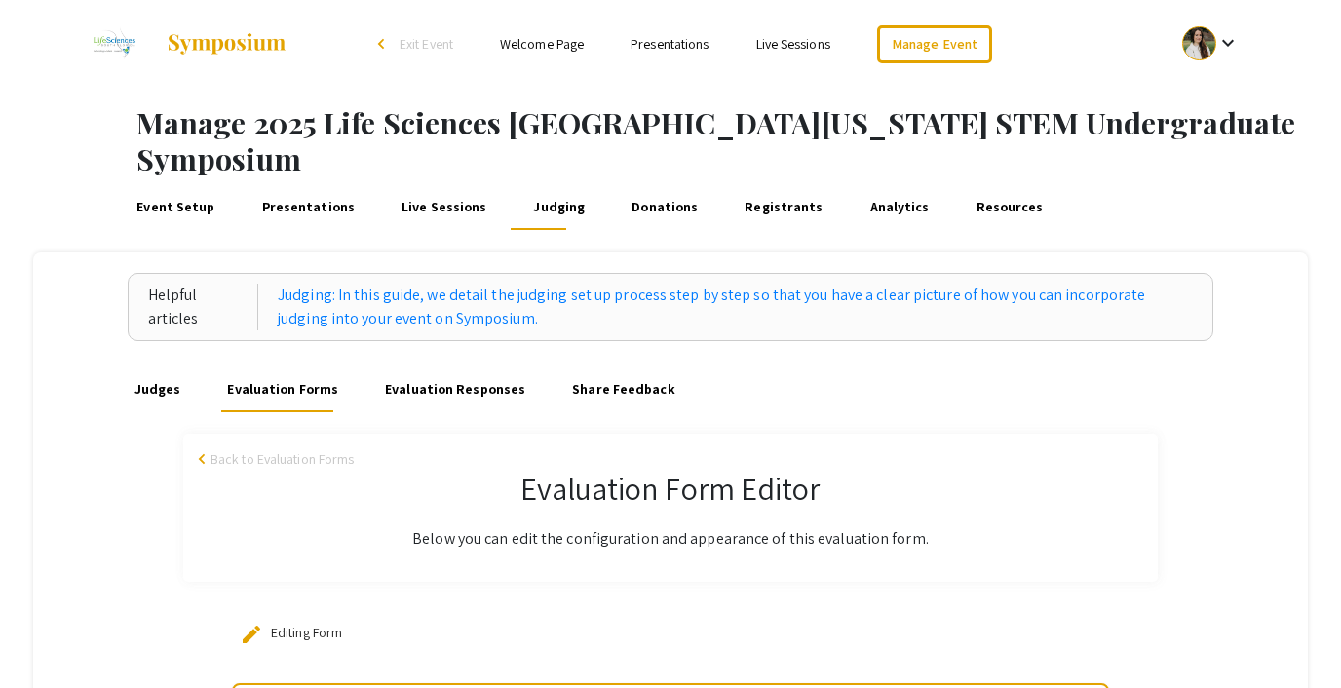
click at [433, 38] on span "Exit Event" at bounding box center [427, 44] width 54 height 18
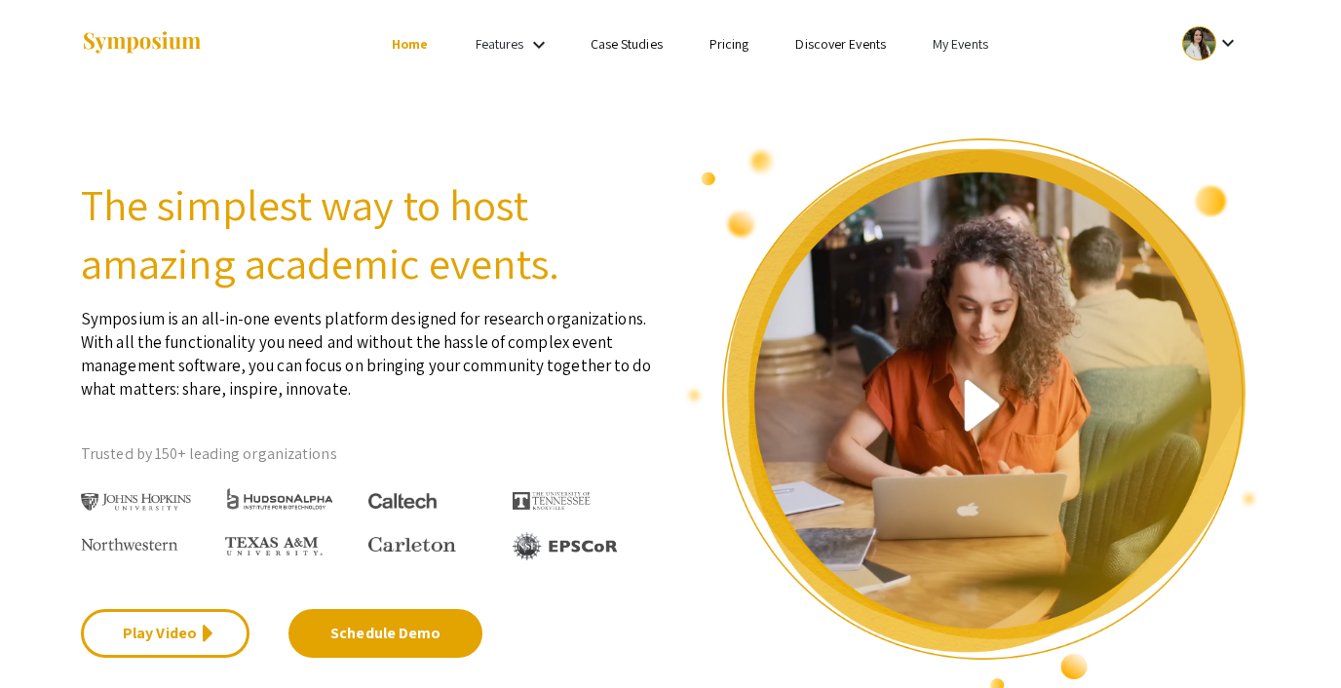
click at [721, 39] on link "Pricing" at bounding box center [730, 44] width 40 height 18
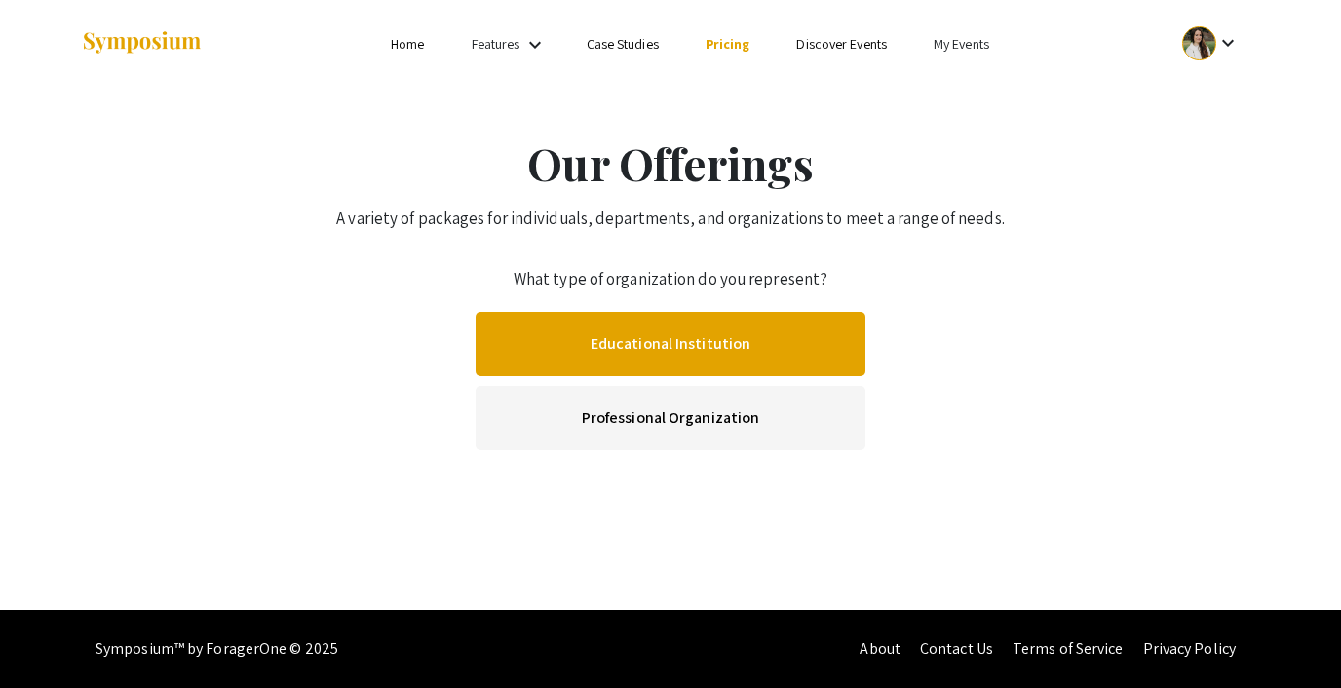
click at [672, 347] on link "Educational Institution" at bounding box center [671, 344] width 390 height 64
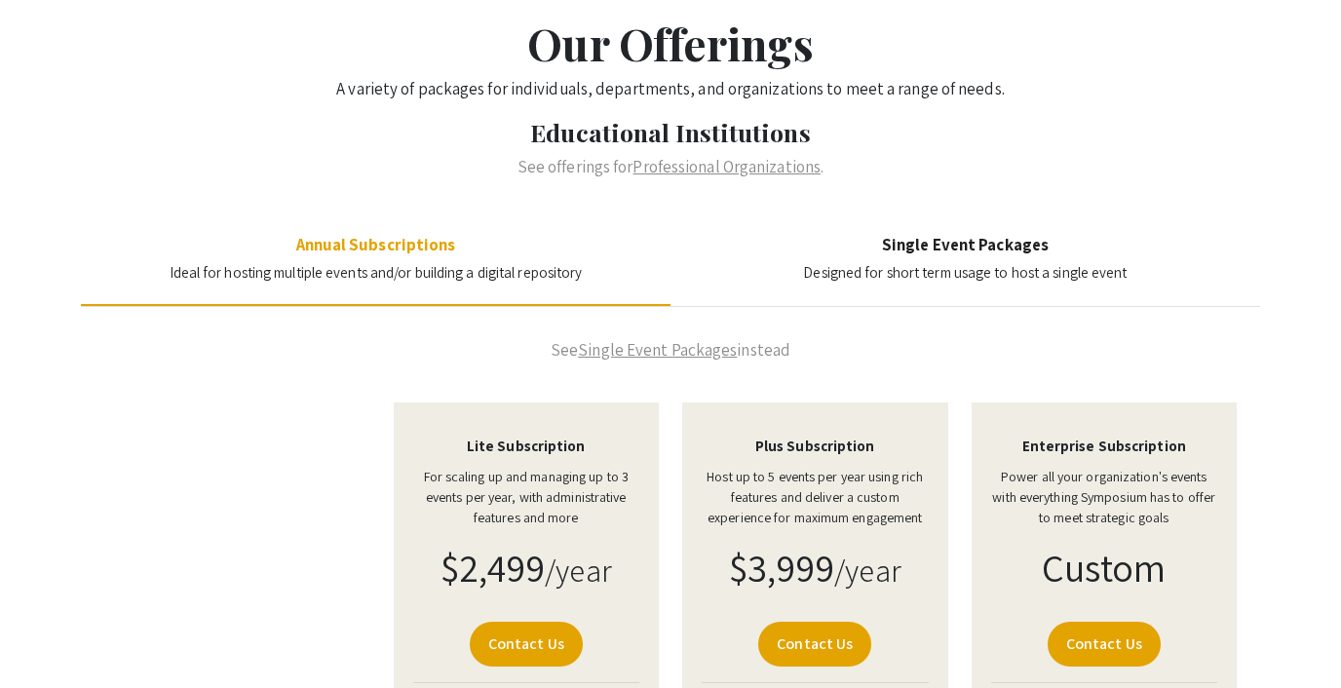
scroll to position [132, 0]
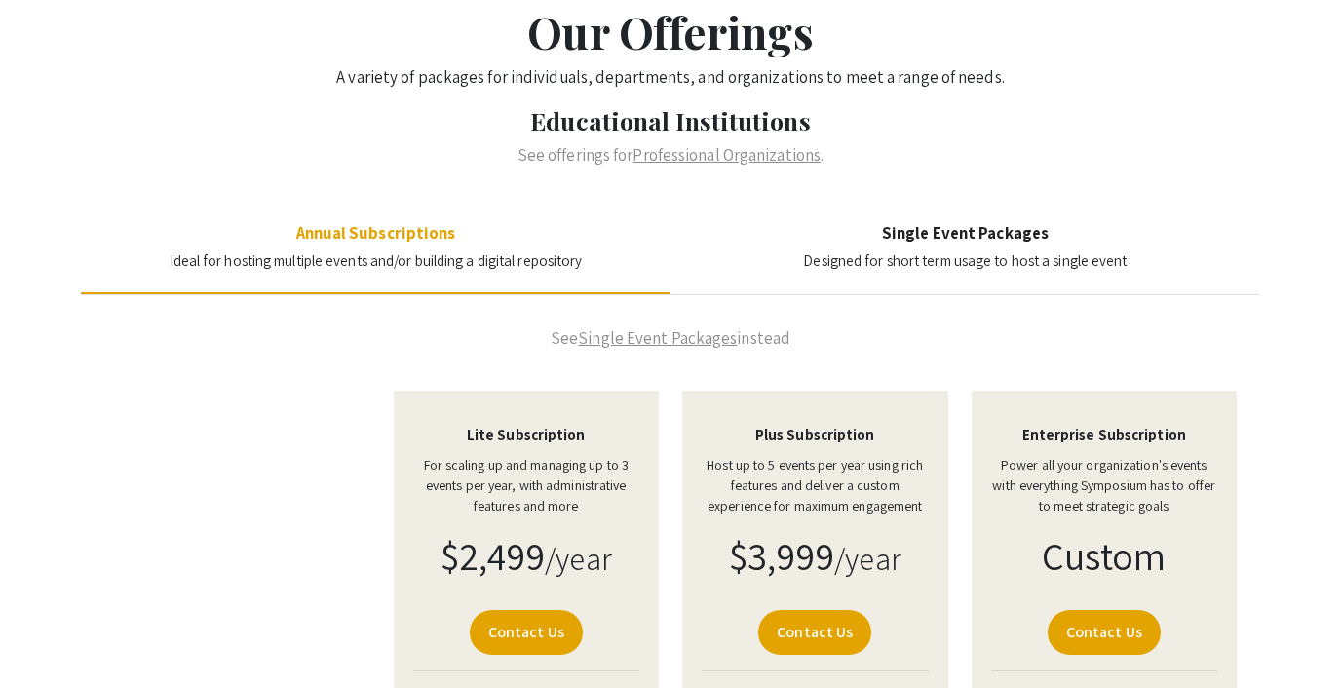
click at [960, 229] on h4 "Single Event Packages" at bounding box center [965, 232] width 324 height 19
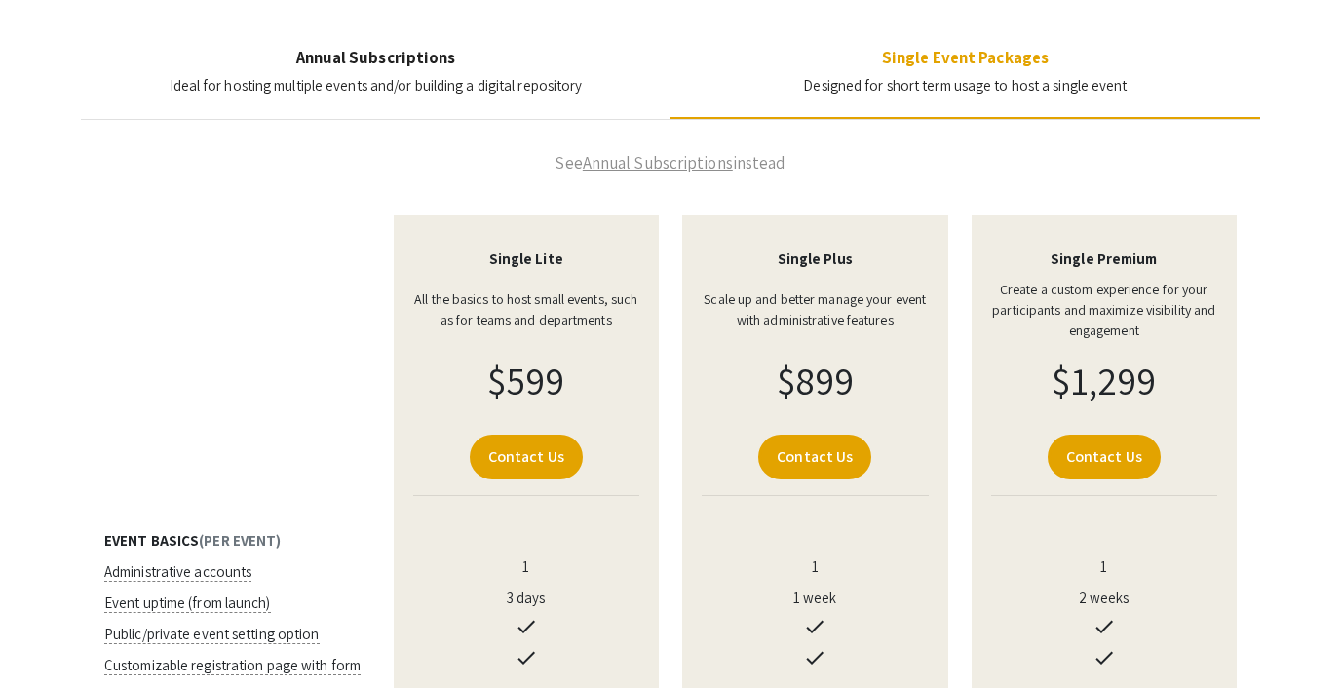
scroll to position [305, 0]
